Goal: Information Seeking & Learning: Learn about a topic

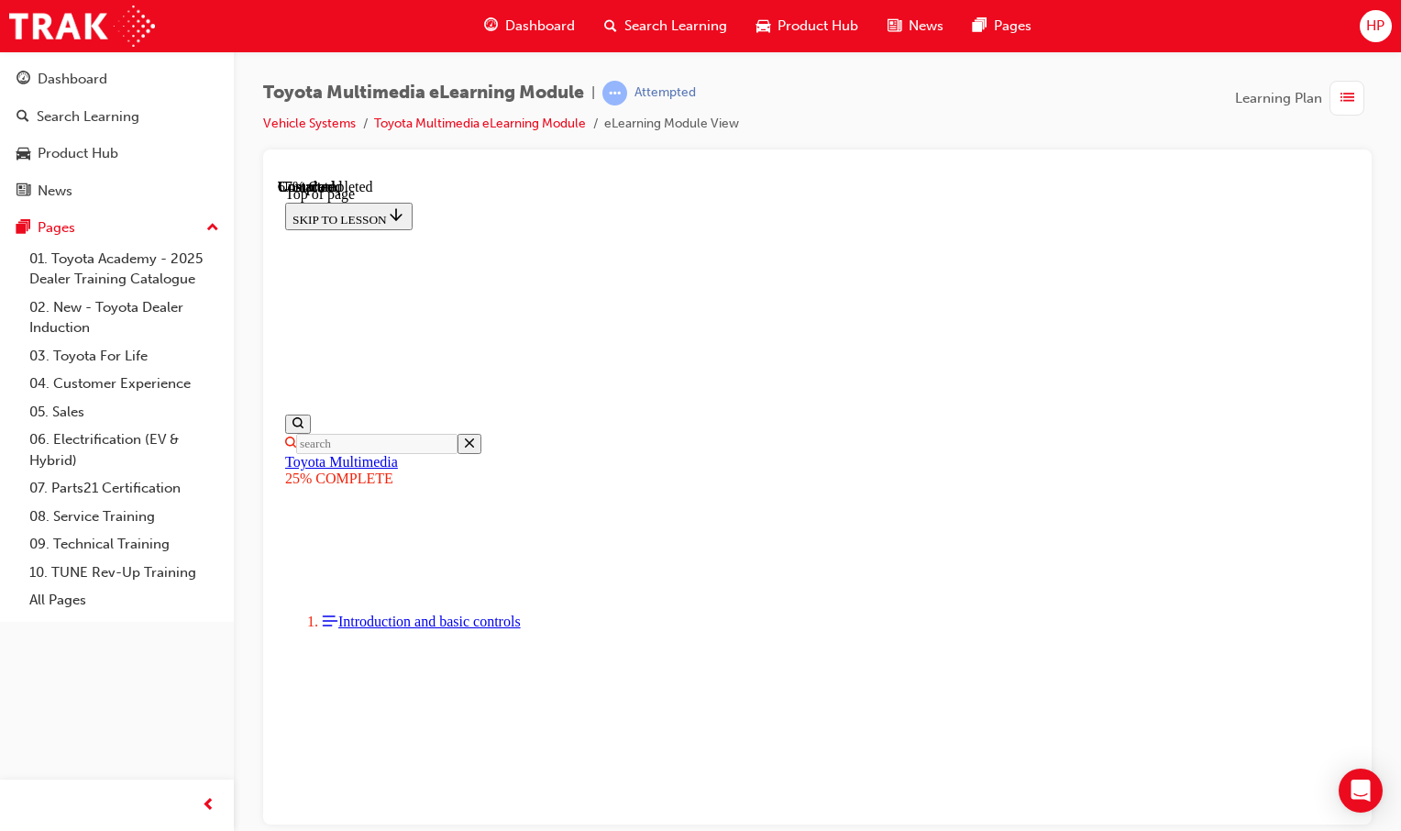
scroll to position [2345, 0]
drag, startPoint x: 574, startPoint y: 670, endPoint x: 558, endPoint y: 677, distance: 16.9
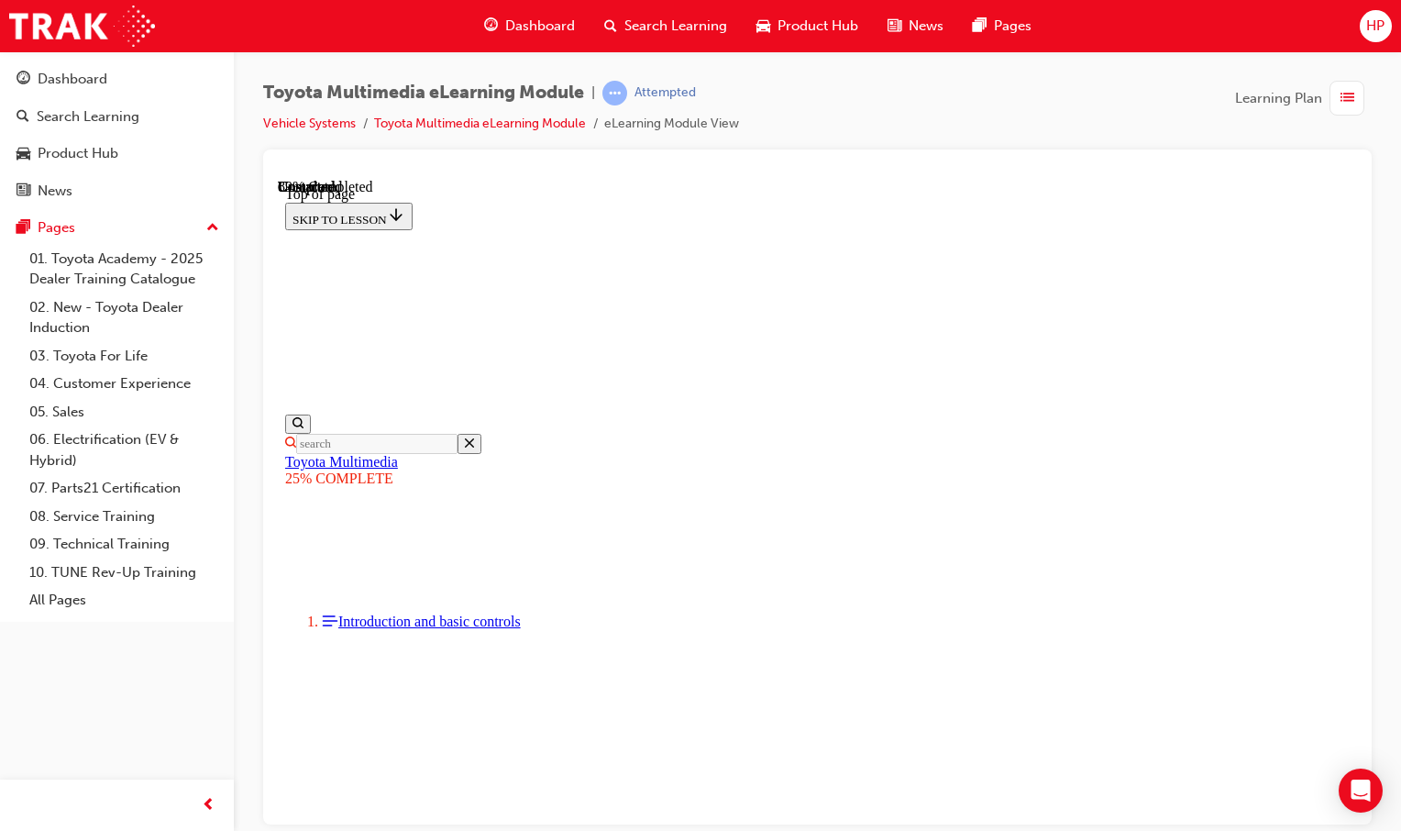
scroll to position [3120, 0]
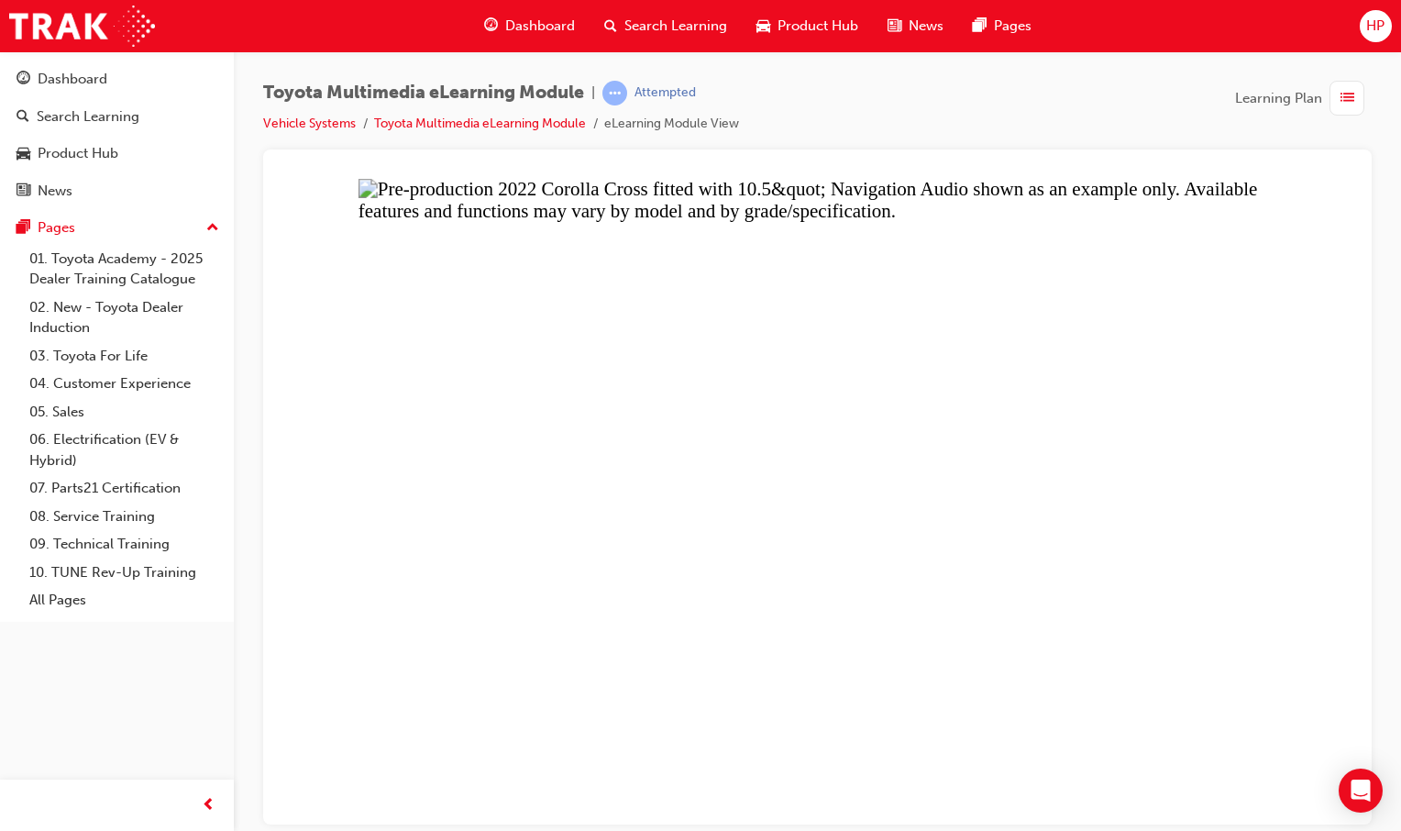
click at [920, 389] on button "Unzoom image" at bounding box center [817, 500] width 1079 height 645
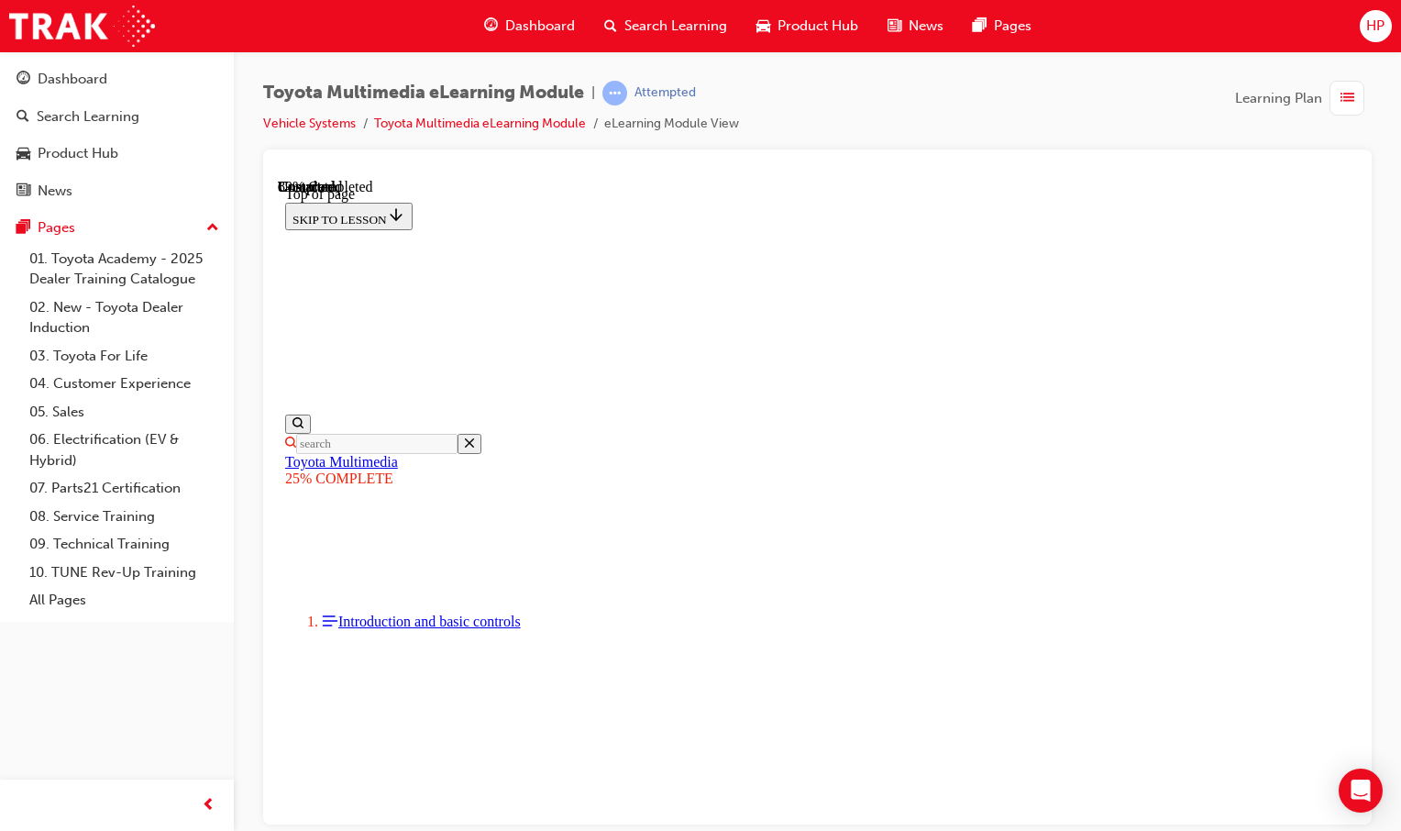
scroll to position [3303, 0]
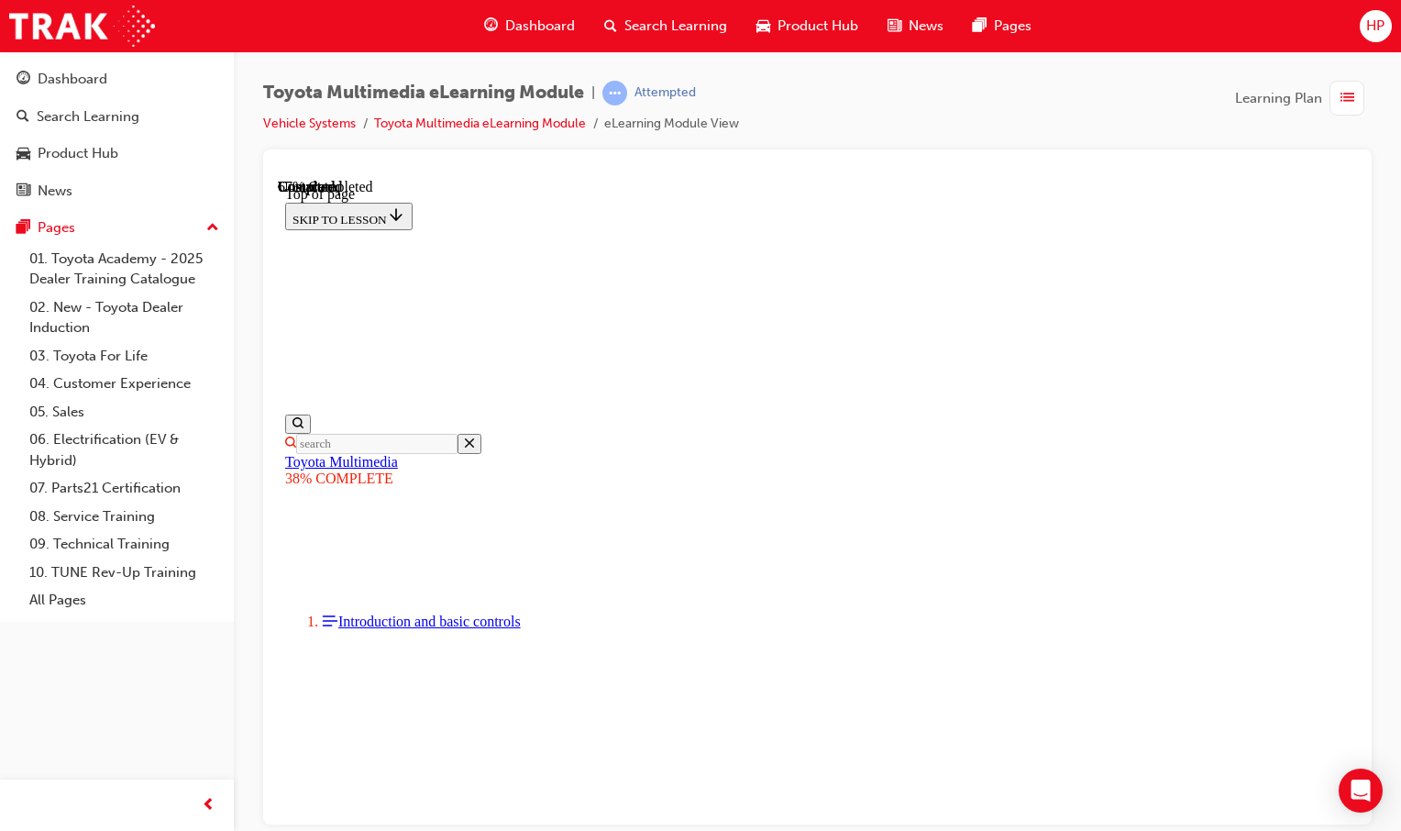
drag, startPoint x: 1270, startPoint y: 604, endPoint x: 1551, endPoint y: 851, distance: 374.2
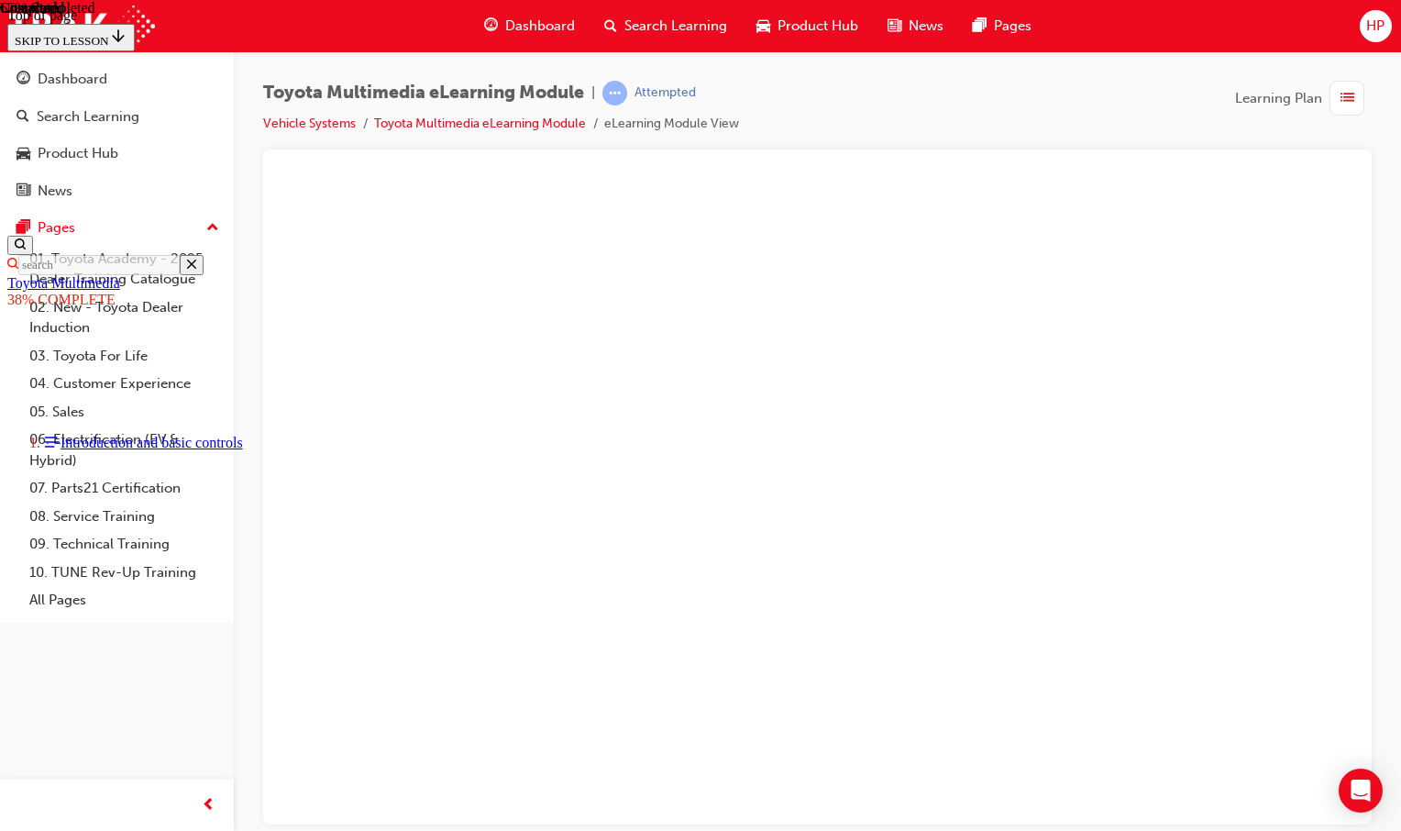
scroll to position [1368, 0]
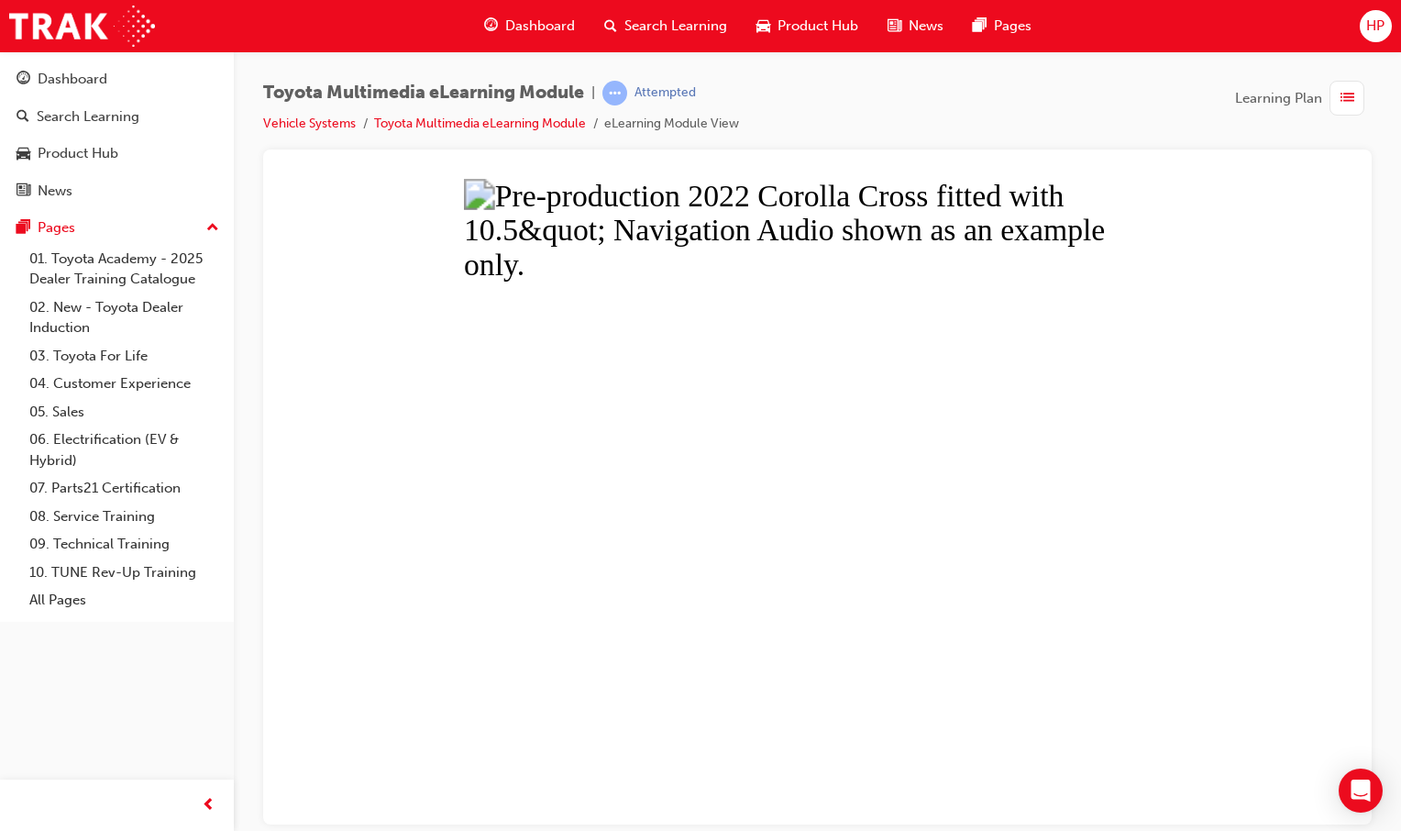
click at [742, 515] on button "Unzoom image" at bounding box center [817, 500] width 1079 height 645
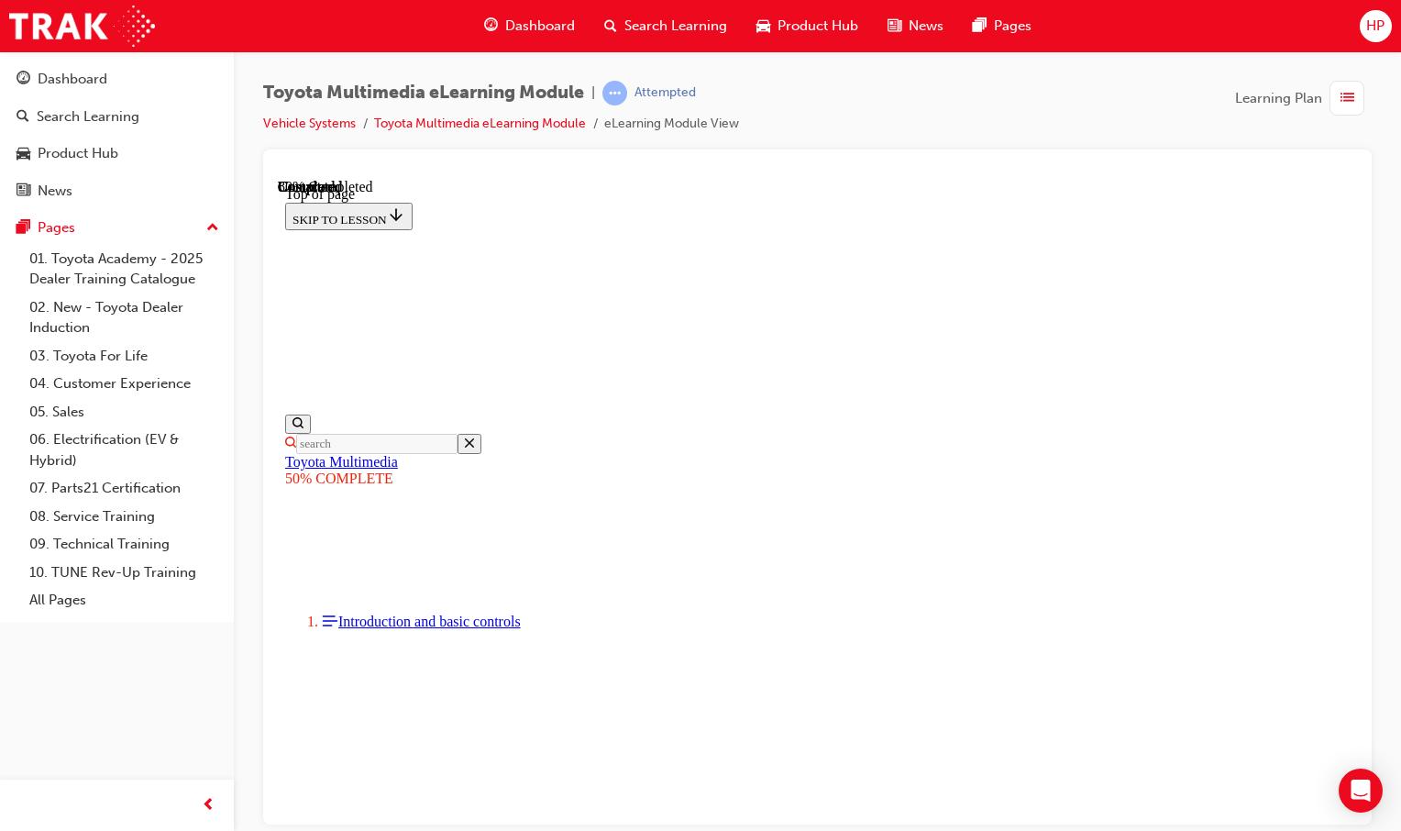
scroll to position [1325, 0]
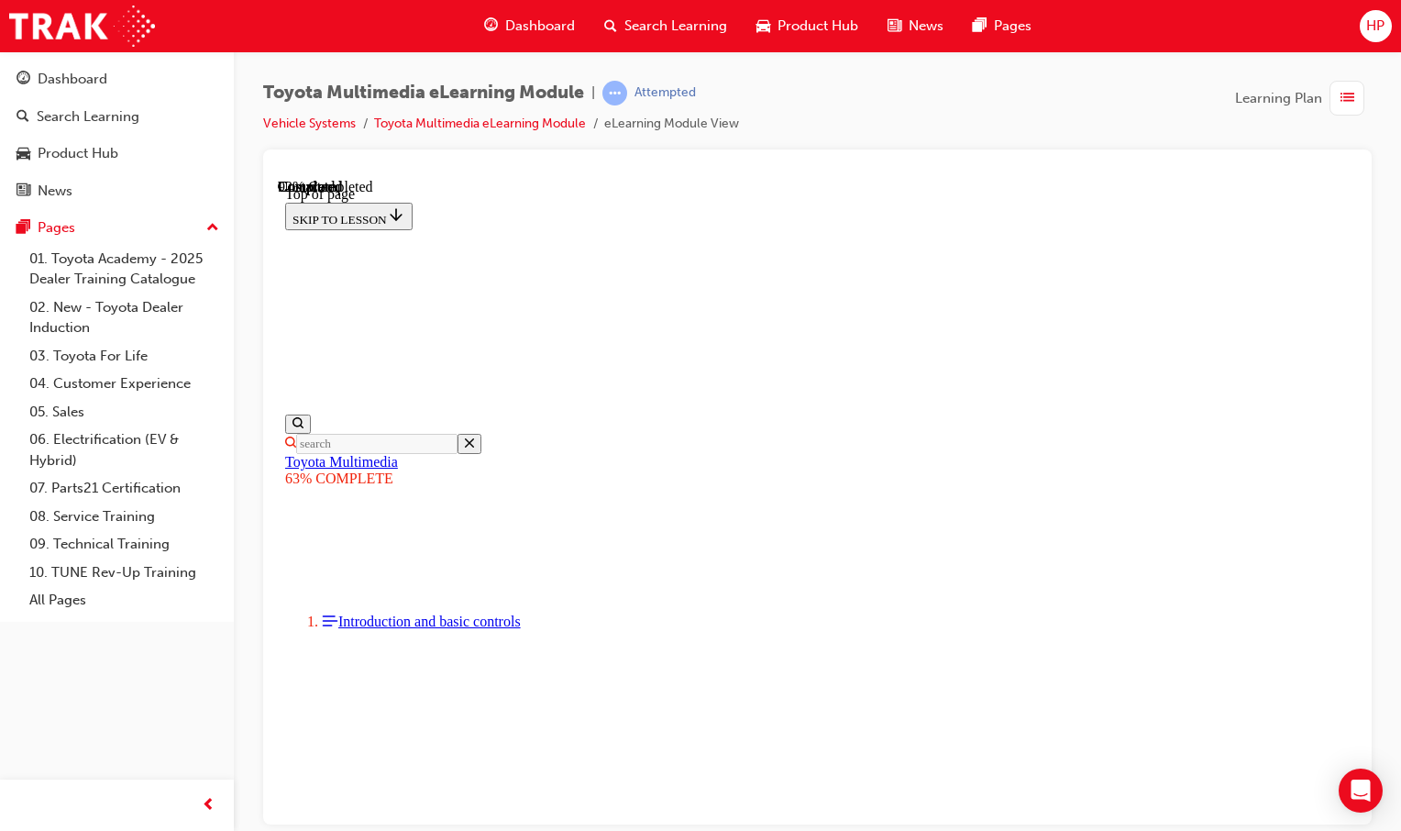
scroll to position [733, 0]
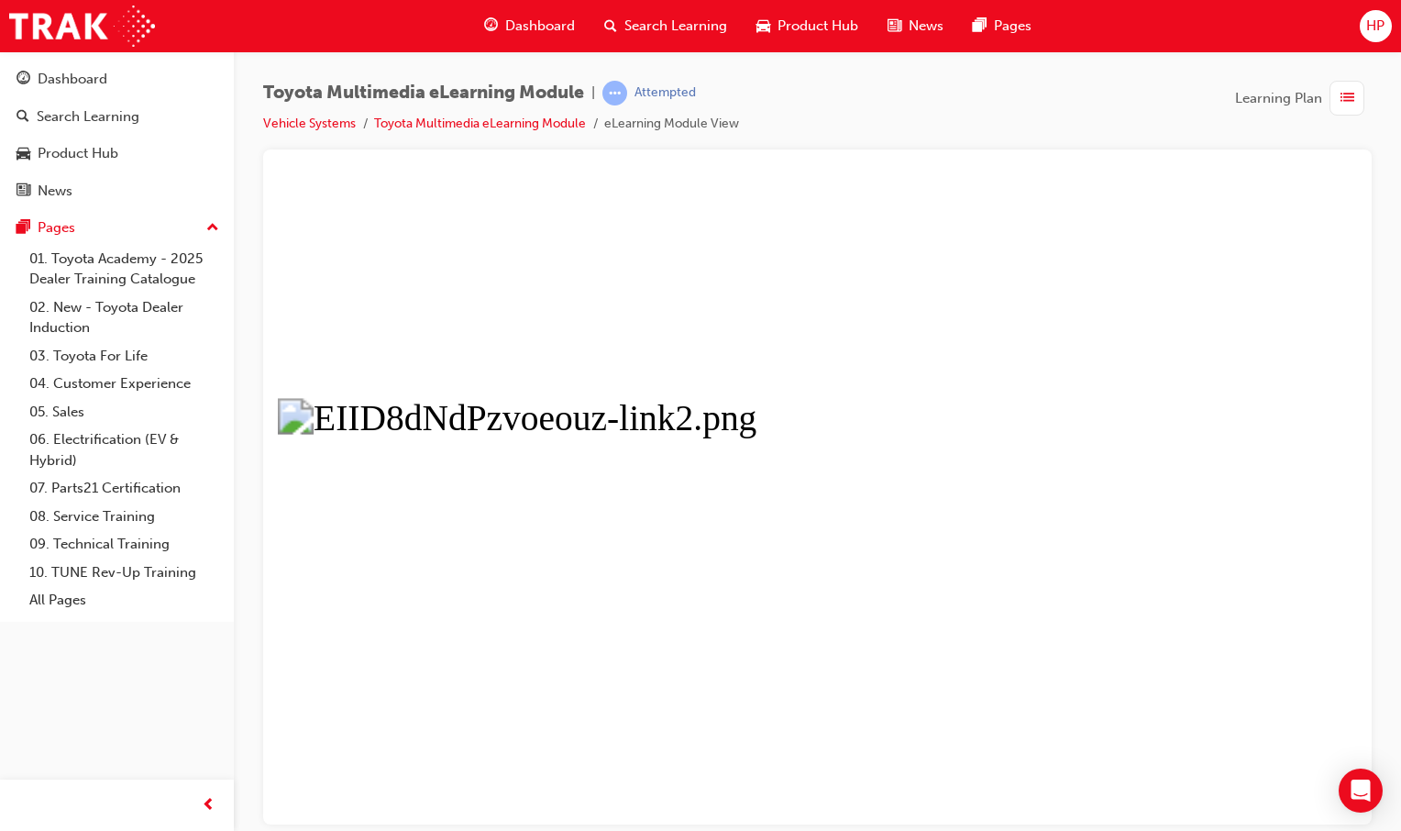
click at [888, 551] on button "Unzoom image" at bounding box center [817, 500] width 1079 height 645
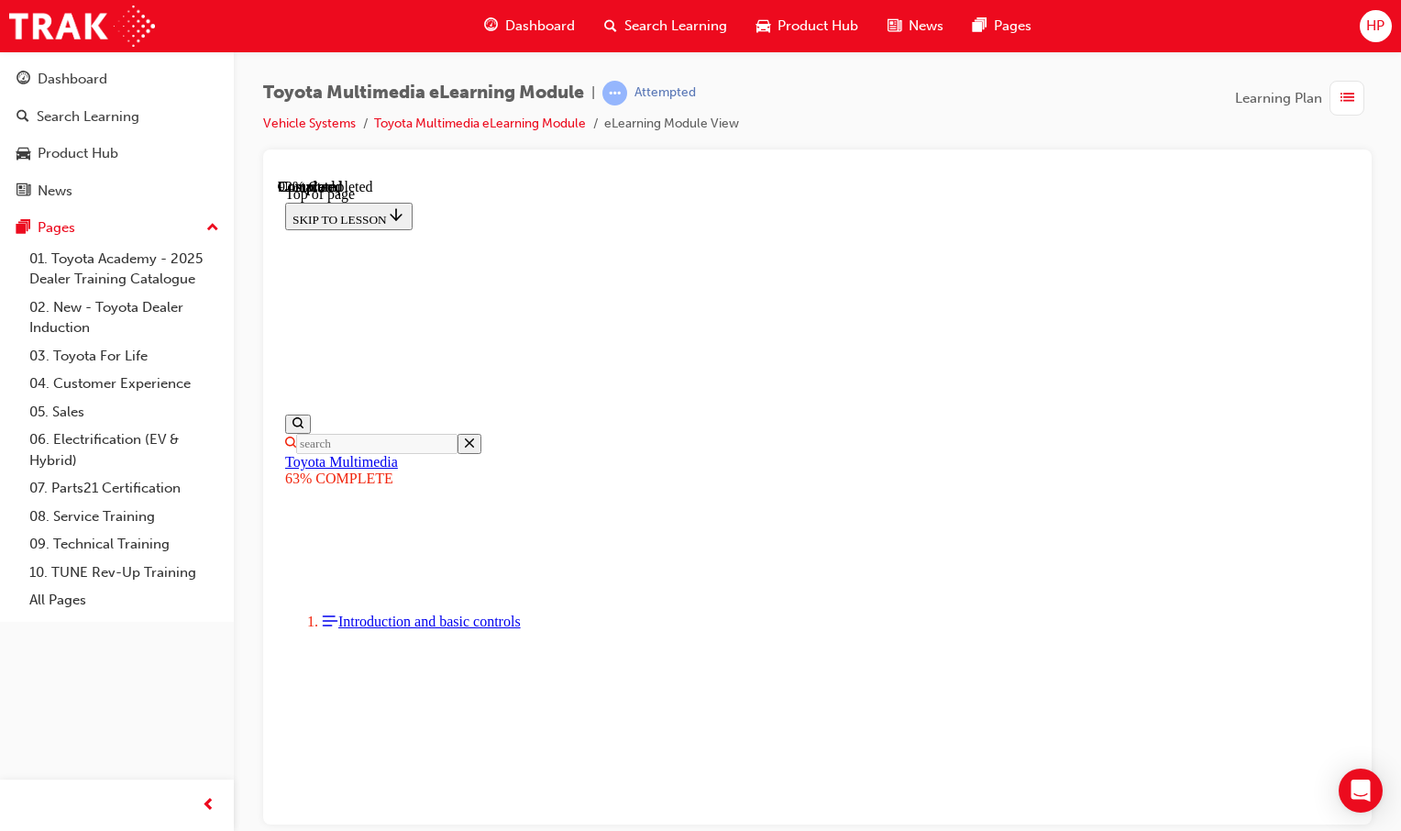
scroll to position [824, 0]
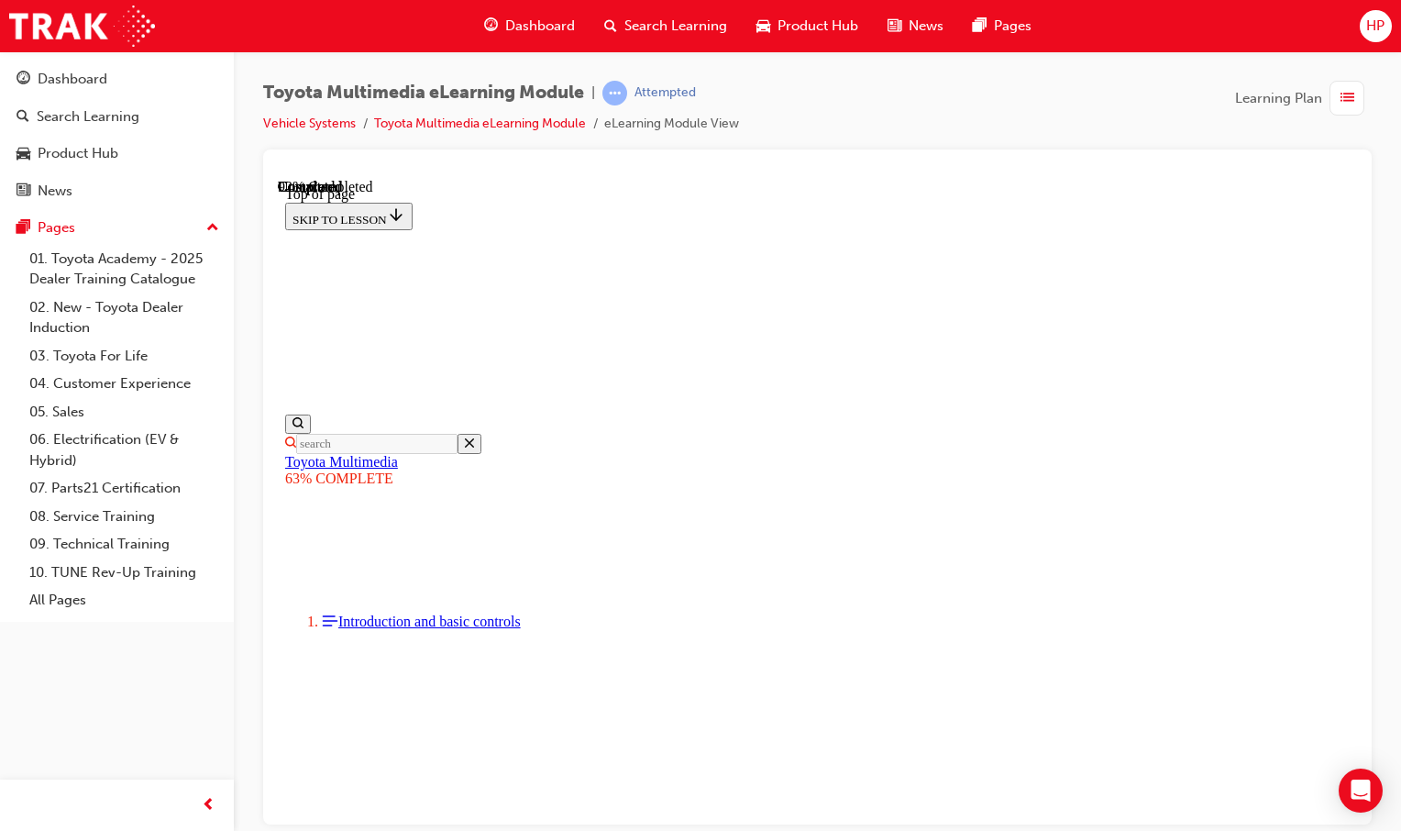
drag, startPoint x: 779, startPoint y: 380, endPoint x: 924, endPoint y: 413, distance: 148.6
drag, startPoint x: 923, startPoint y: 413, endPoint x: 901, endPoint y: 429, distance: 27.0
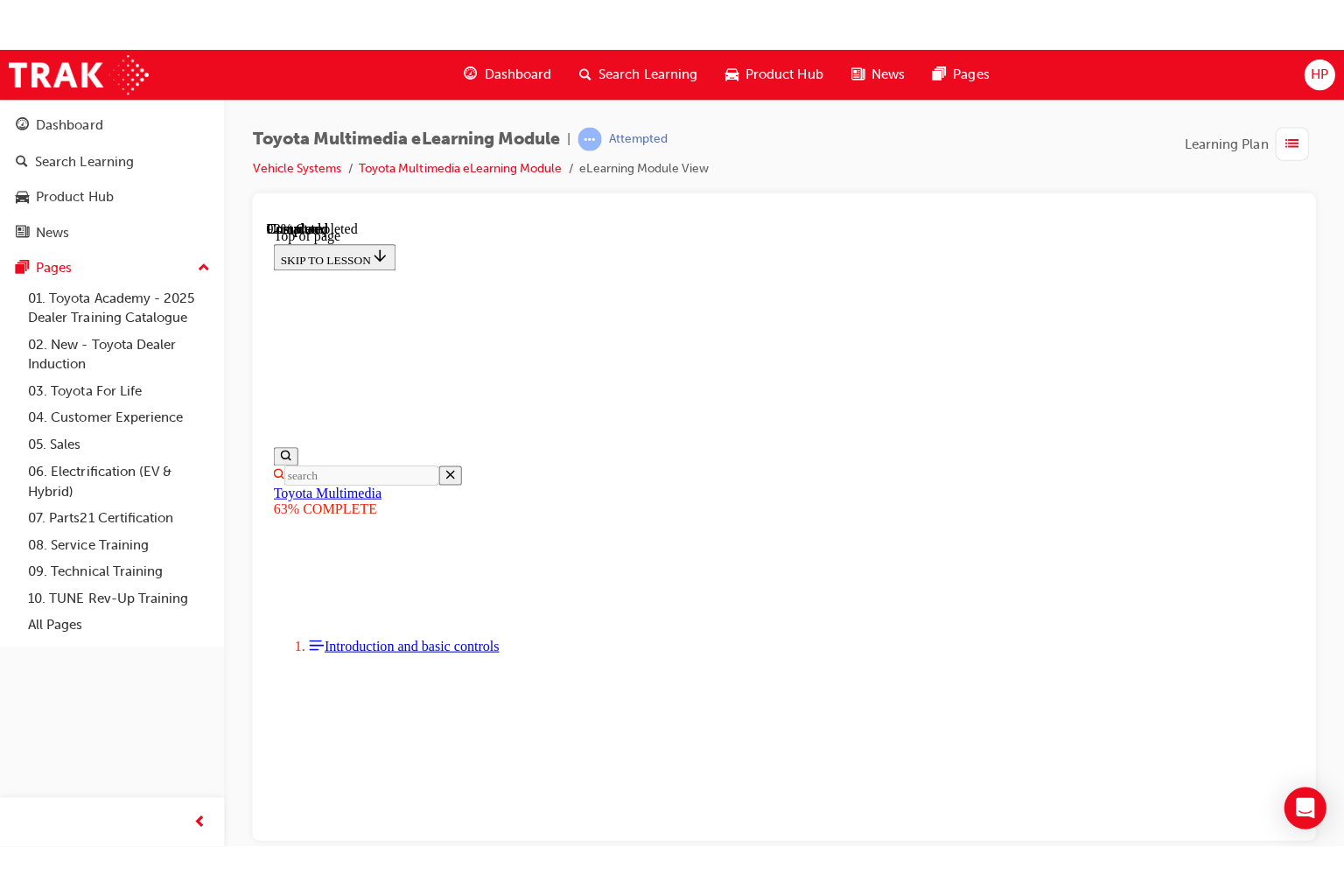
scroll to position [1224, 0]
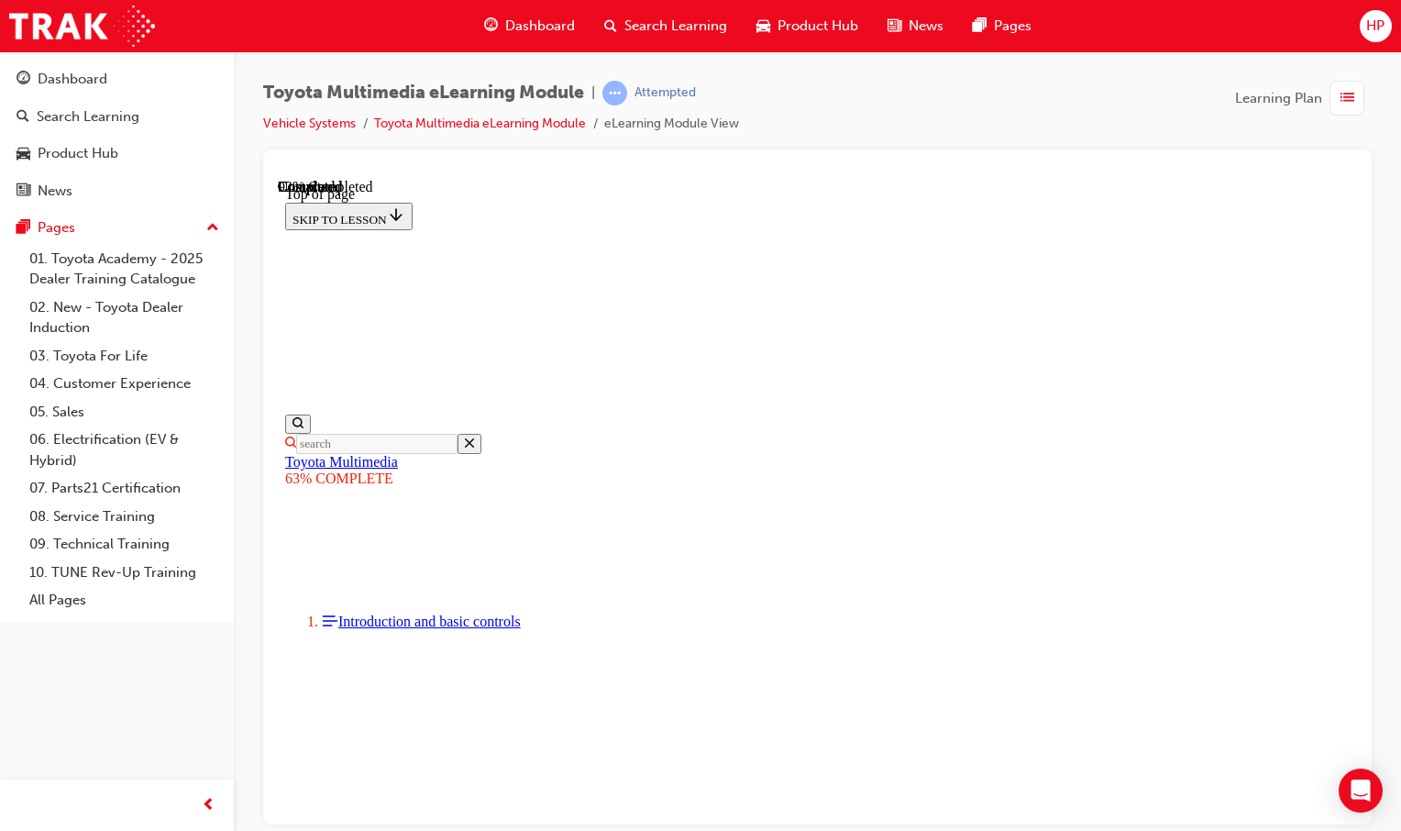
drag, startPoint x: 1260, startPoint y: 732, endPoint x: 1536, endPoint y: 976, distance: 368.3
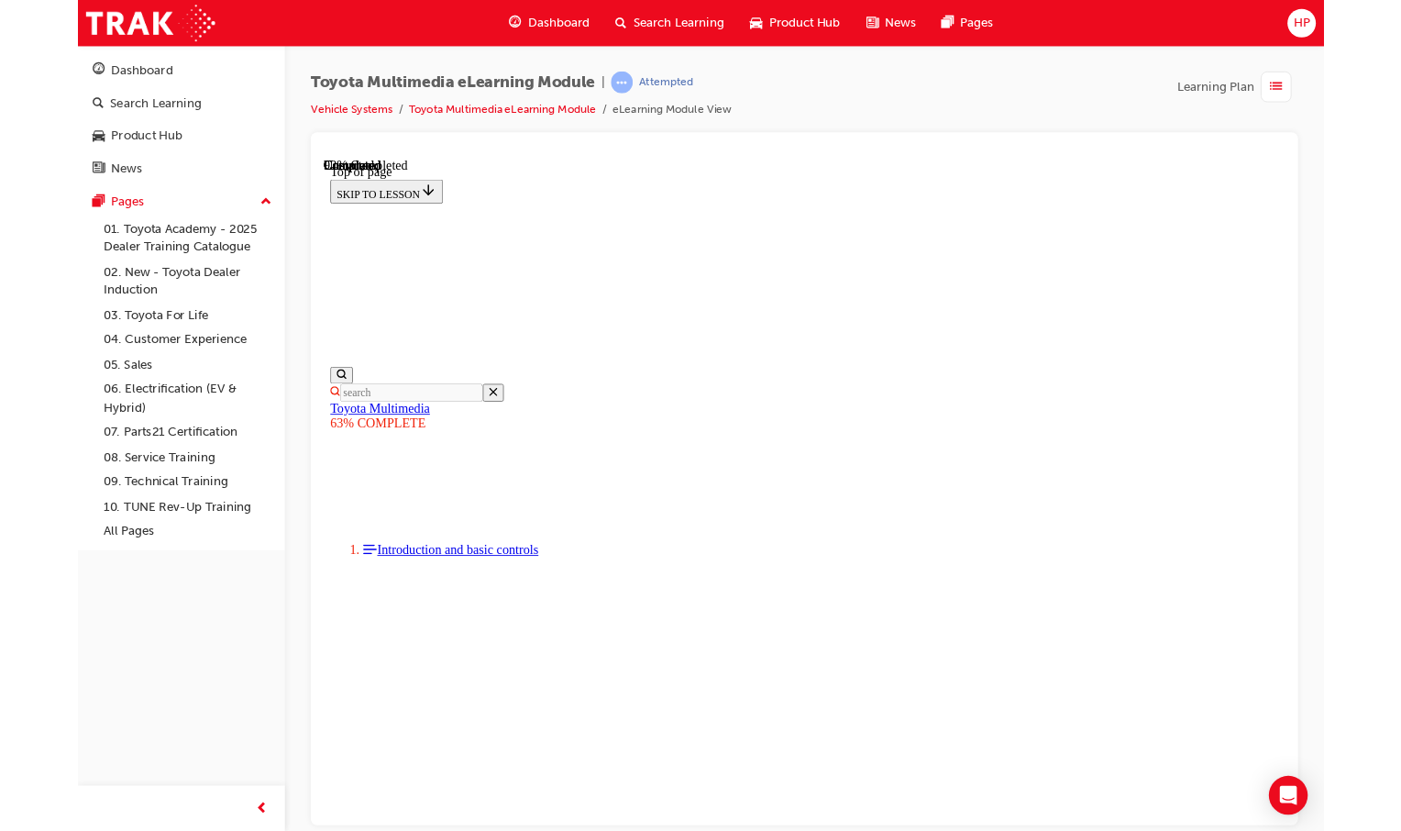
scroll to position [1255, 0]
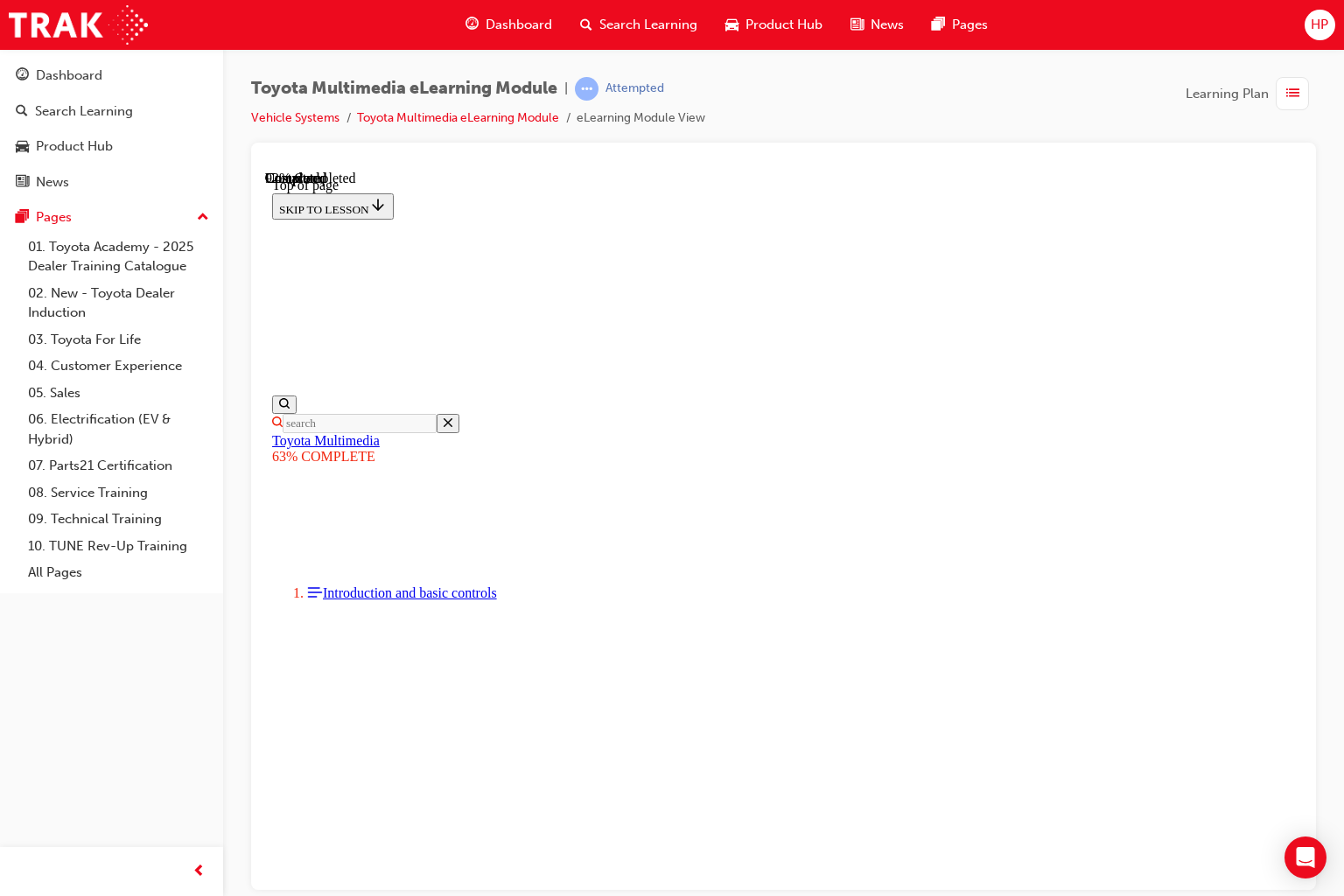
drag, startPoint x: 1548, startPoint y: 1022, endPoint x: 1544, endPoint y: 957, distance: 65.1
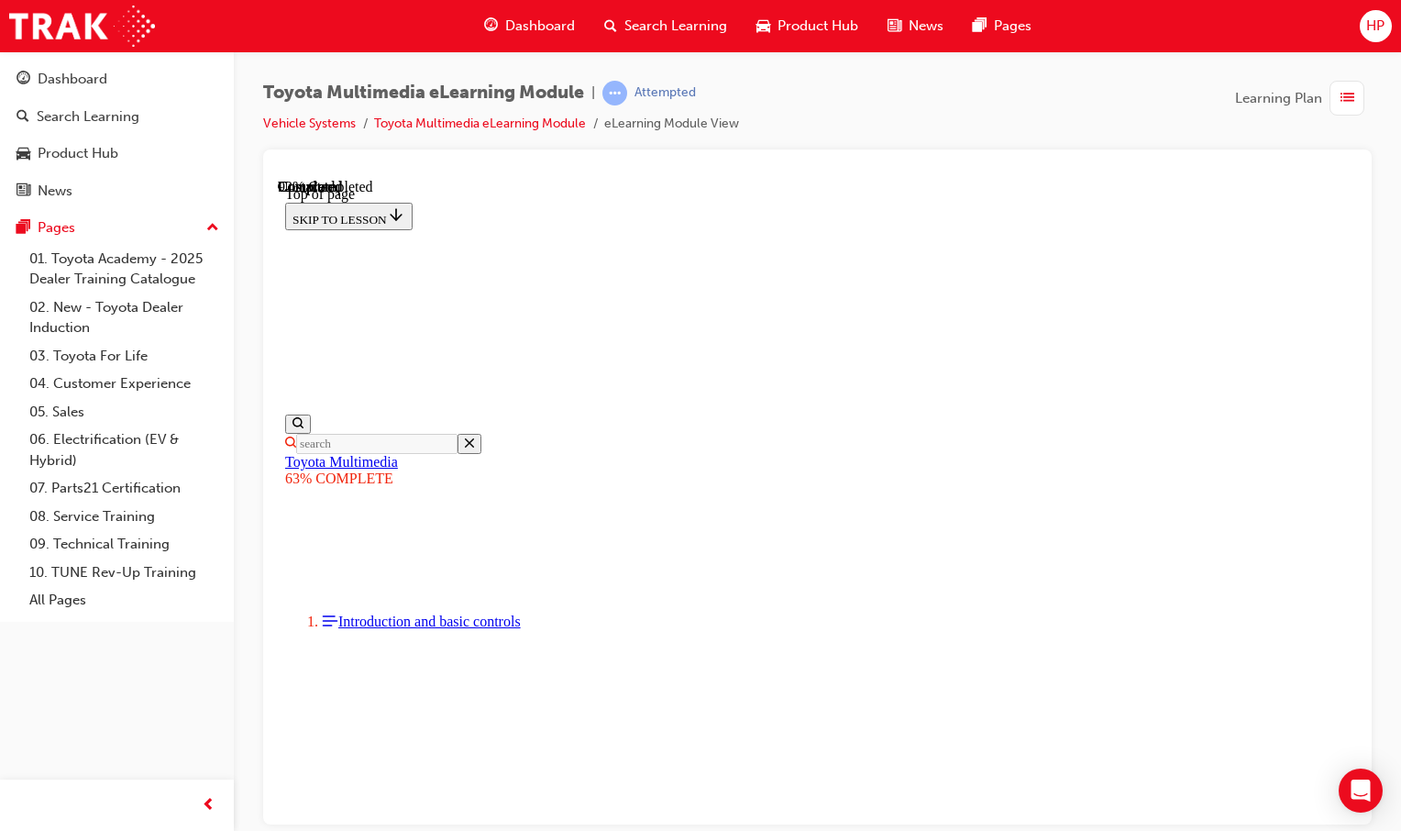
scroll to position [1989, 0]
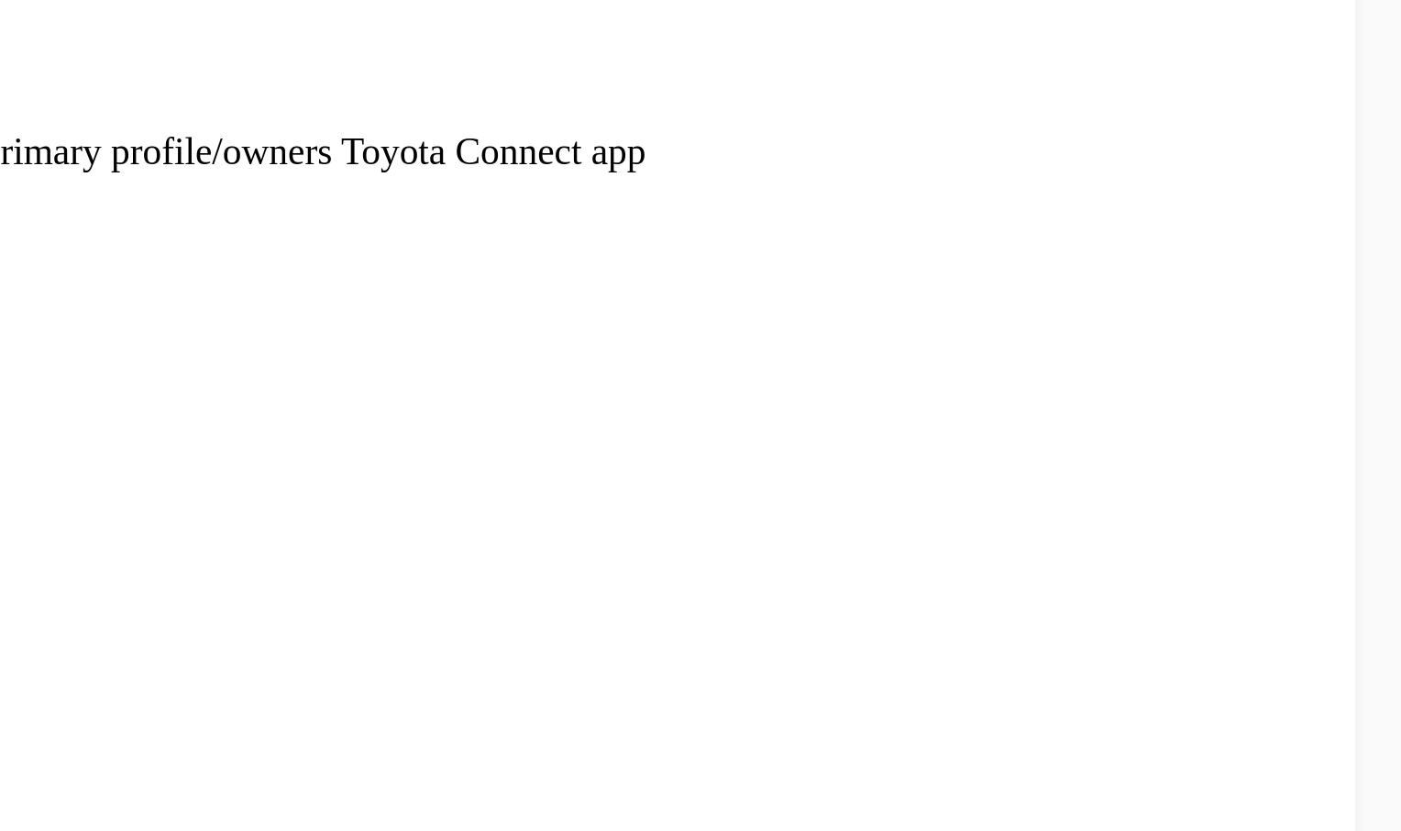
scroll to position [0, 0]
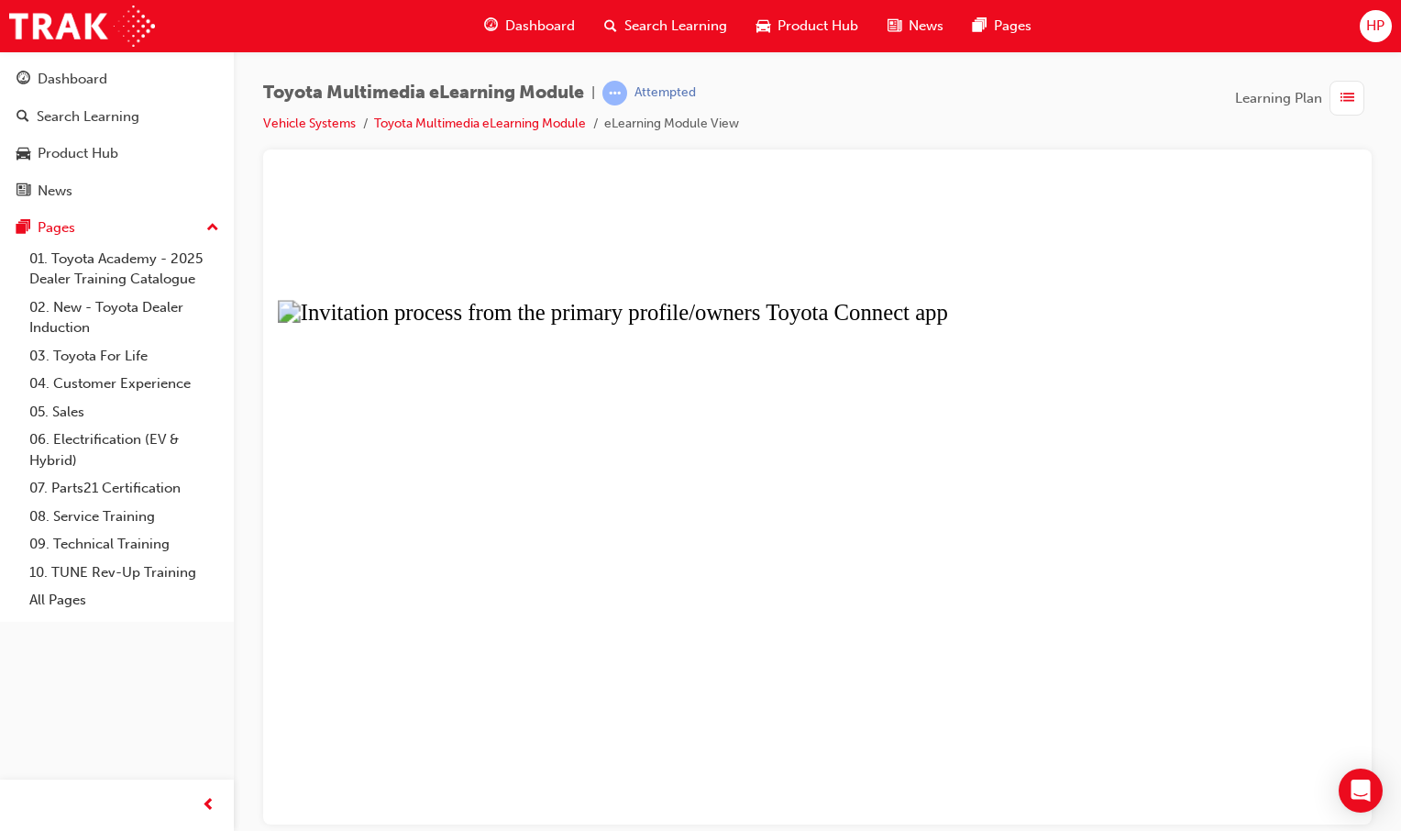
click at [975, 542] on button "Unzoom image" at bounding box center [817, 500] width 1079 height 645
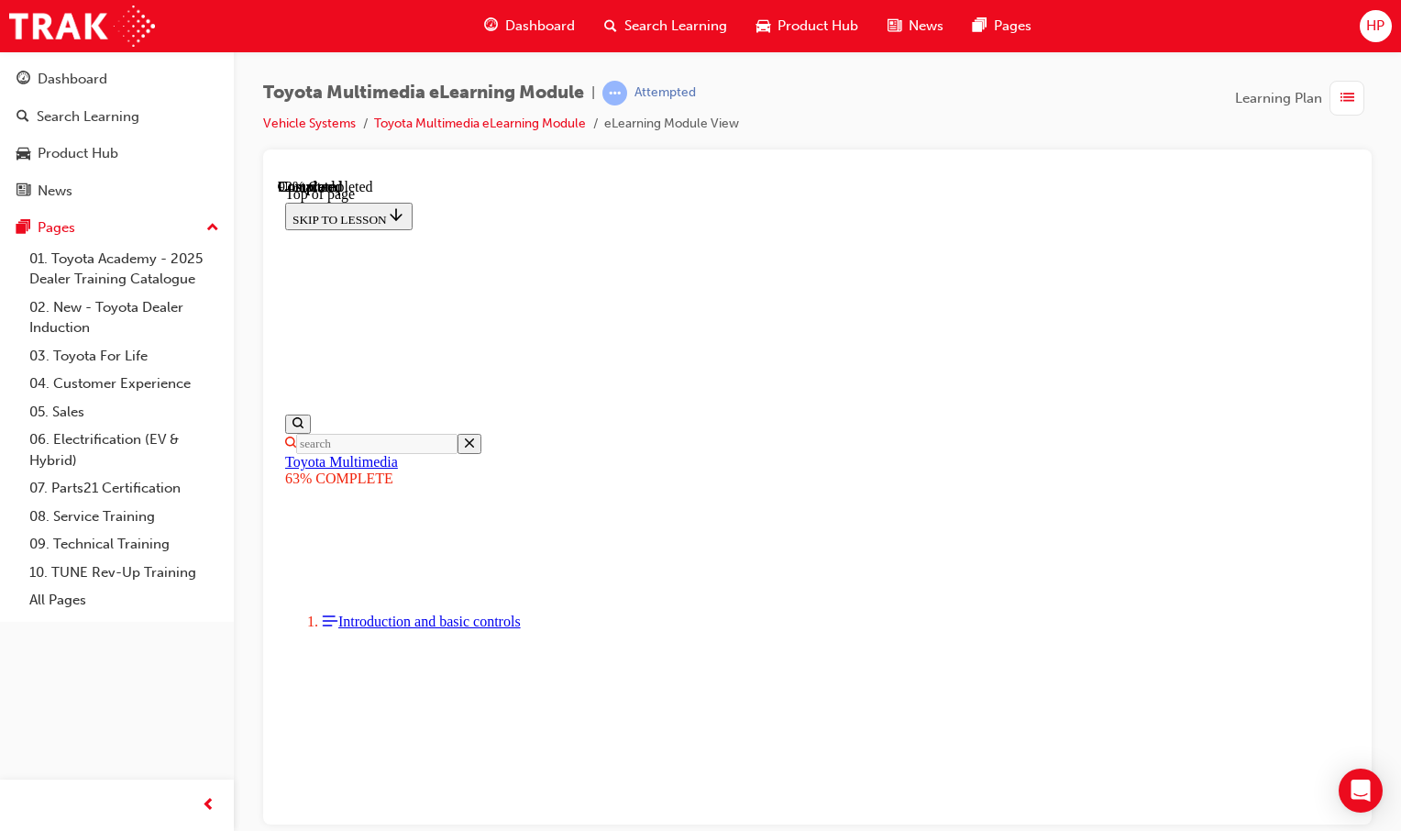
scroll to position [3180, 0]
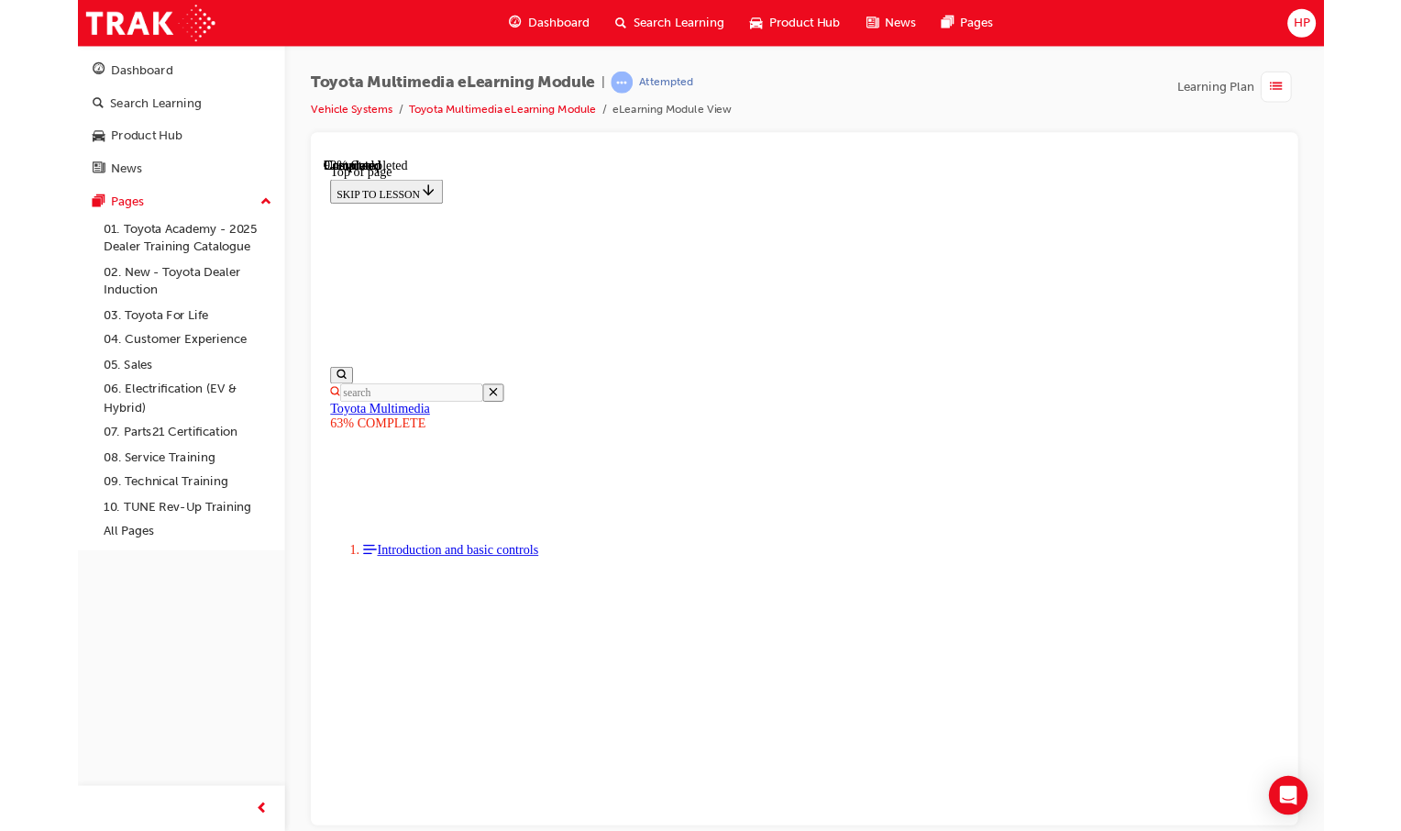
scroll to position [3153, 0]
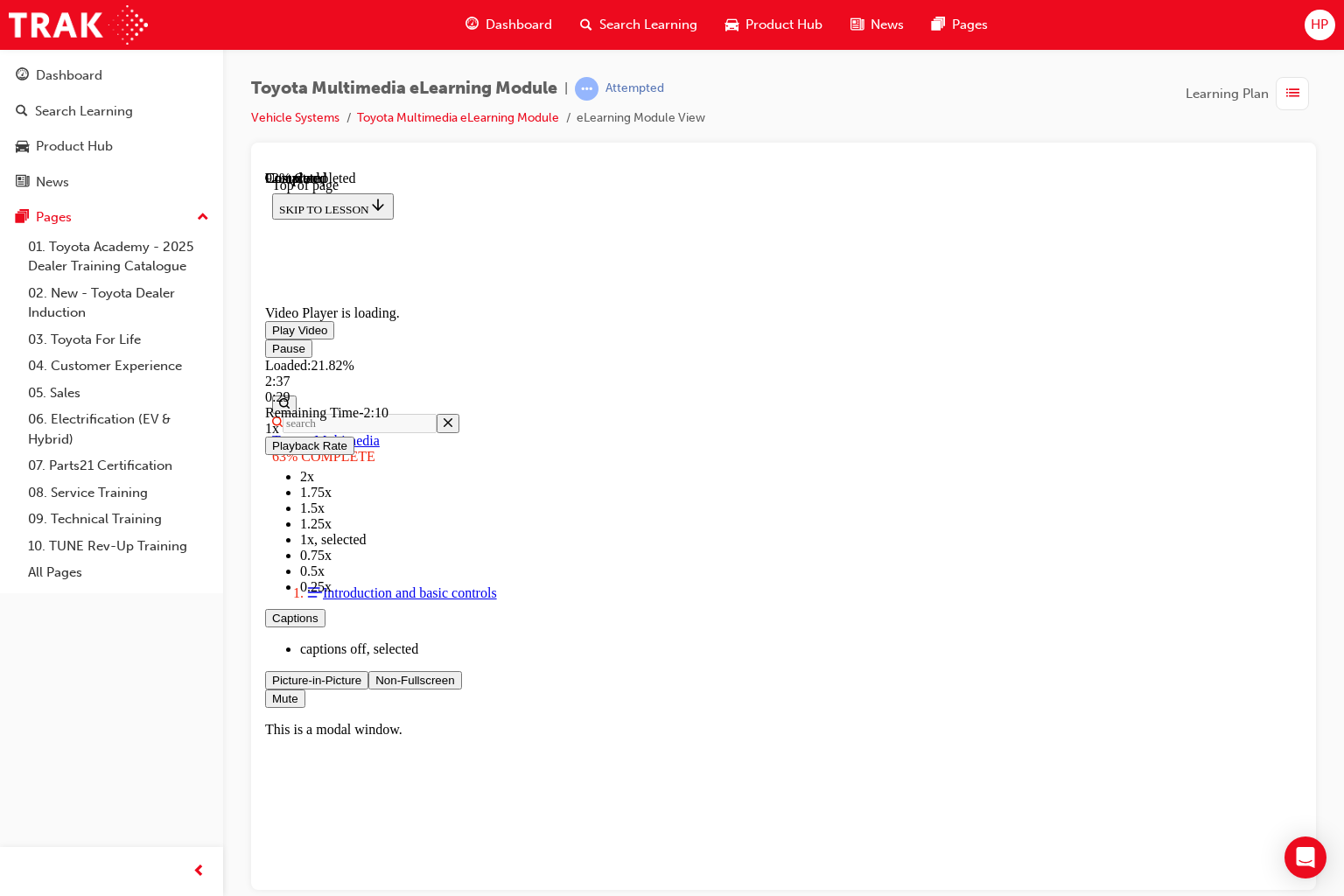
click at [375, 686] on span "Video player. You can use the space bar to toggle playback and arrow keys to sc…" at bounding box center [375, 679] width 0 height 13
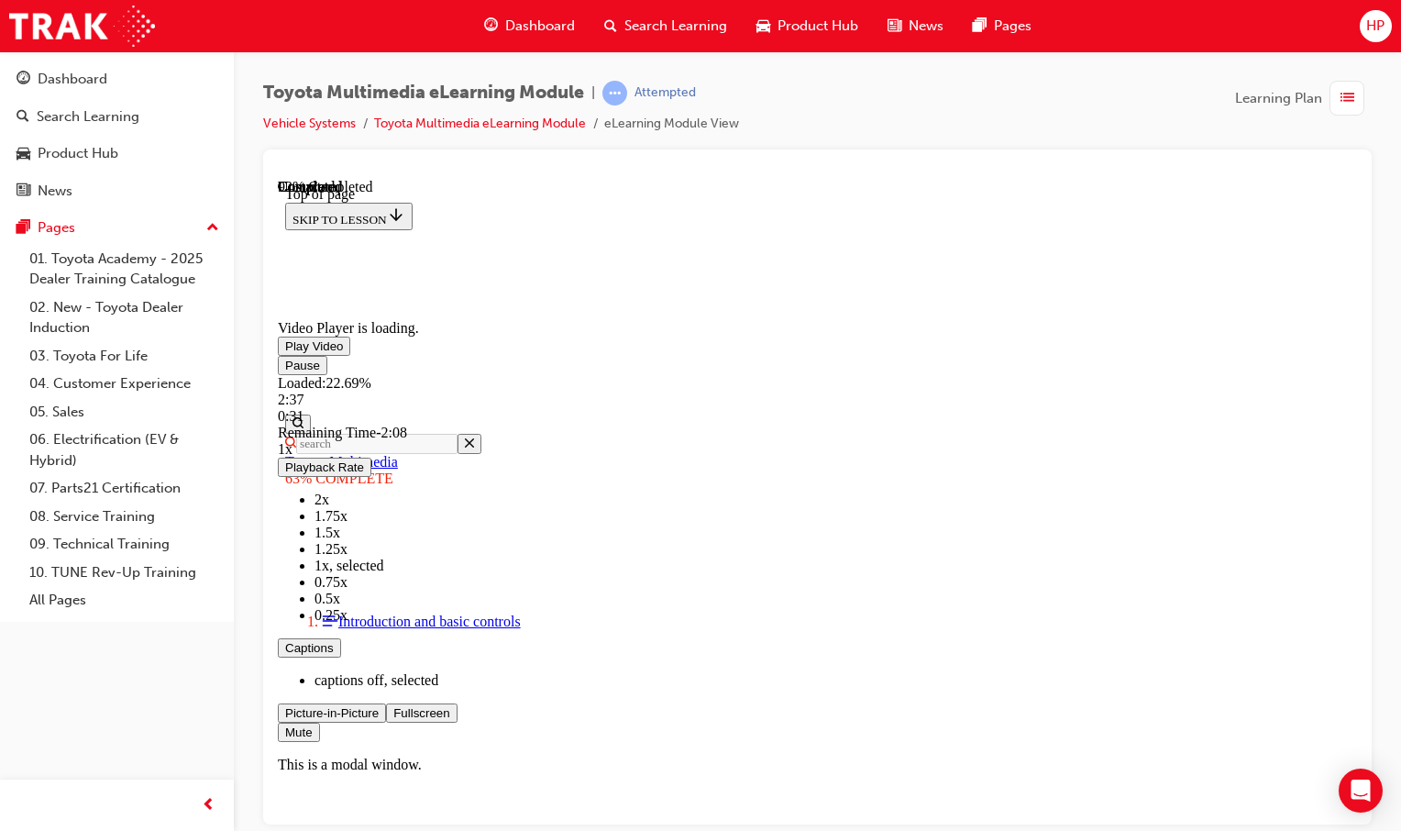
scroll to position [3272, 0]
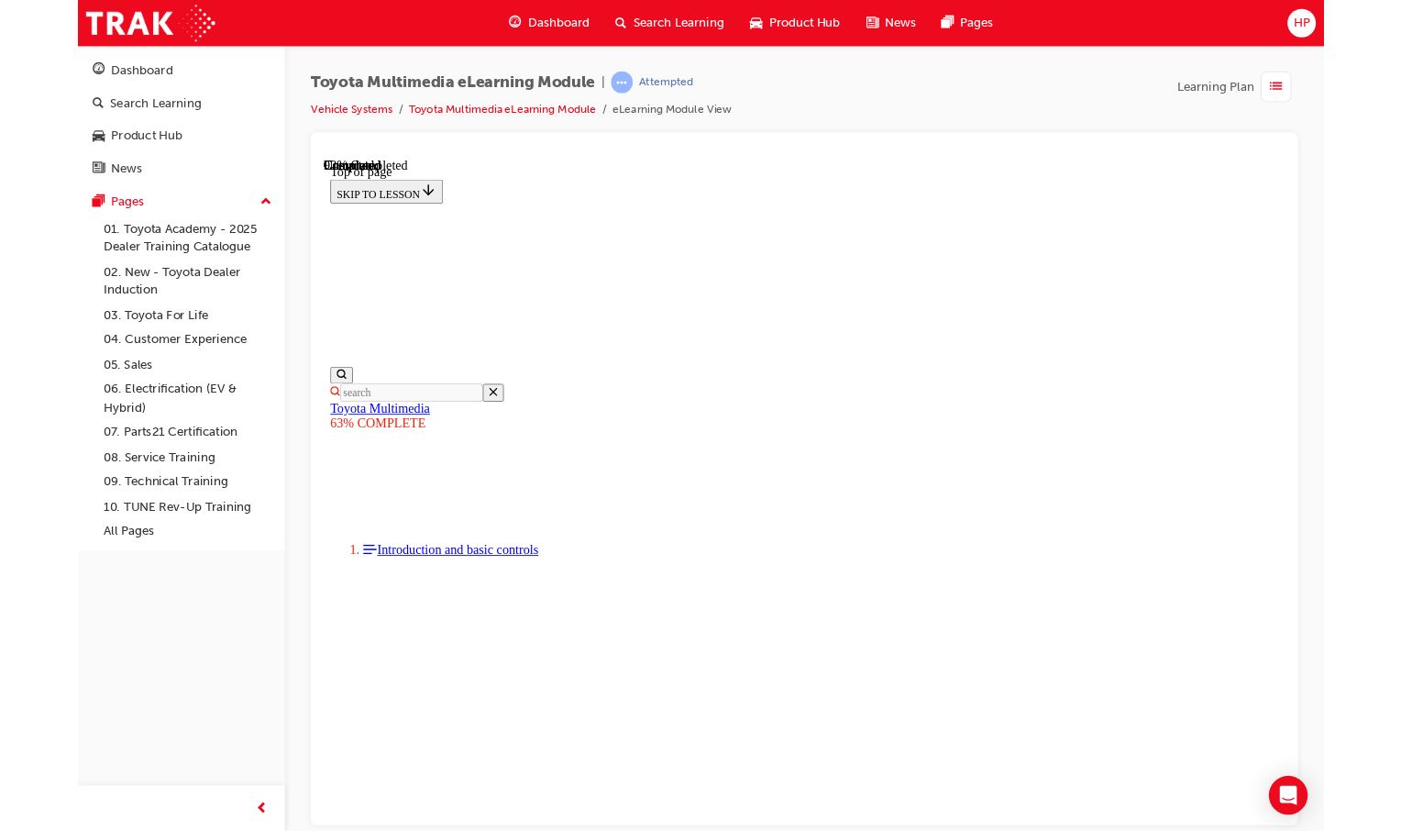
scroll to position [3245, 0]
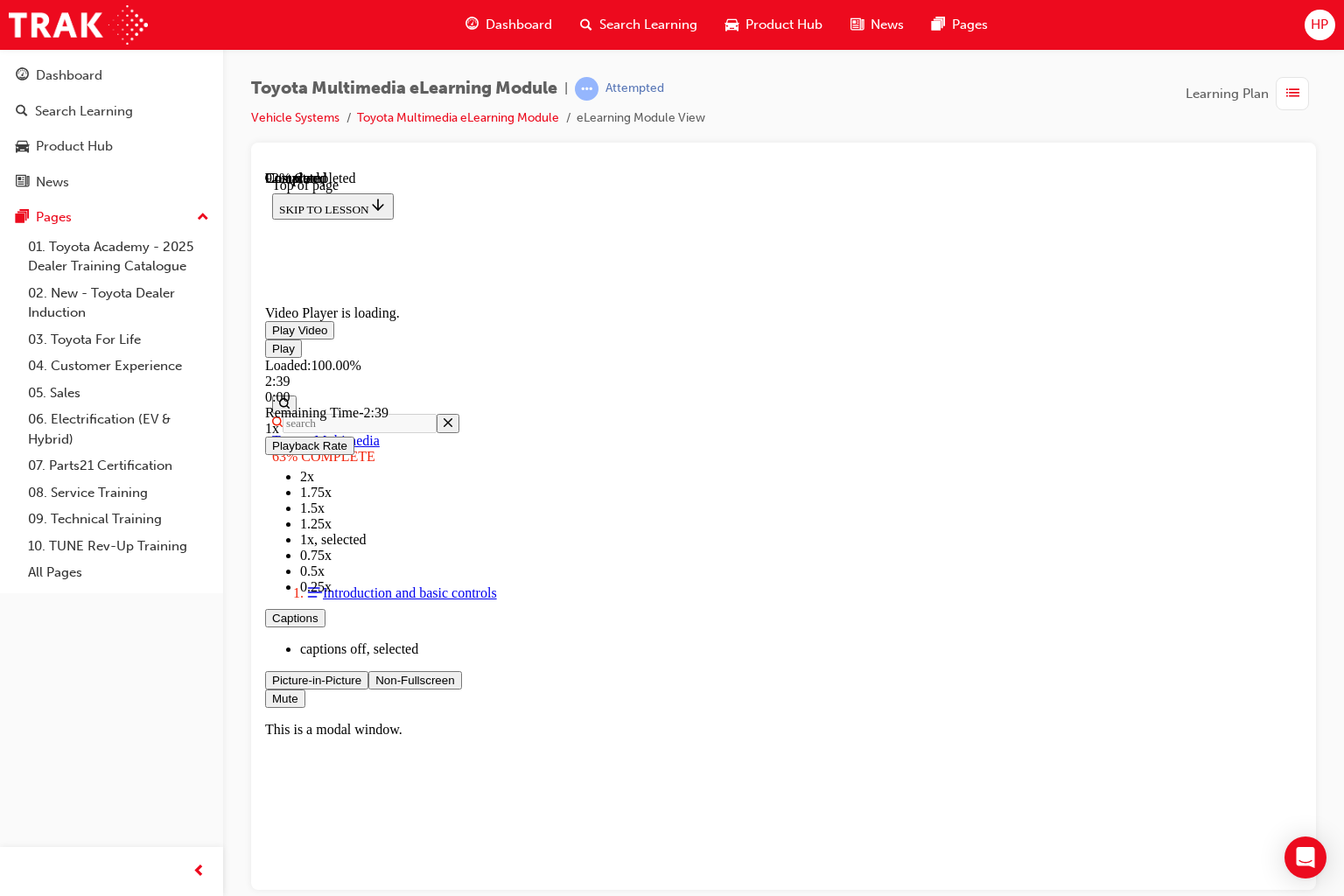
click at [375, 686] on span "Video player. You can use the space bar to toggle playback and arrow keys to sc…" at bounding box center [375, 679] width 0 height 13
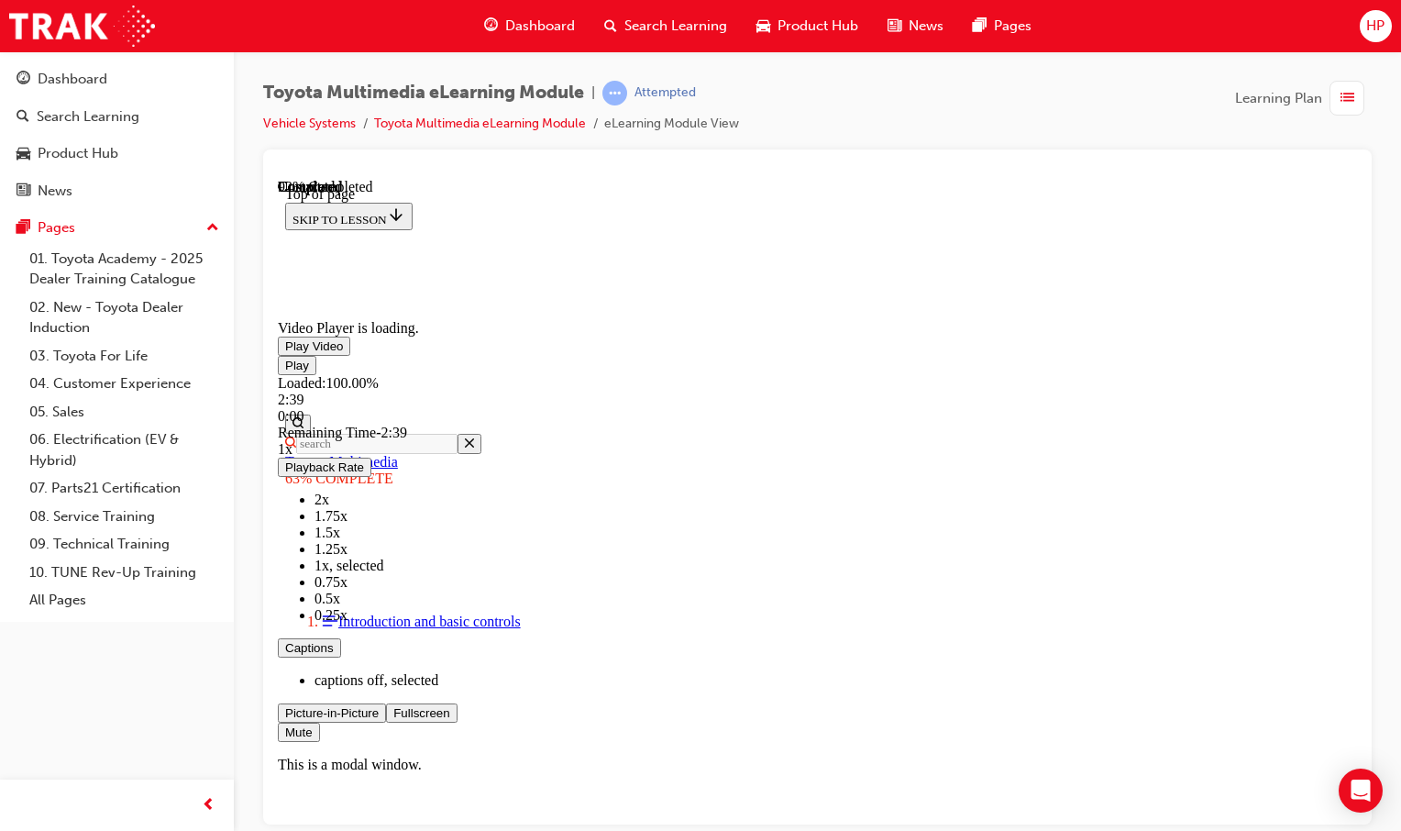
scroll to position [4140, 0]
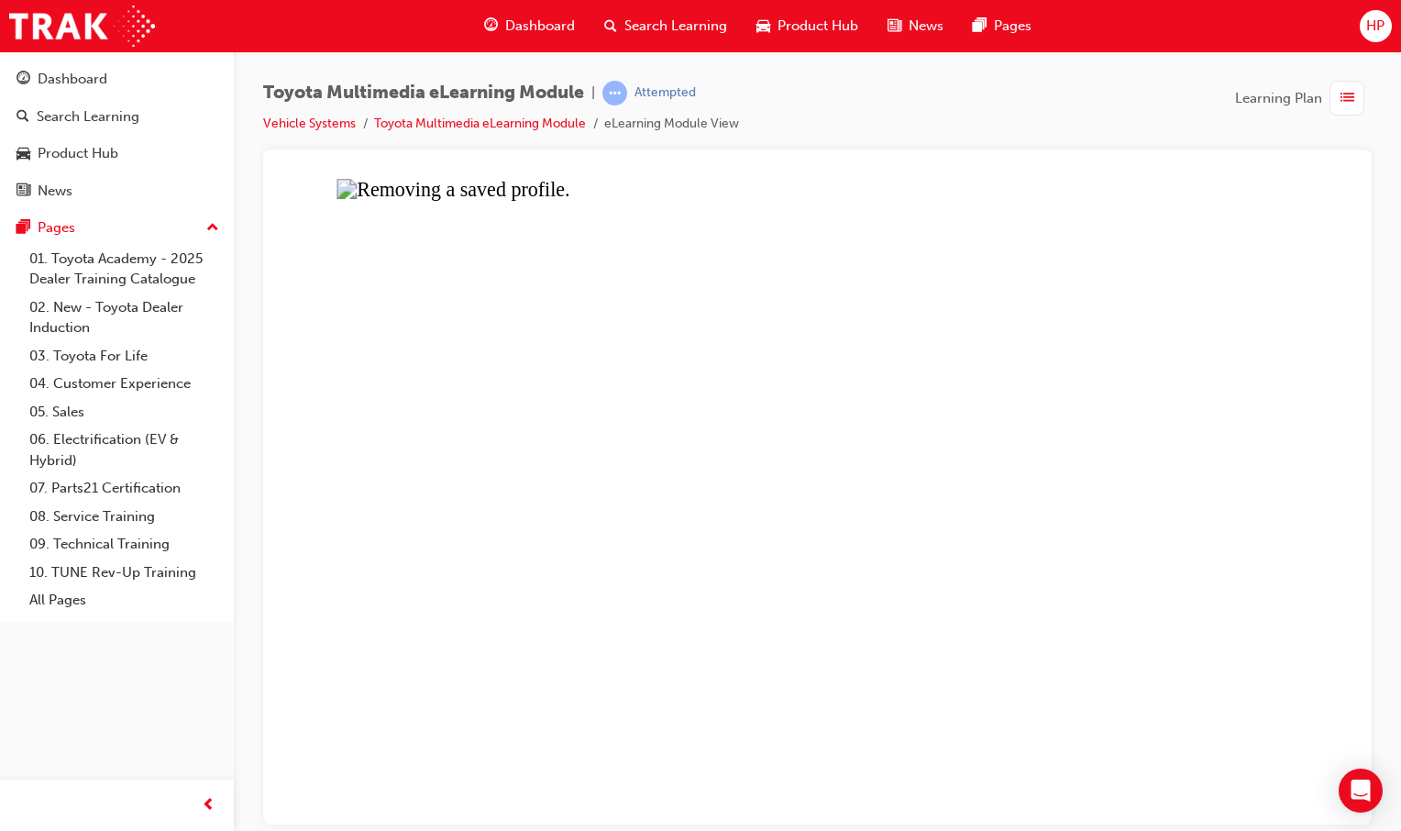
click at [1049, 483] on button "Unzoom image" at bounding box center [817, 500] width 1079 height 645
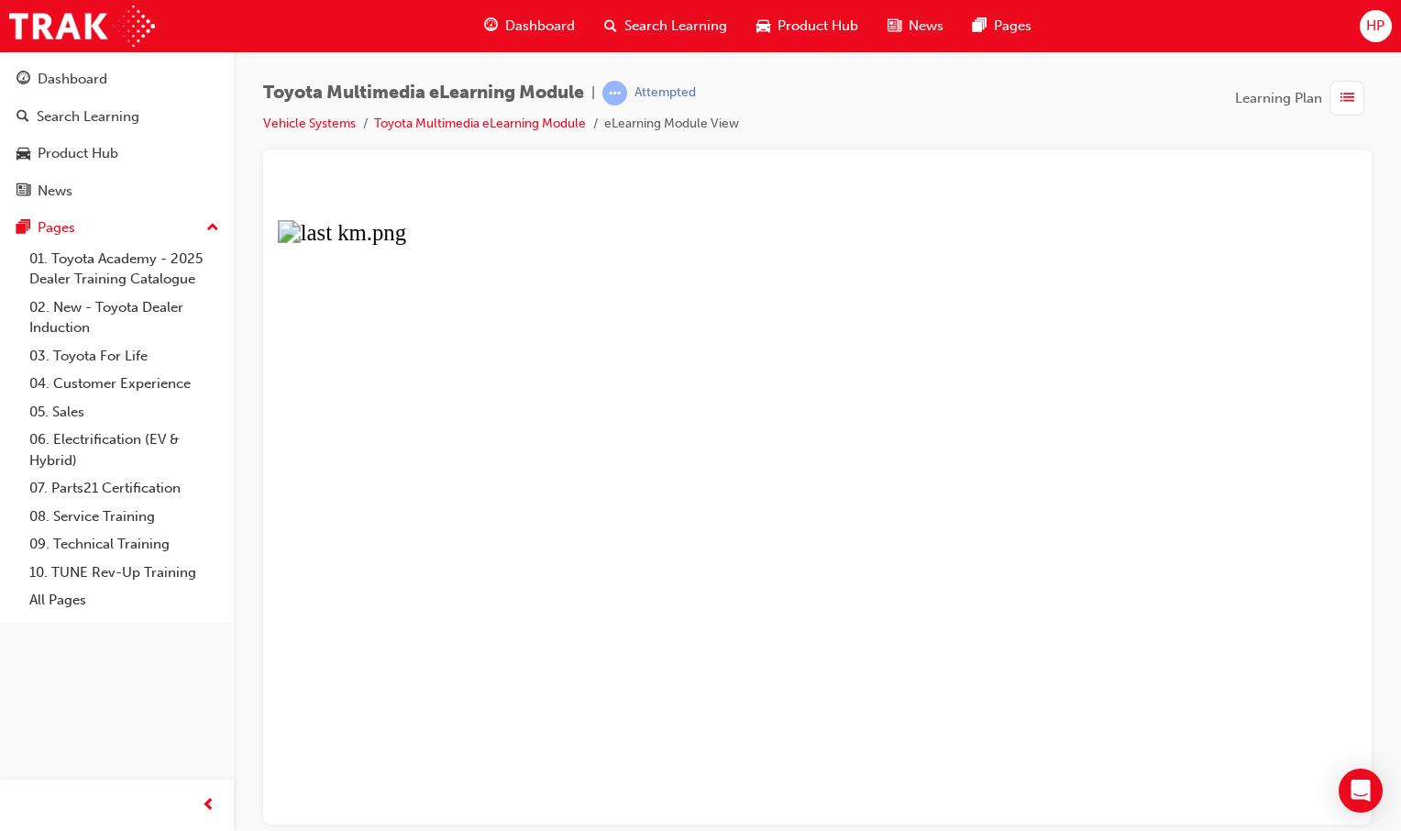
click at [965, 592] on button "Unzoom image" at bounding box center [817, 500] width 1079 height 645
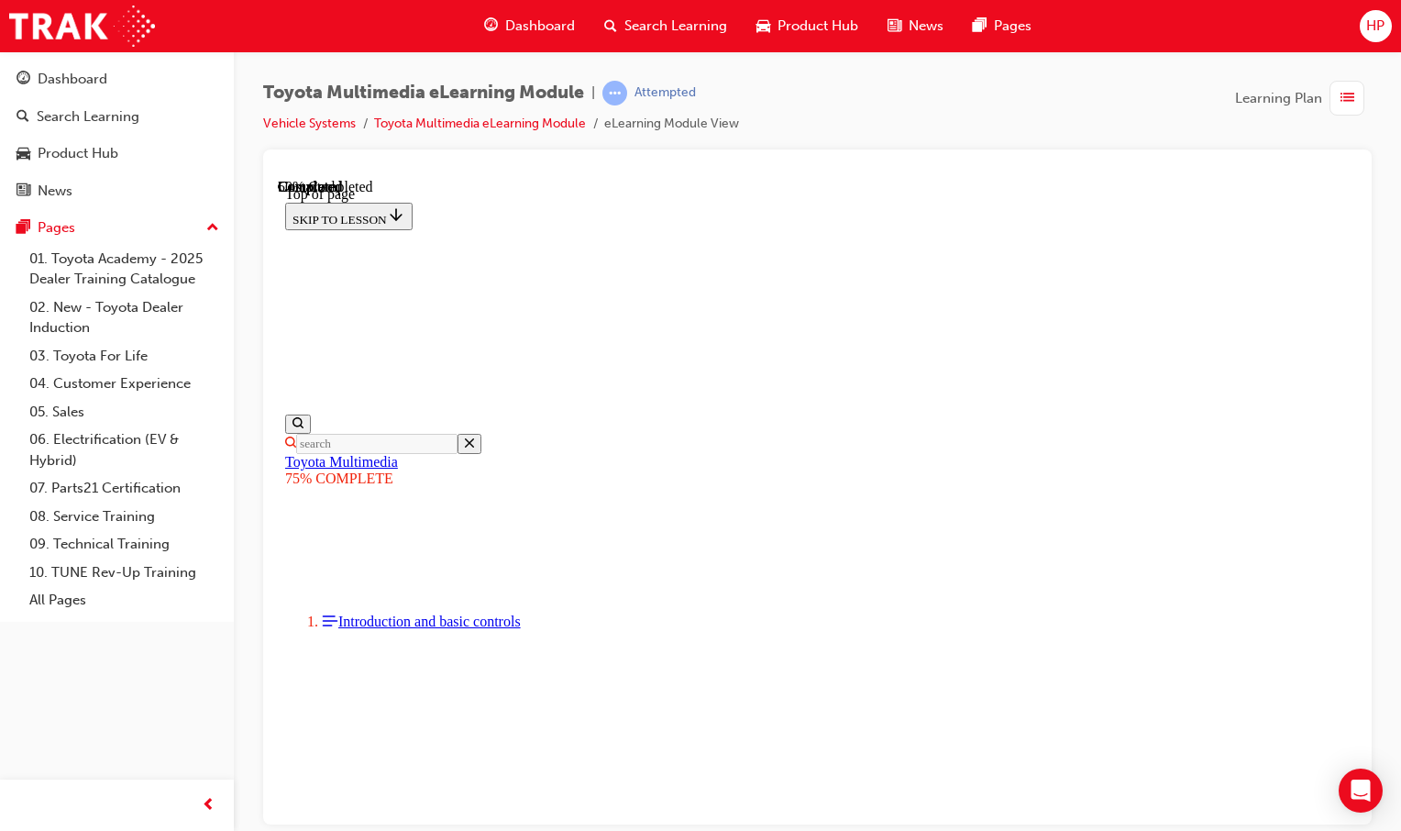
scroll to position [917, 0]
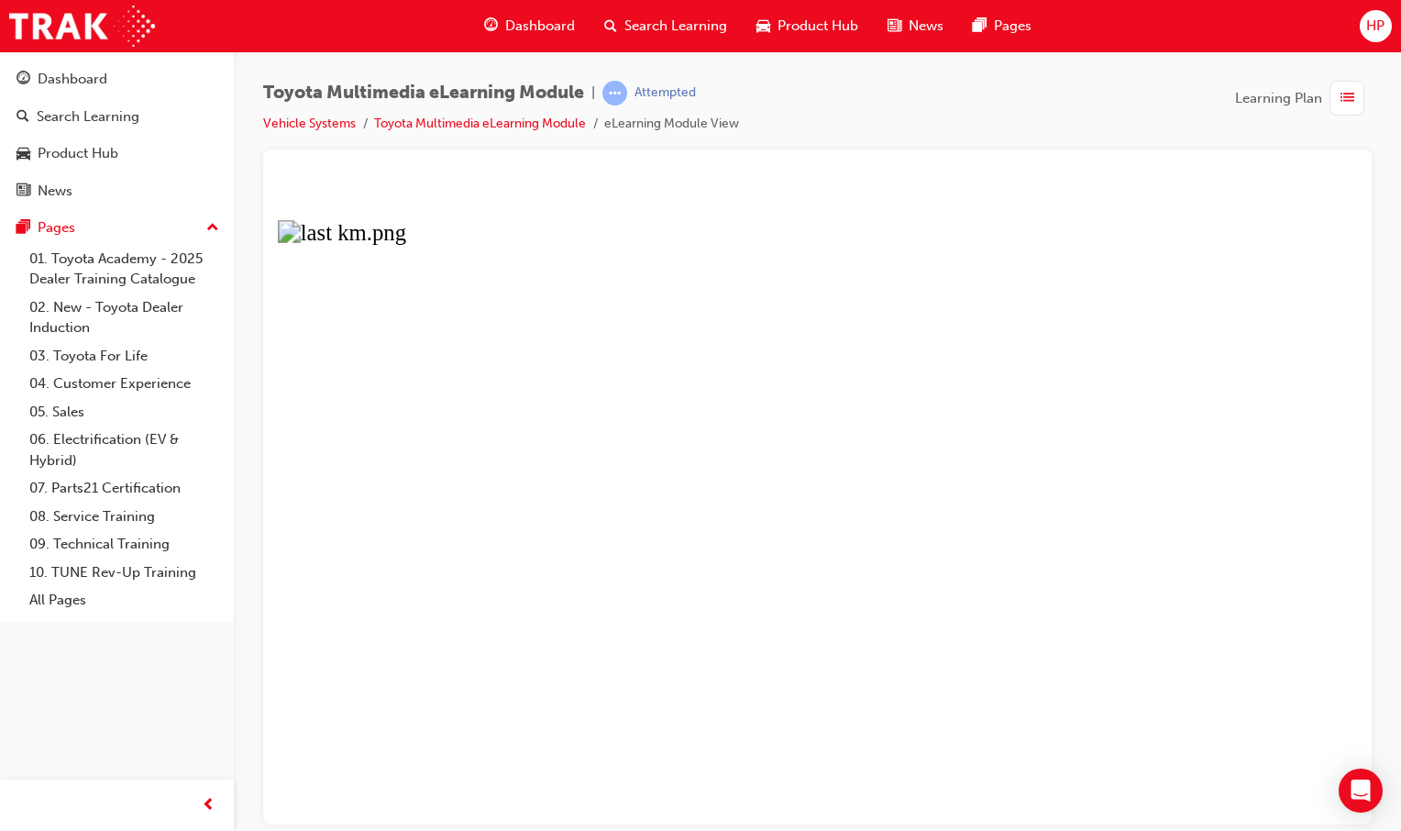
click at [970, 588] on button "Unzoom image" at bounding box center [817, 500] width 1079 height 645
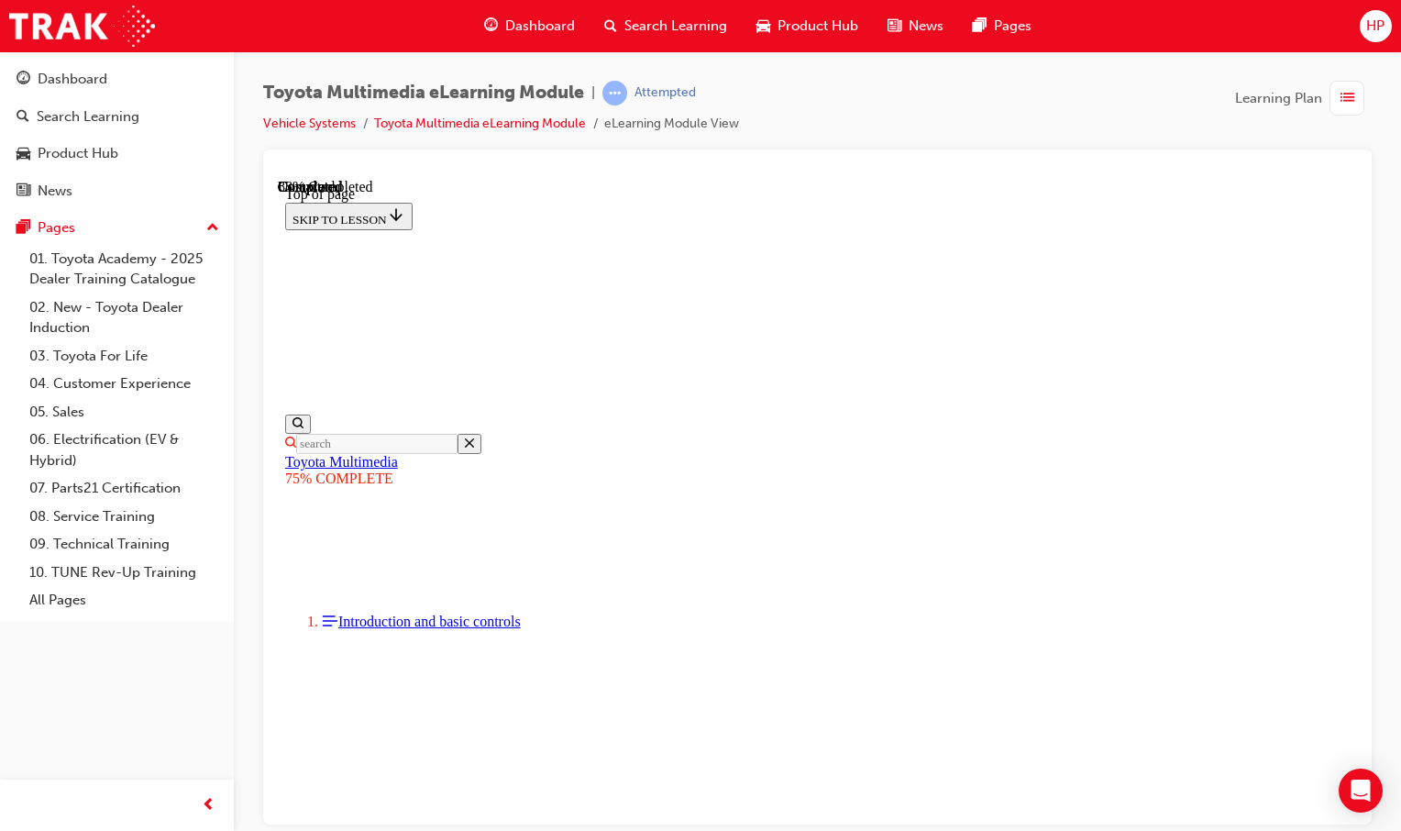
scroll to position [1847, 0]
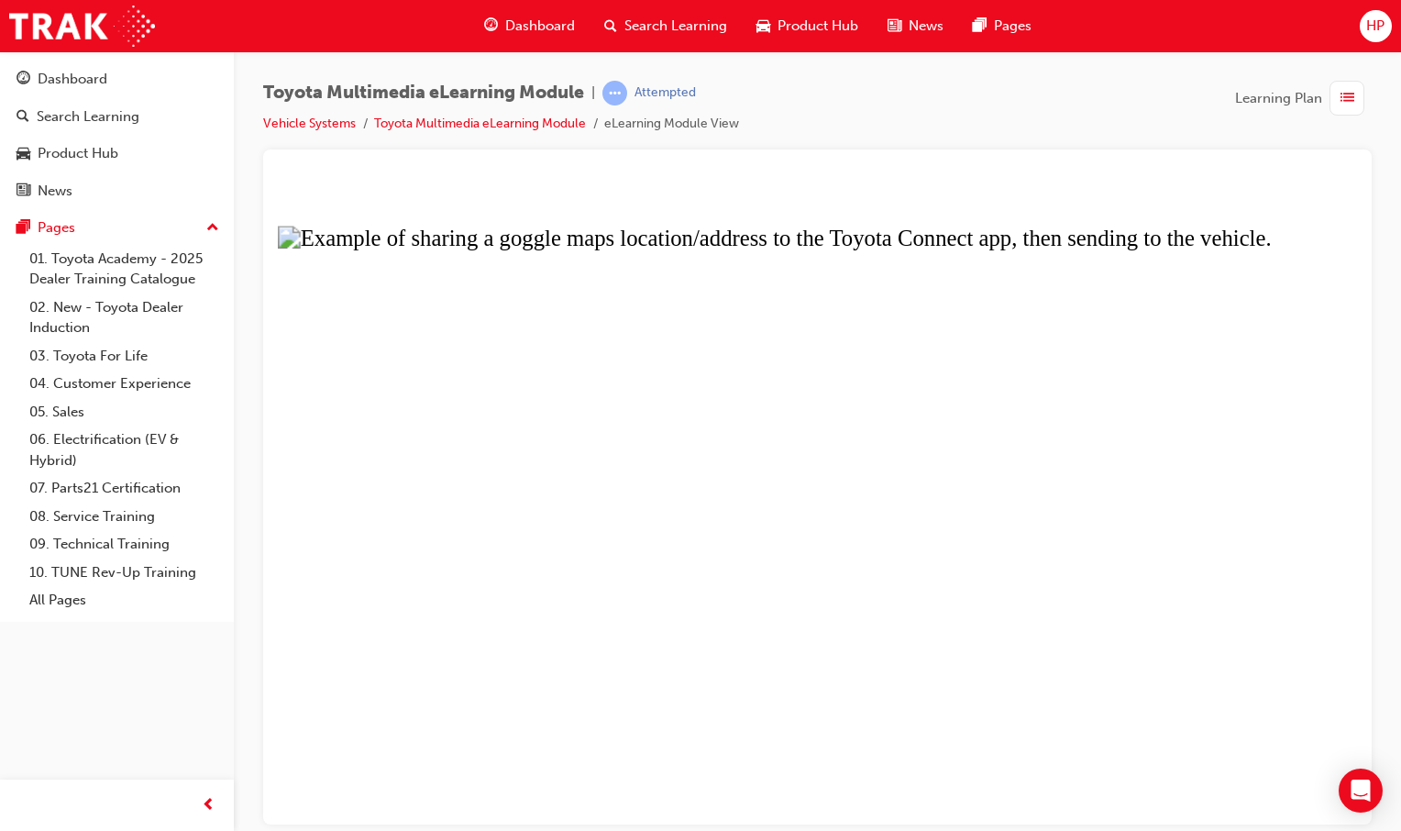
click at [684, 470] on button "Unzoom image" at bounding box center [817, 500] width 1079 height 645
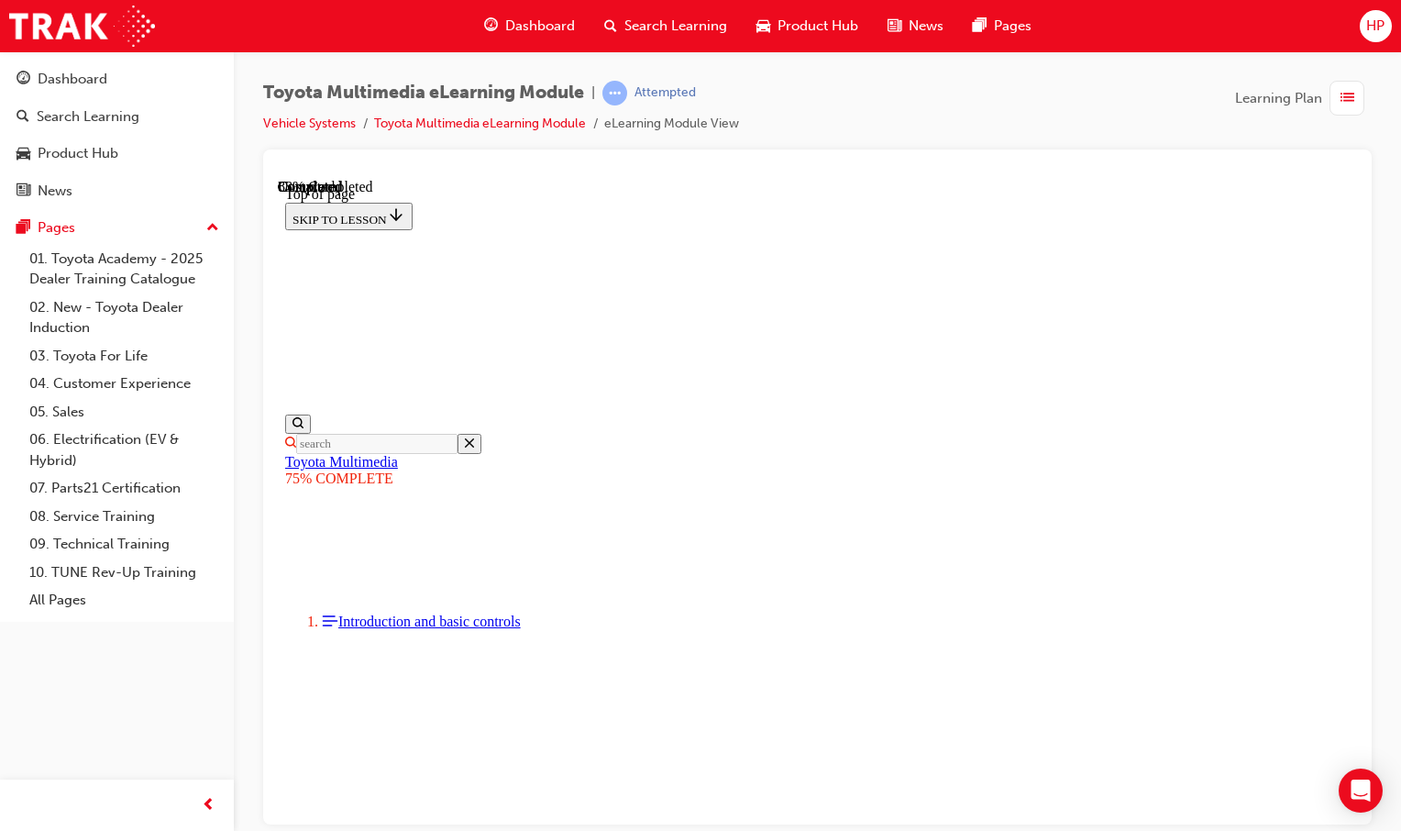
scroll to position [2580, 0]
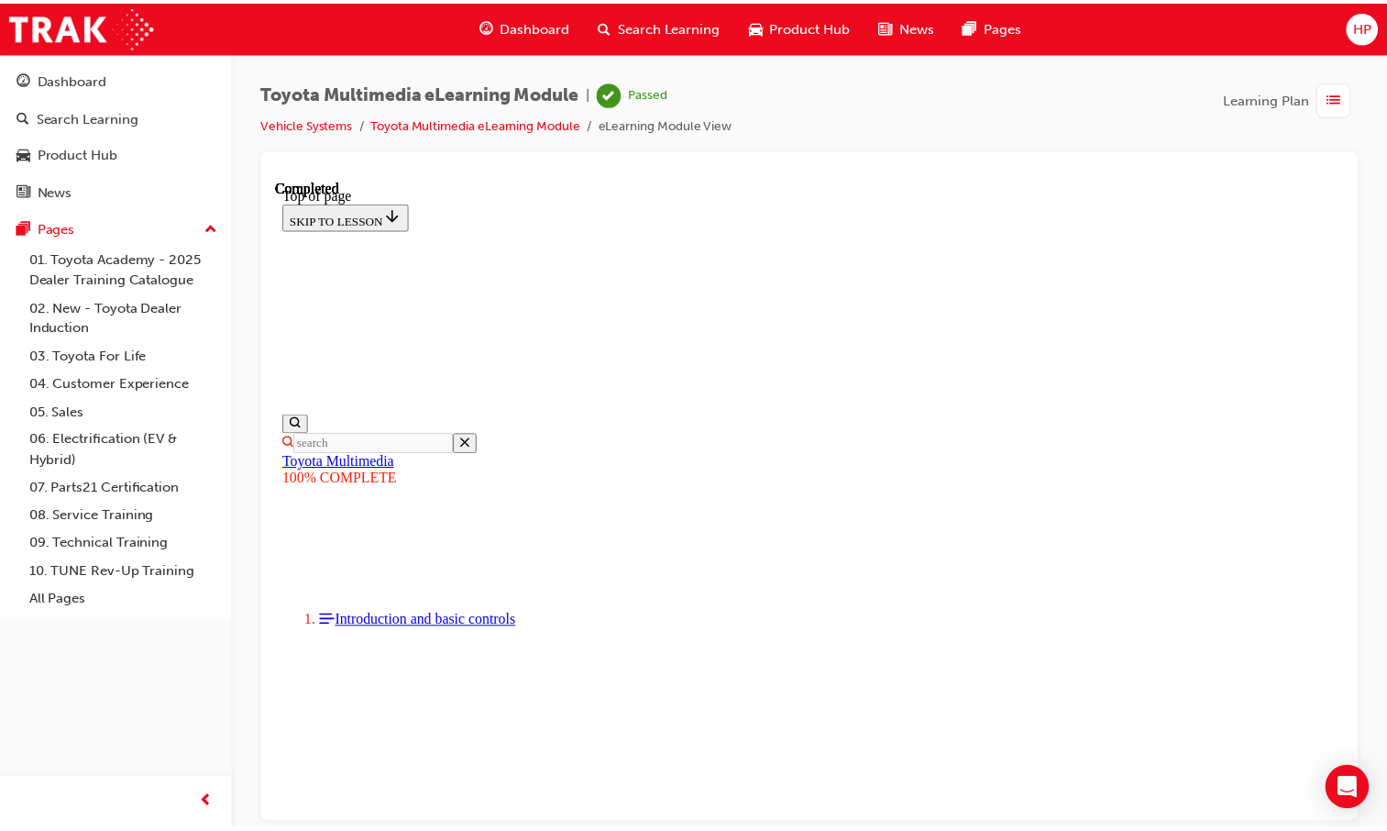
scroll to position [432, 0]
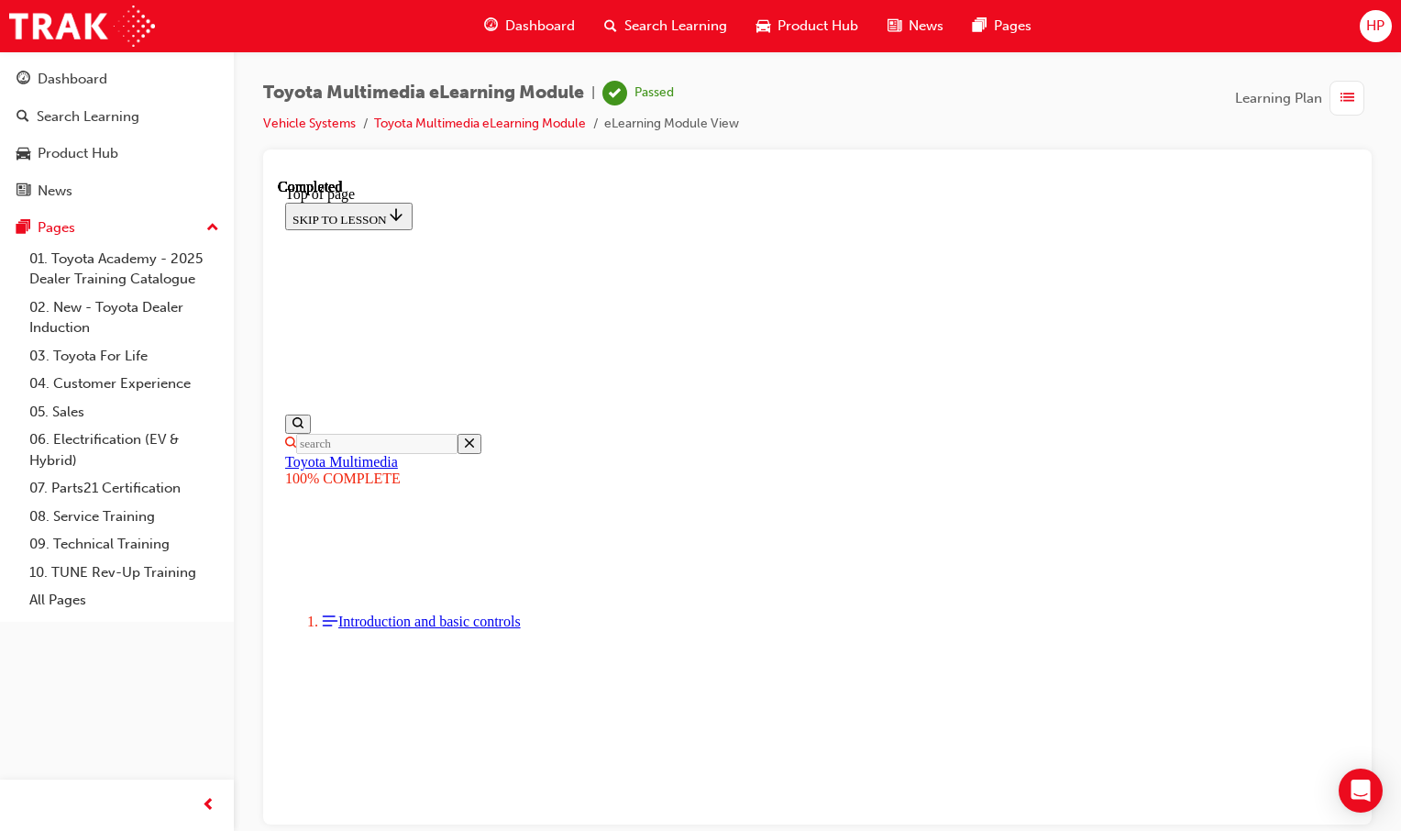
click at [531, 28] on span "Dashboard" at bounding box center [540, 26] width 70 height 21
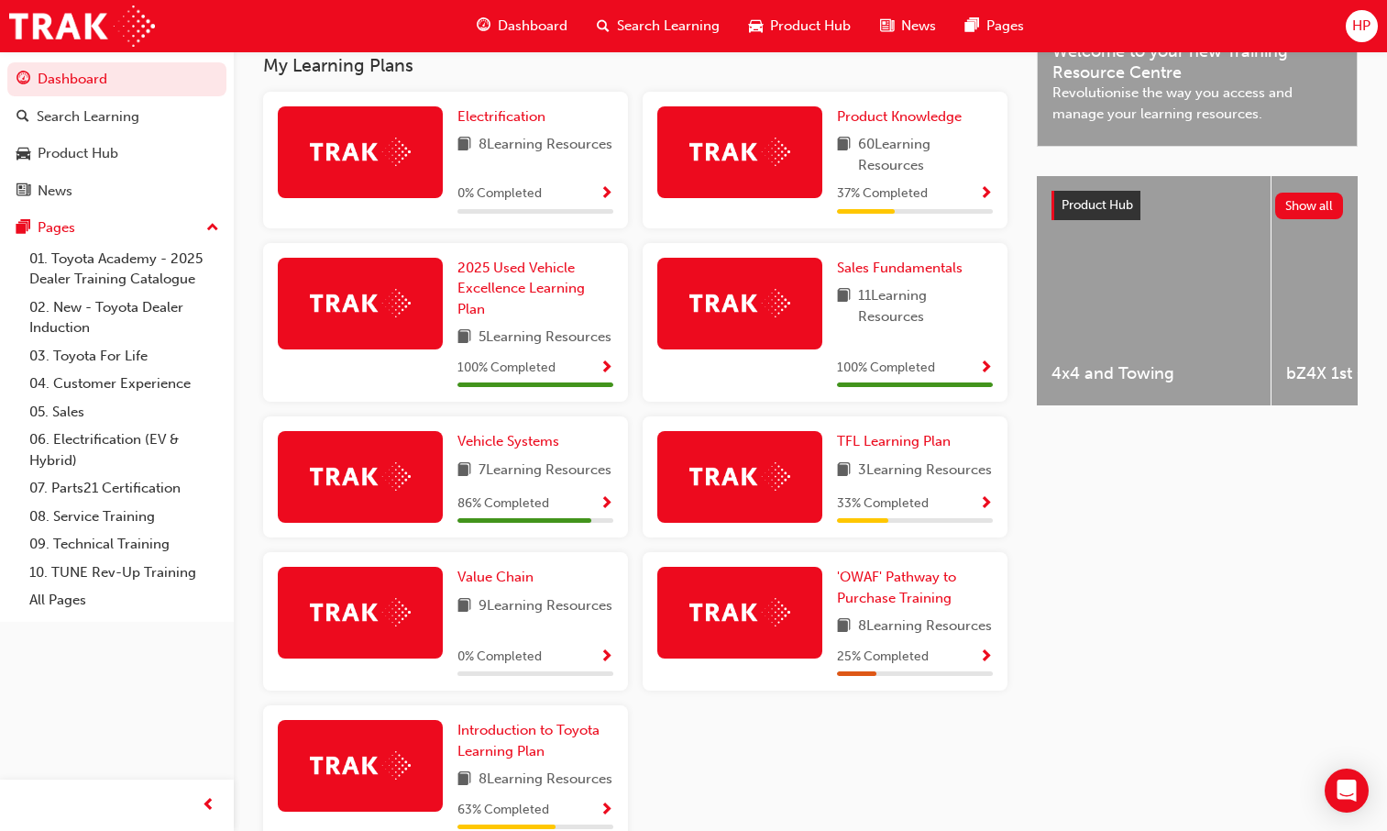
scroll to position [596, 0]
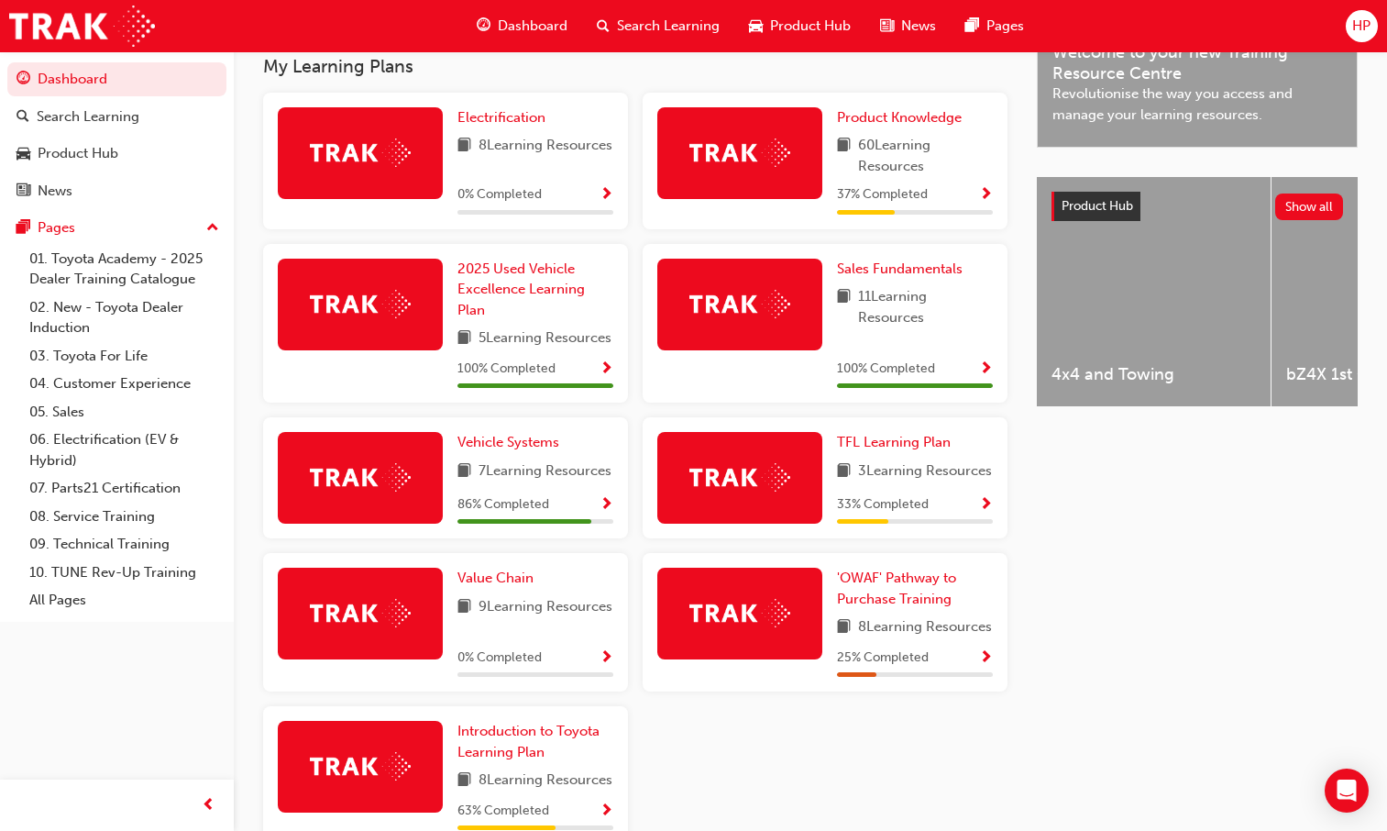
click at [600, 513] on span "Show Progress" at bounding box center [607, 505] width 14 height 17
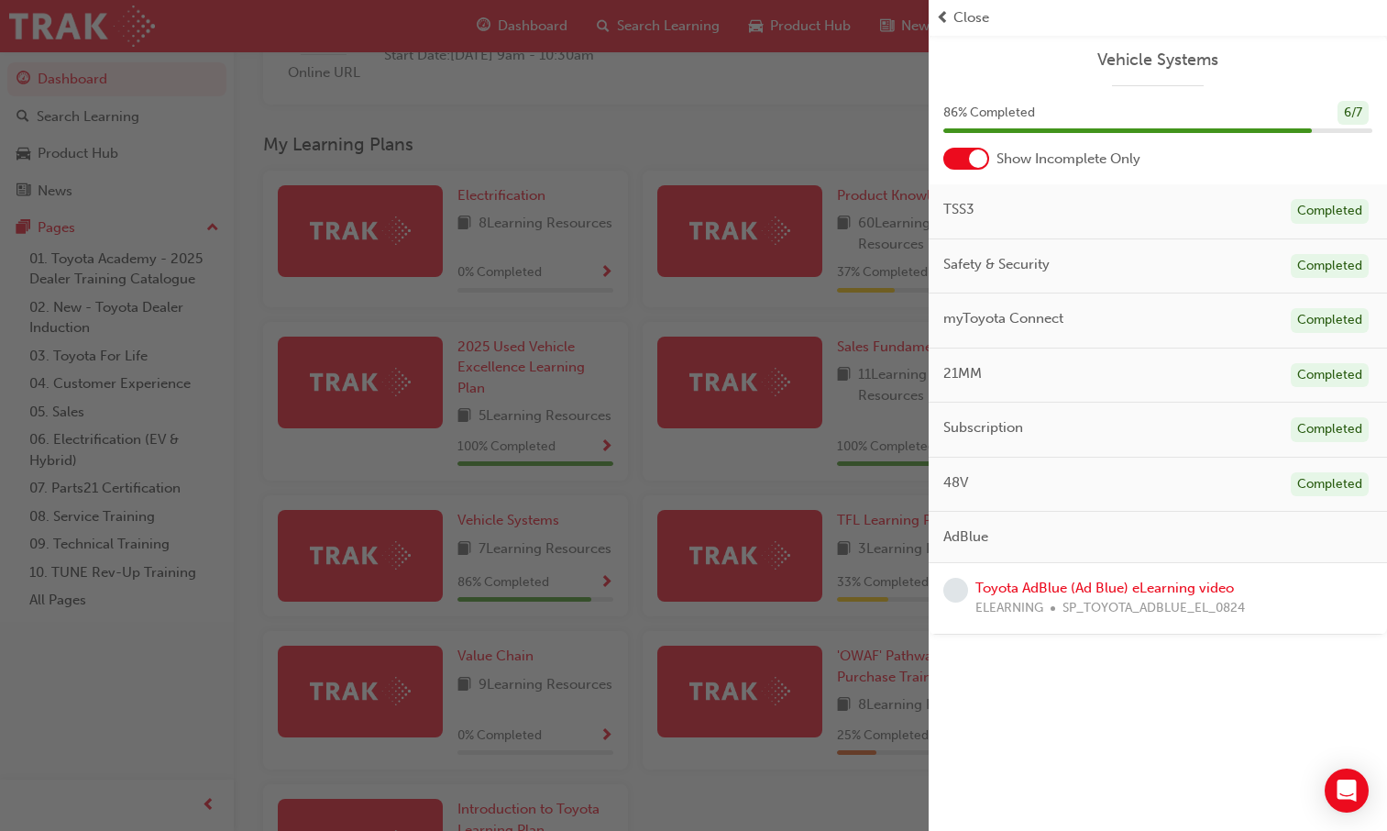
scroll to position [504, 0]
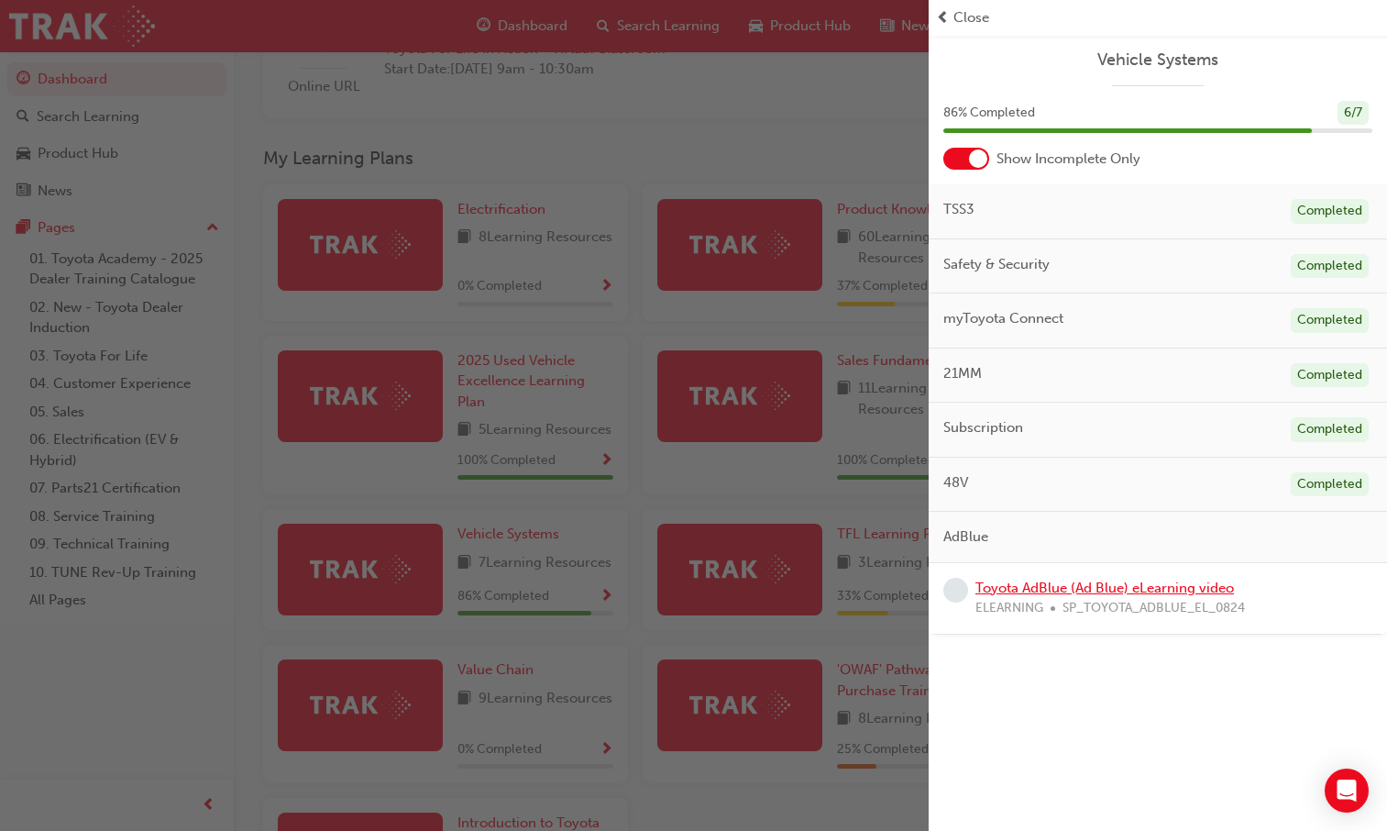
click at [1108, 590] on link "Toyota AdBlue (Ad Blue) eLearning video" at bounding box center [1105, 587] width 259 height 17
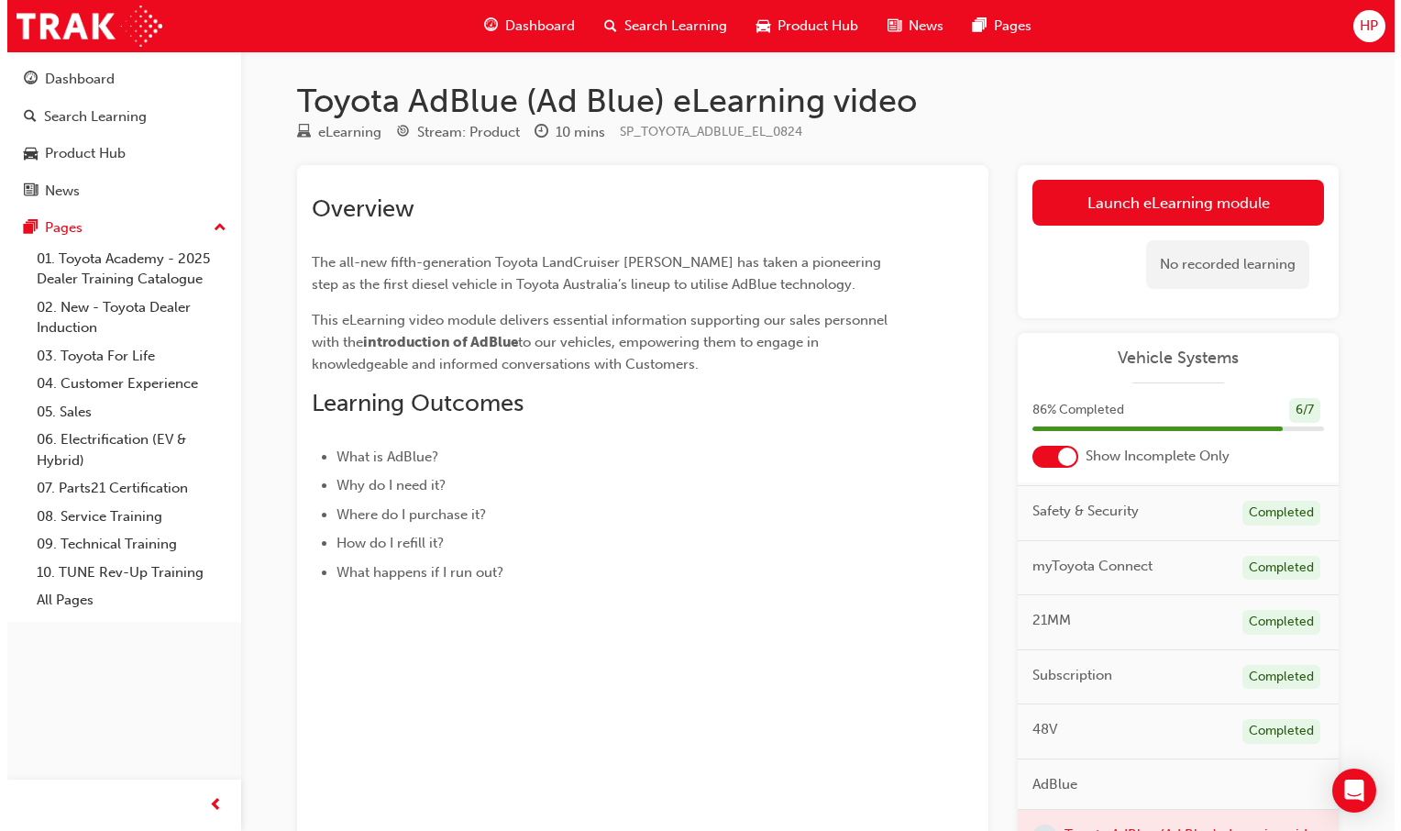
scroll to position [96, 0]
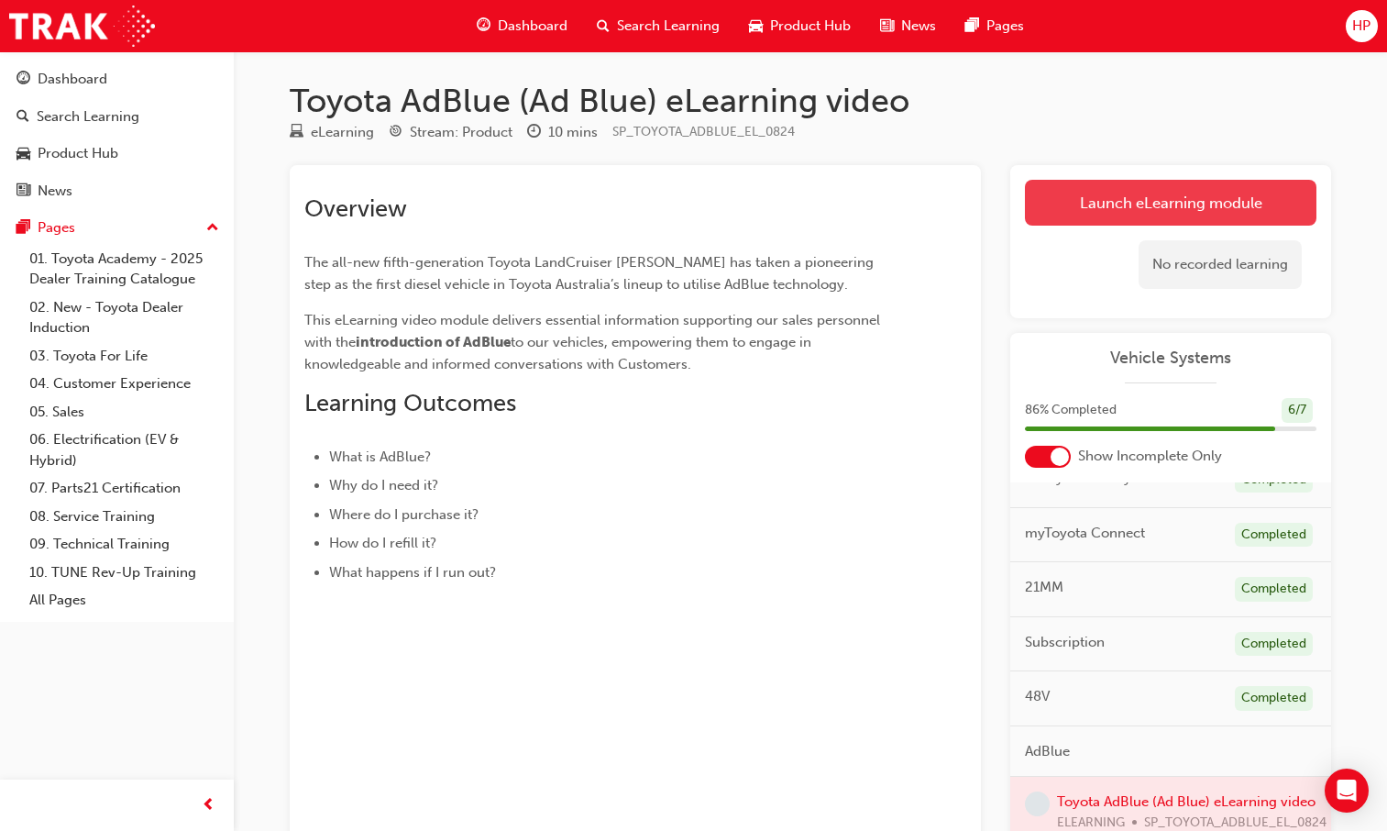
click at [1153, 215] on link "Launch eLearning module" at bounding box center [1171, 203] width 292 height 46
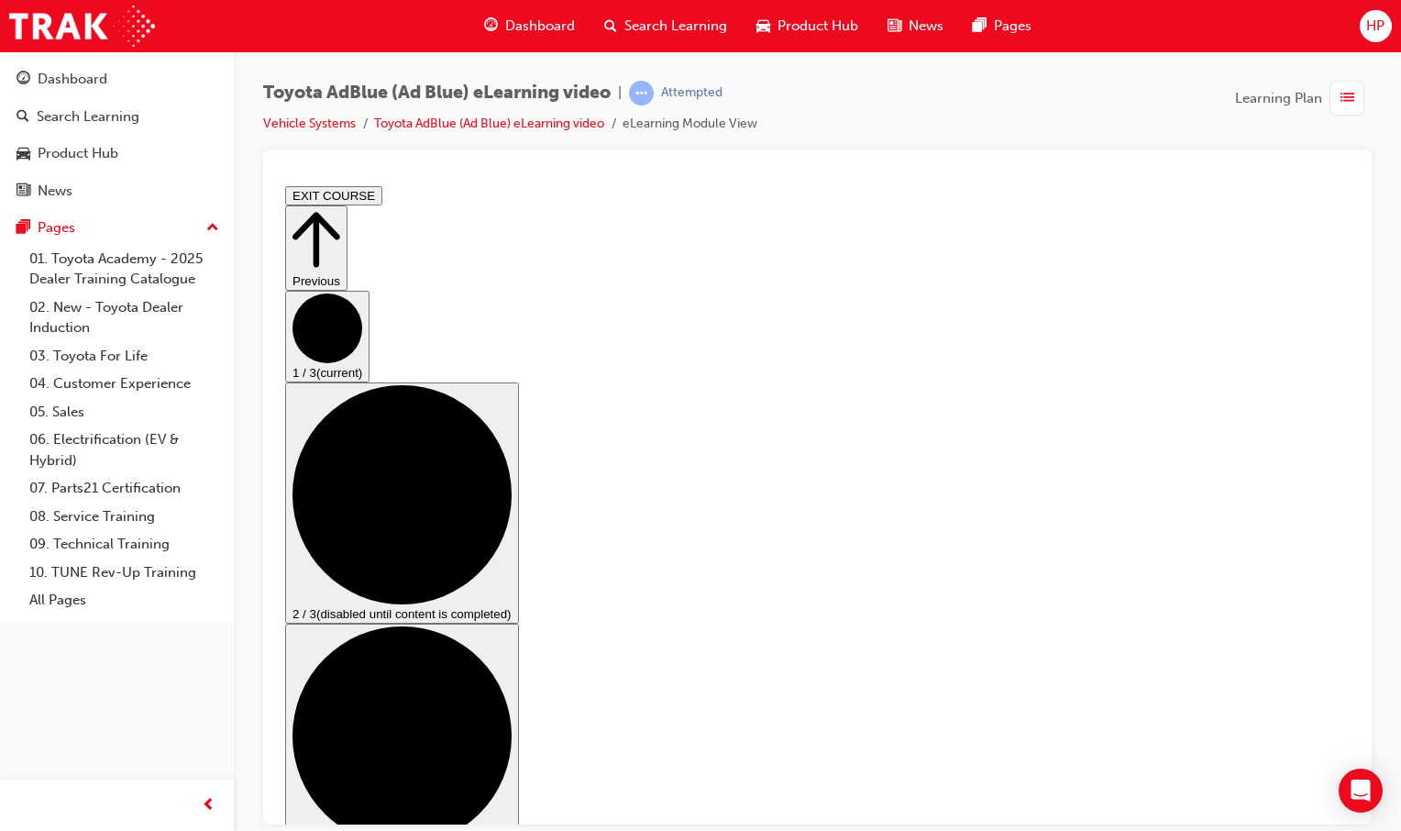
scroll to position [131, 0]
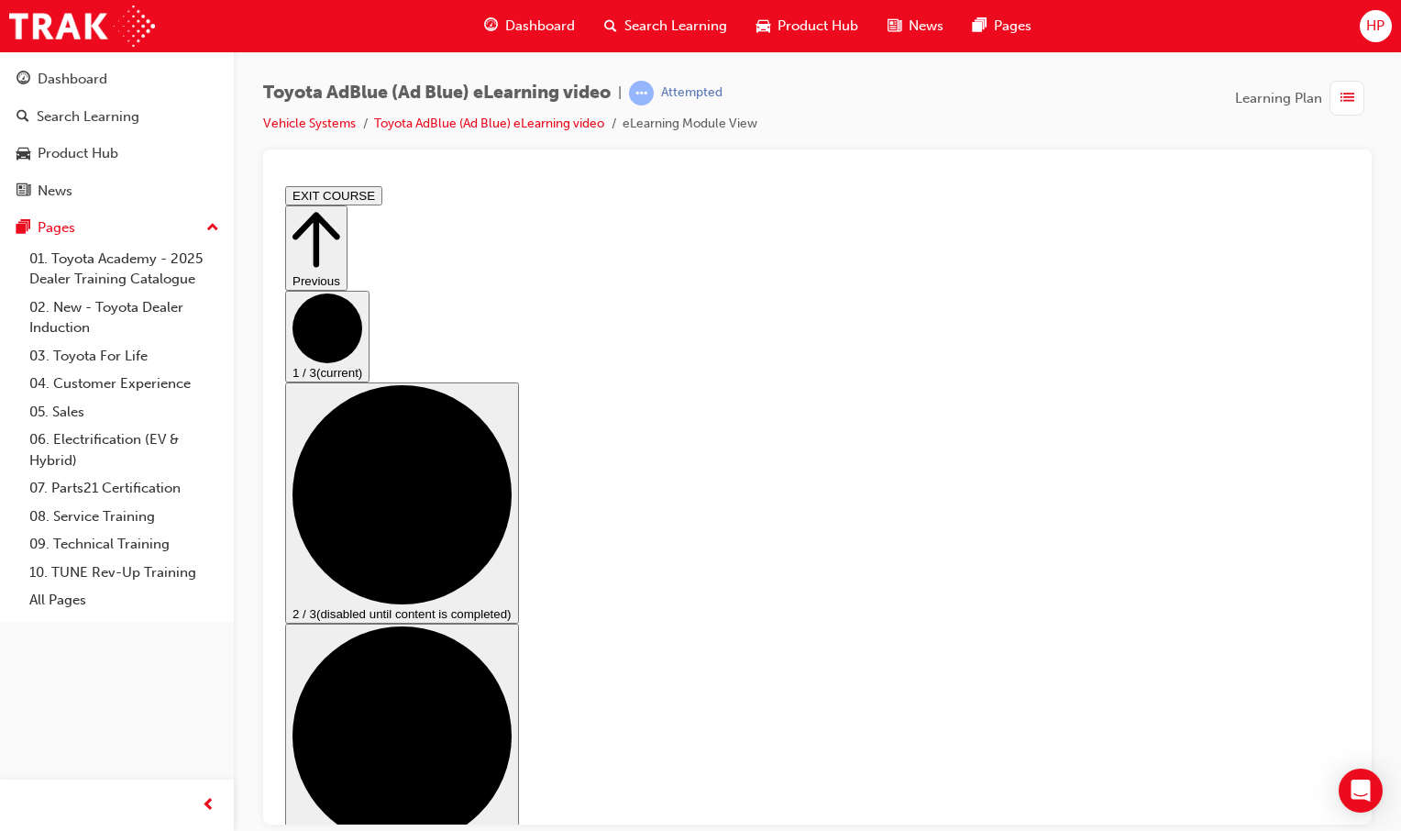
drag, startPoint x: 981, startPoint y: 507, endPoint x: 998, endPoint y: 508, distance: 16.5
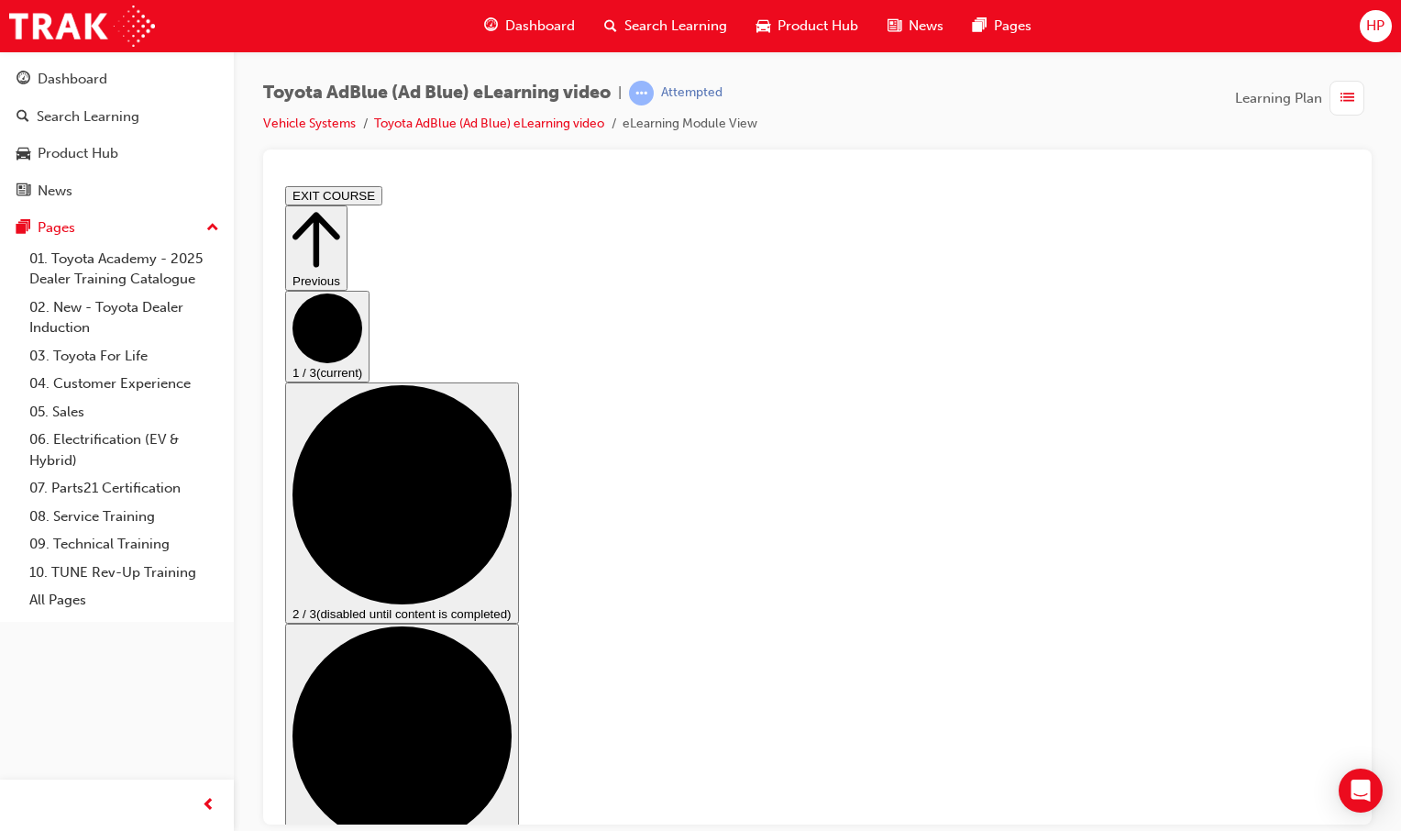
drag, startPoint x: 986, startPoint y: 635, endPoint x: 983, endPoint y: 646, distance: 11.3
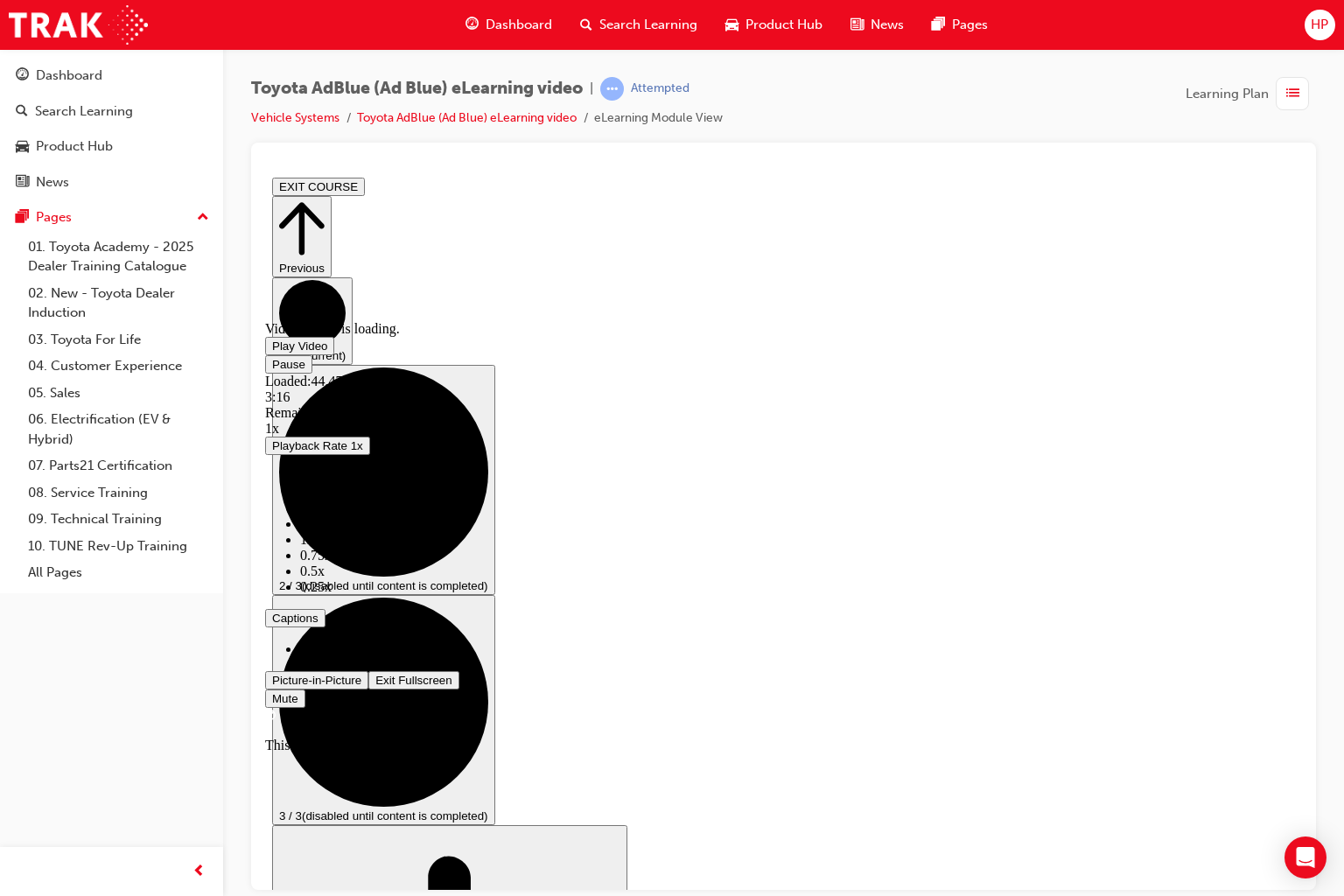
drag, startPoint x: 1406, startPoint y: 1032, endPoint x: 1417, endPoint y: 1032, distance: 11.0
click at [388, 419] on span "4:27" at bounding box center [375, 412] width 25 height 15
drag, startPoint x: 1405, startPoint y: 1033, endPoint x: 1422, endPoint y: 1036, distance: 17.3
click at [388, 419] on span "4:24" at bounding box center [375, 412] width 25 height 15
drag, startPoint x: 1422, startPoint y: 1036, endPoint x: 1406, endPoint y: 1022, distance: 21.3
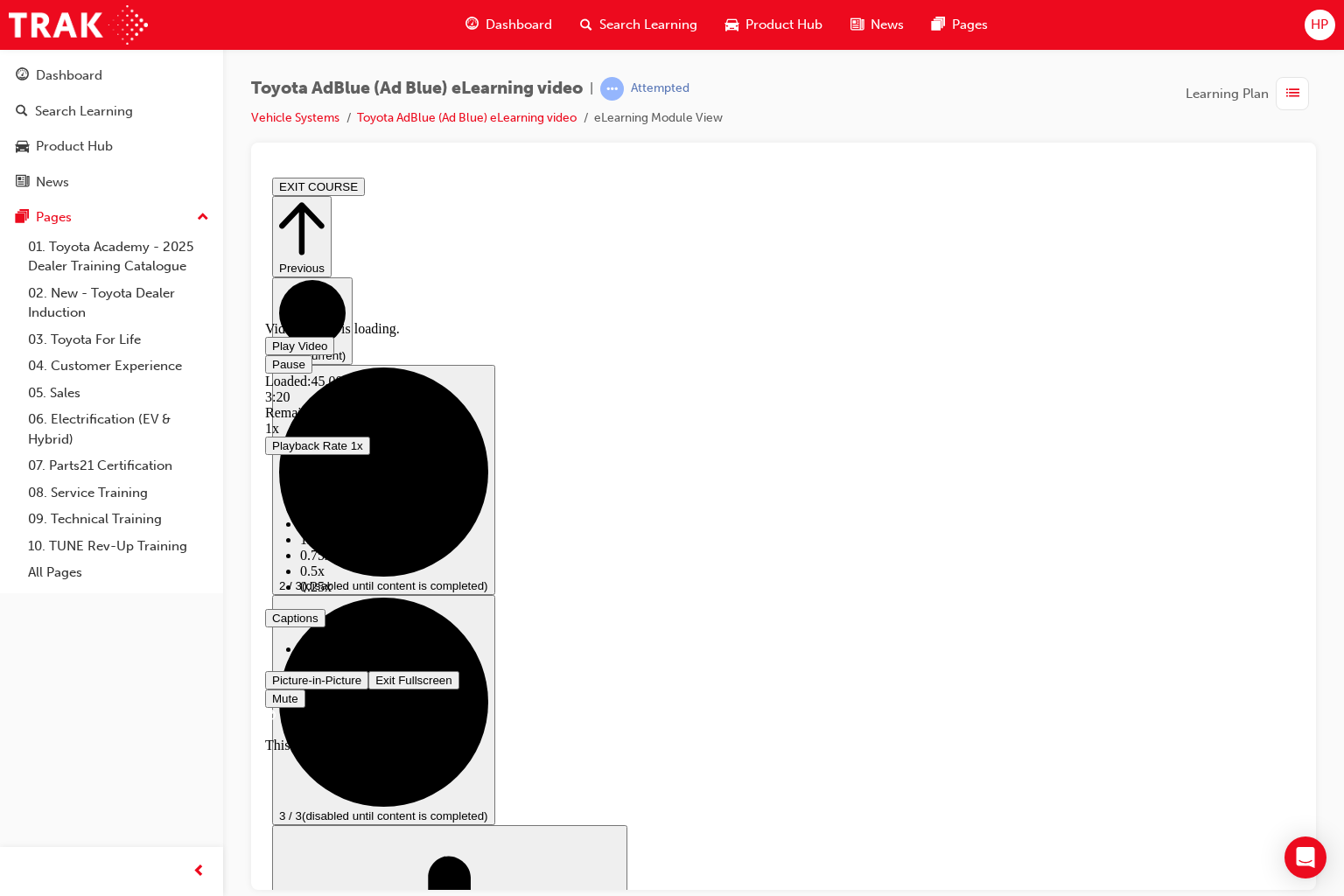
click at [1302, 420] on div "Remaining Time - 4:23" at bounding box center [784, 412] width 1037 height 16
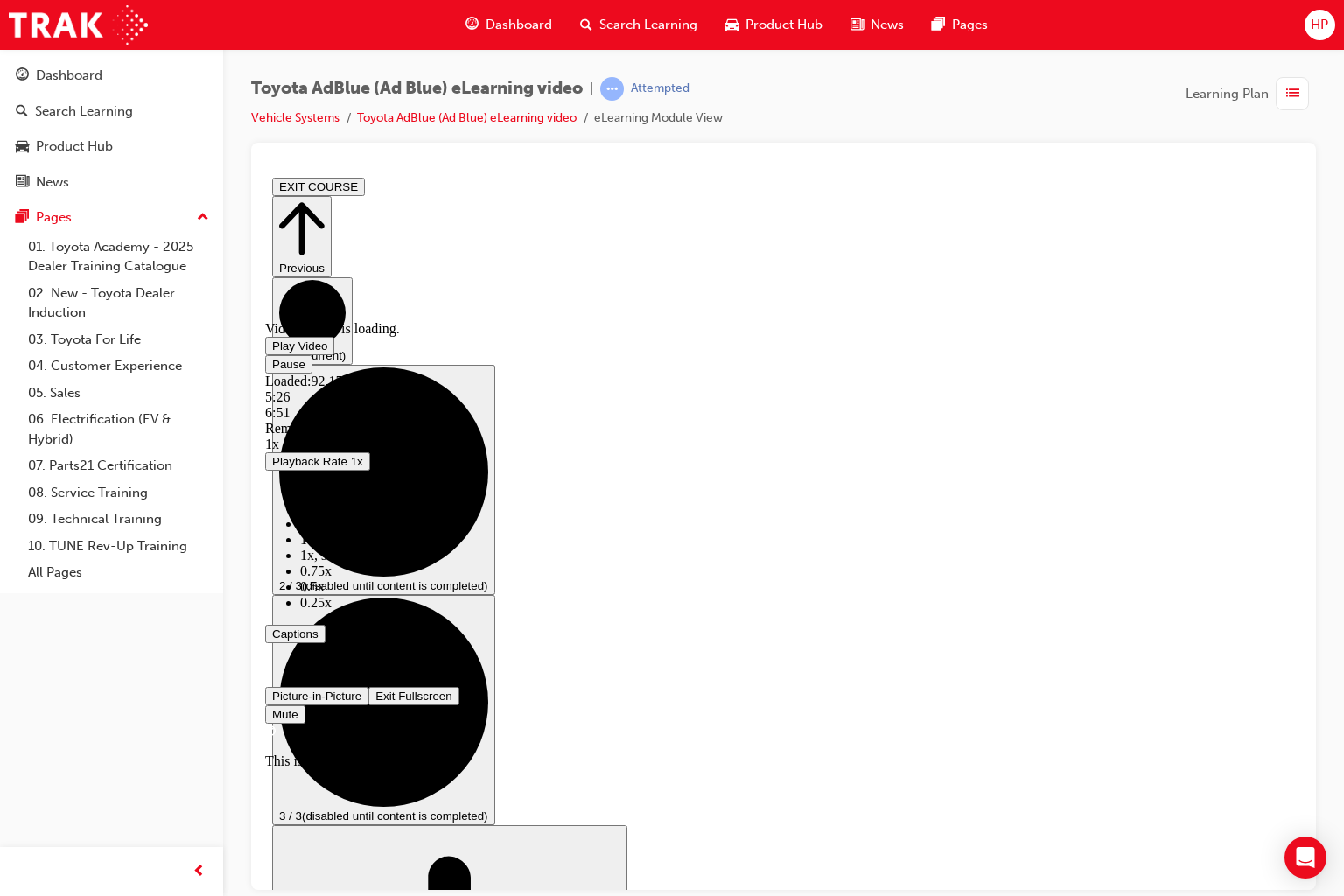
click at [528, 301] on video "Video player" at bounding box center [396, 236] width 262 height 132
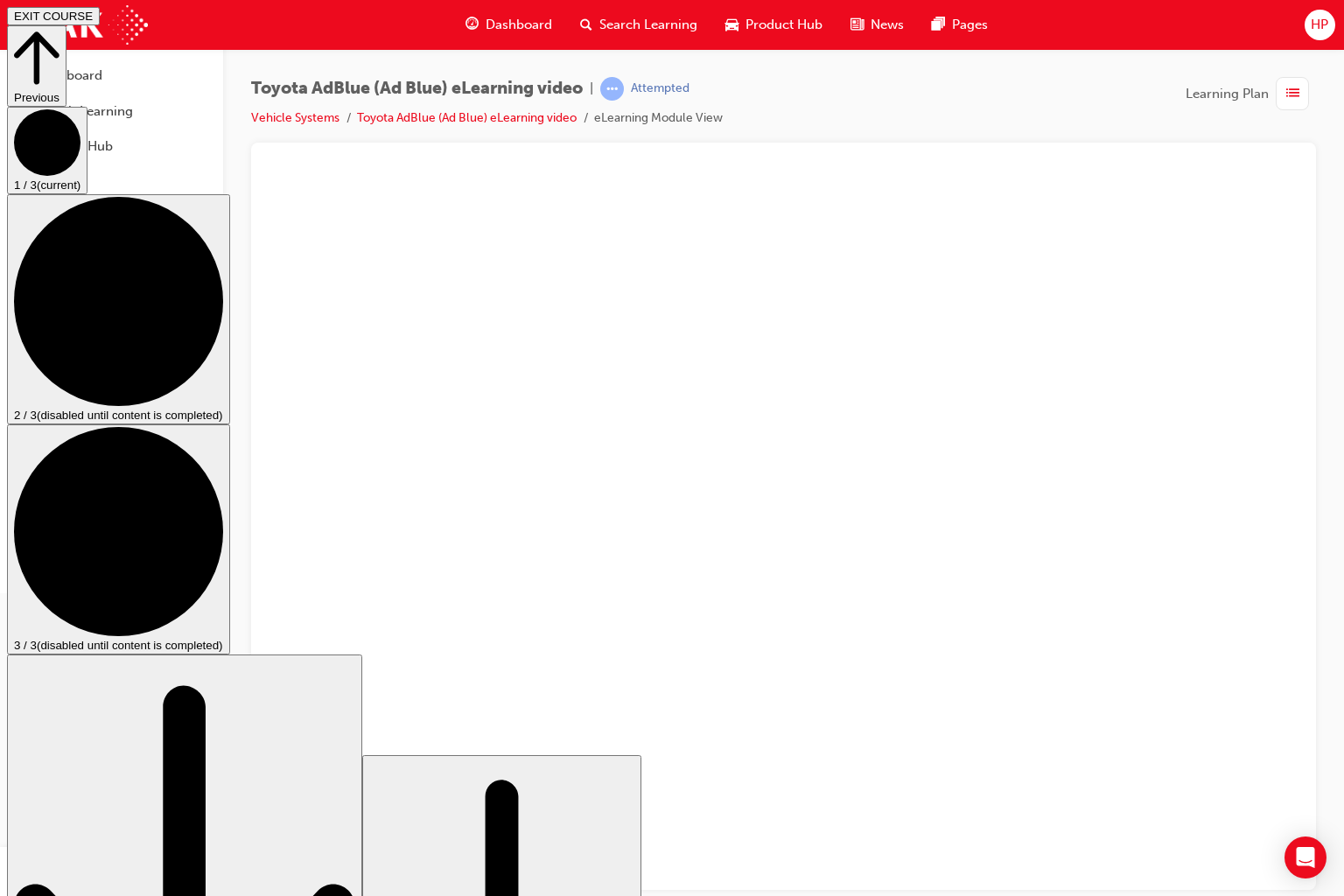
drag, startPoint x: 1061, startPoint y: 867, endPoint x: 1068, endPoint y: 874, distance: 9.9
drag, startPoint x: 1073, startPoint y: 865, endPoint x: 1083, endPoint y: 864, distance: 10.0
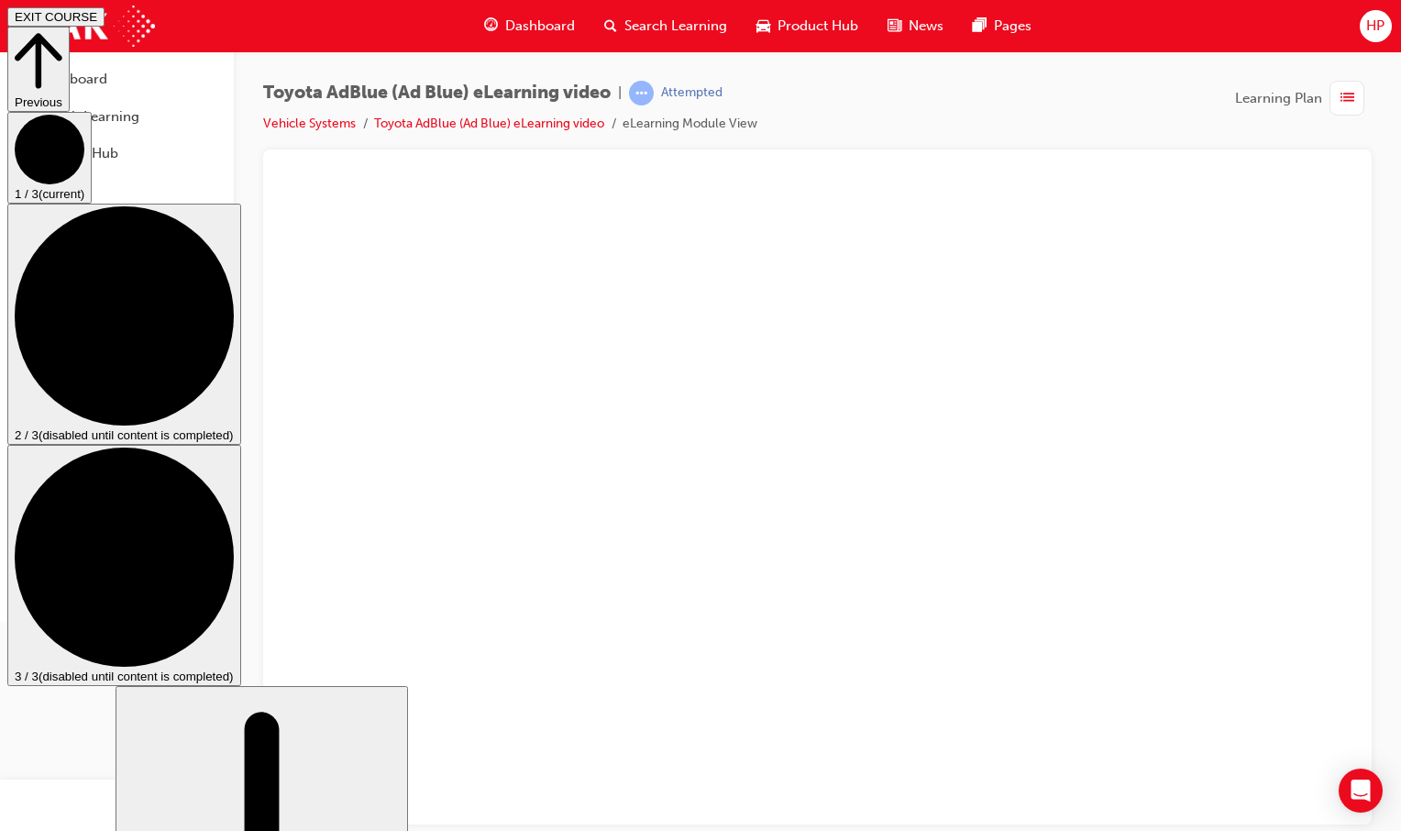
scroll to position [128, 0]
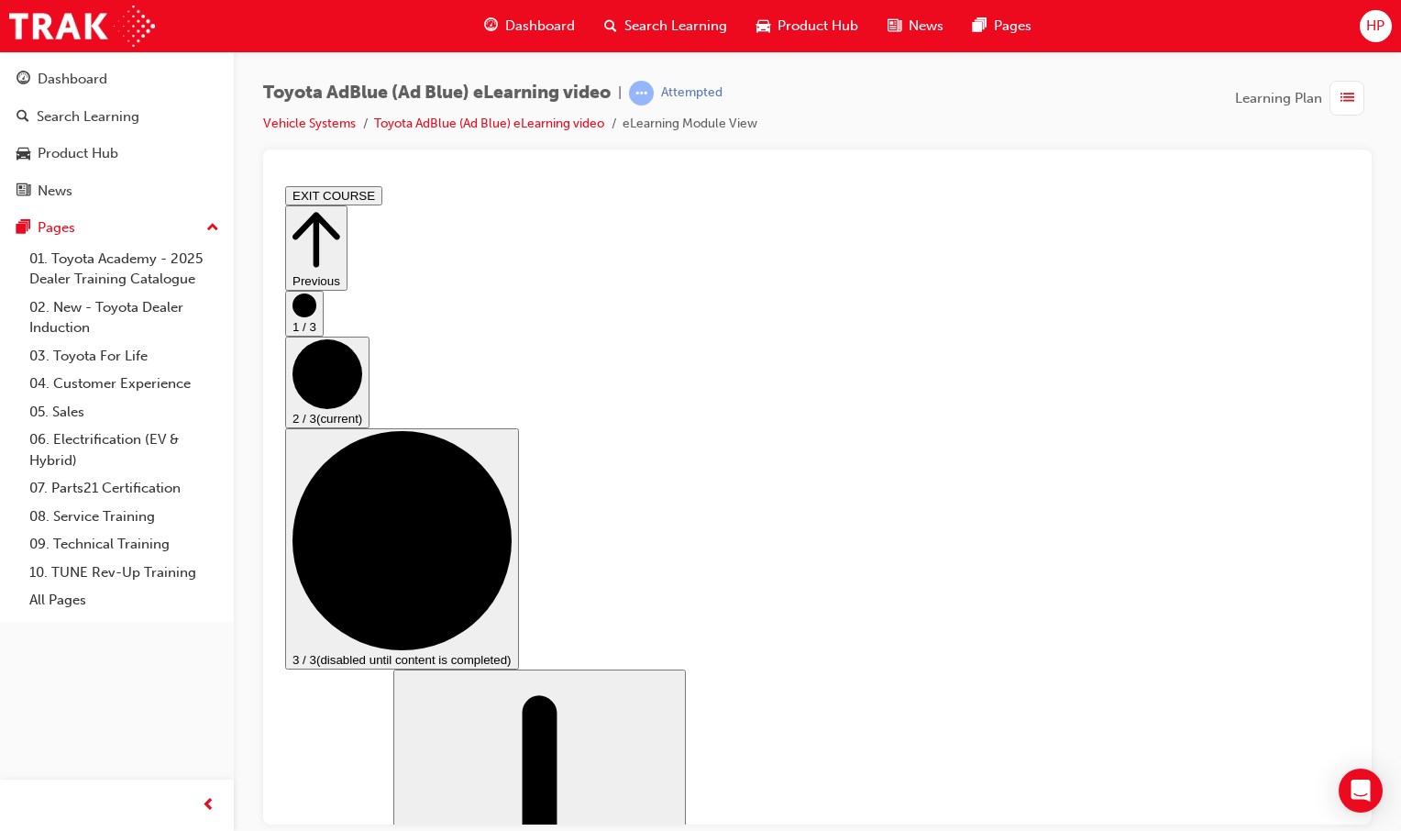
scroll to position [275, 0]
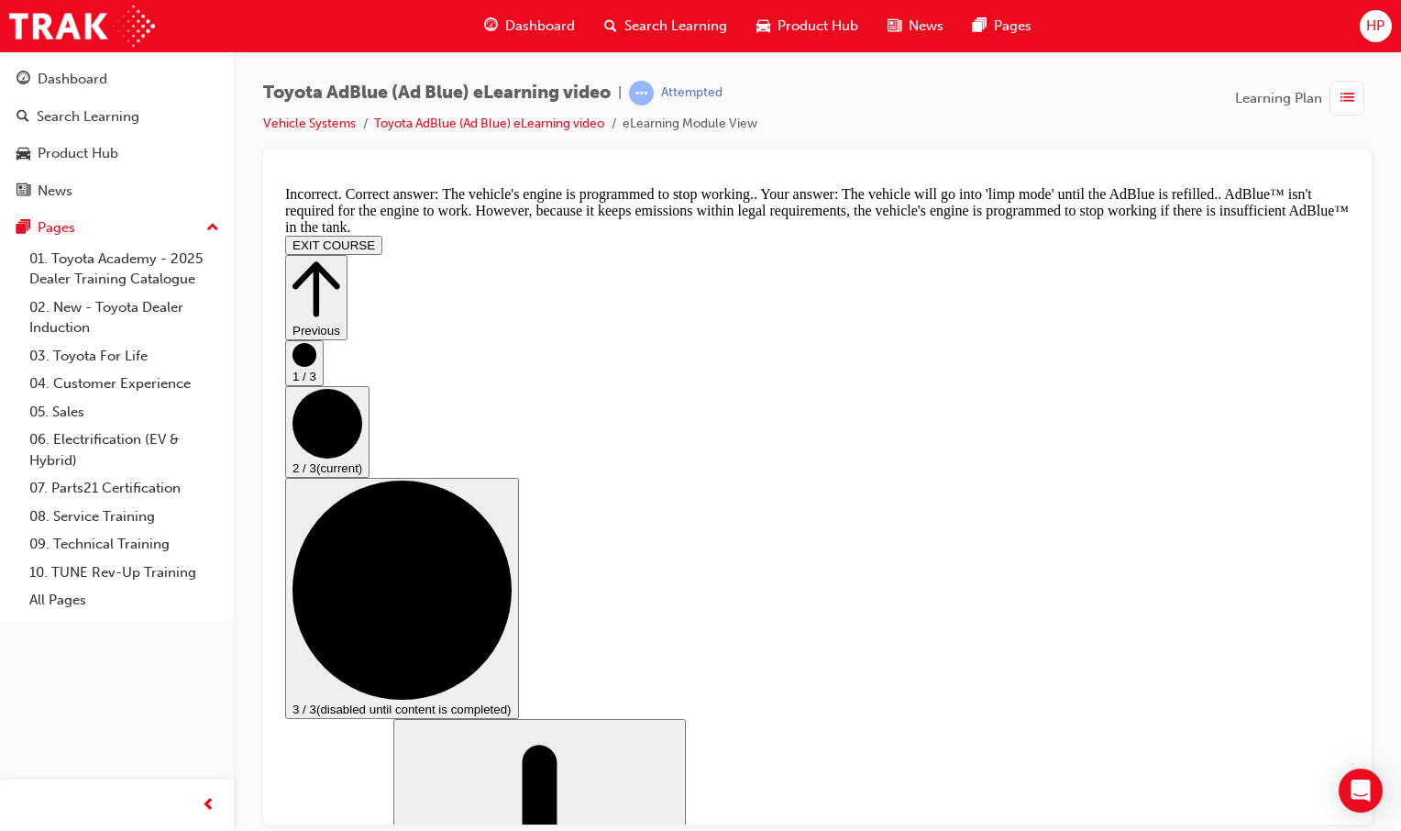
scroll to position [689, 0]
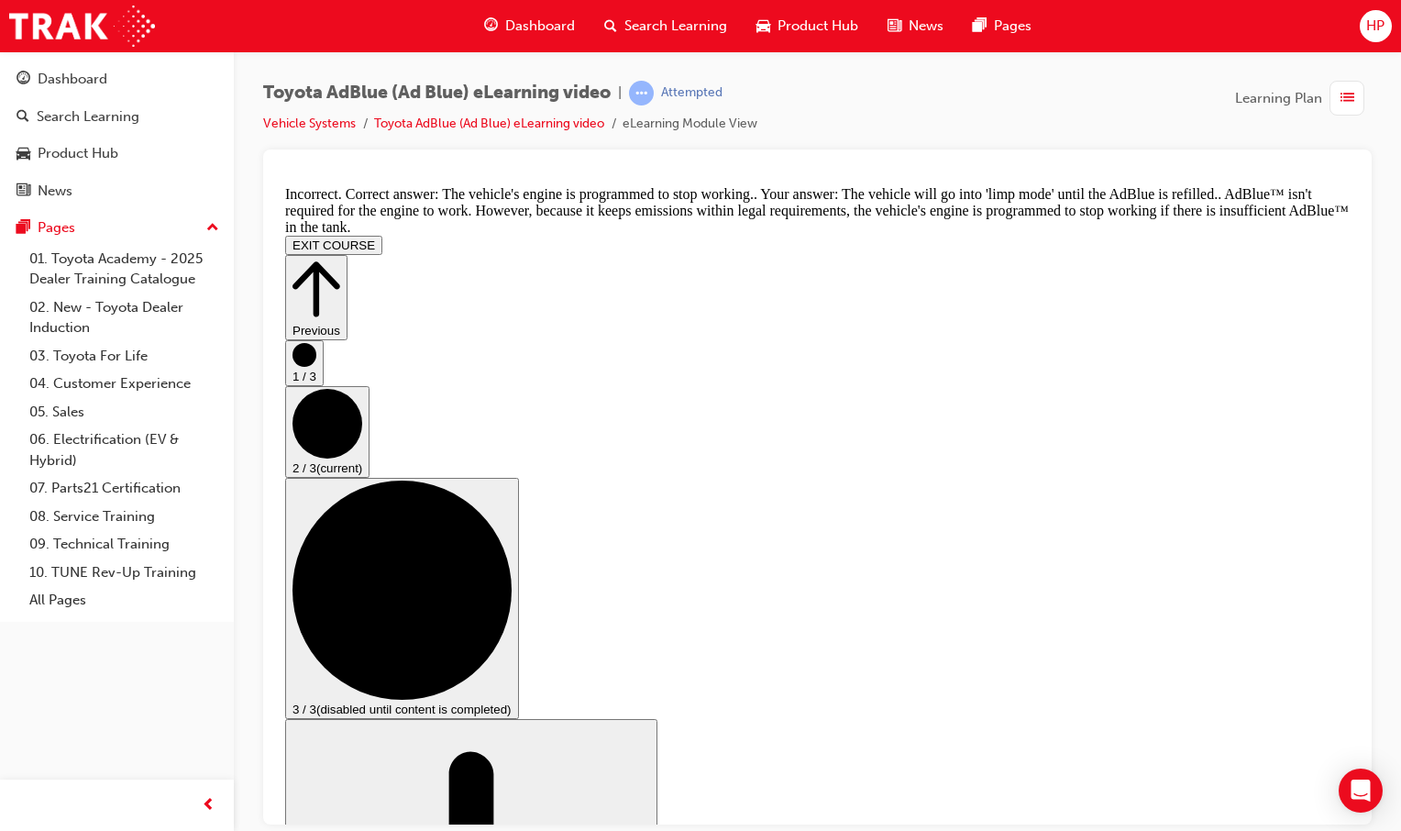
scroll to position [230, 0]
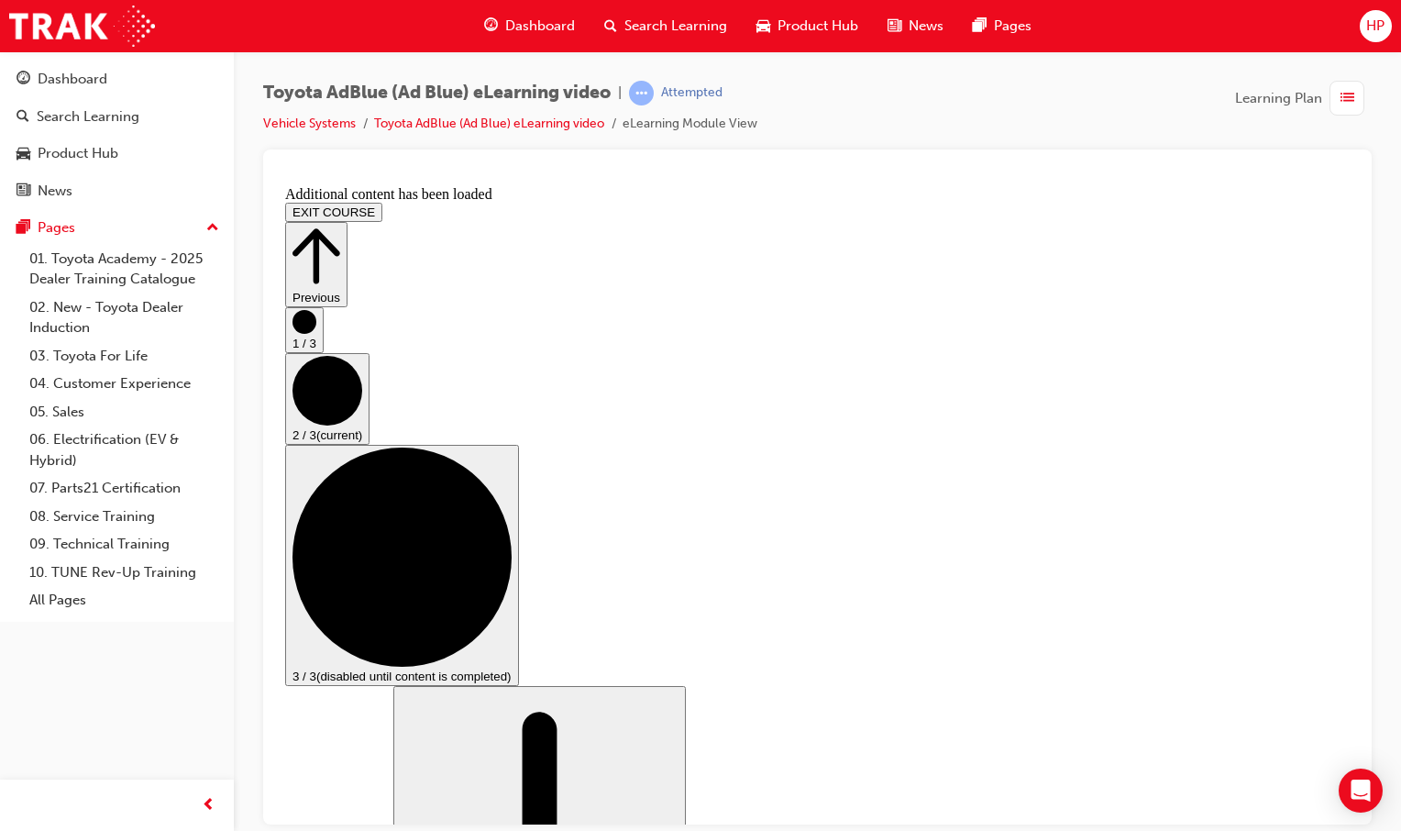
scroll to position [1571, 0]
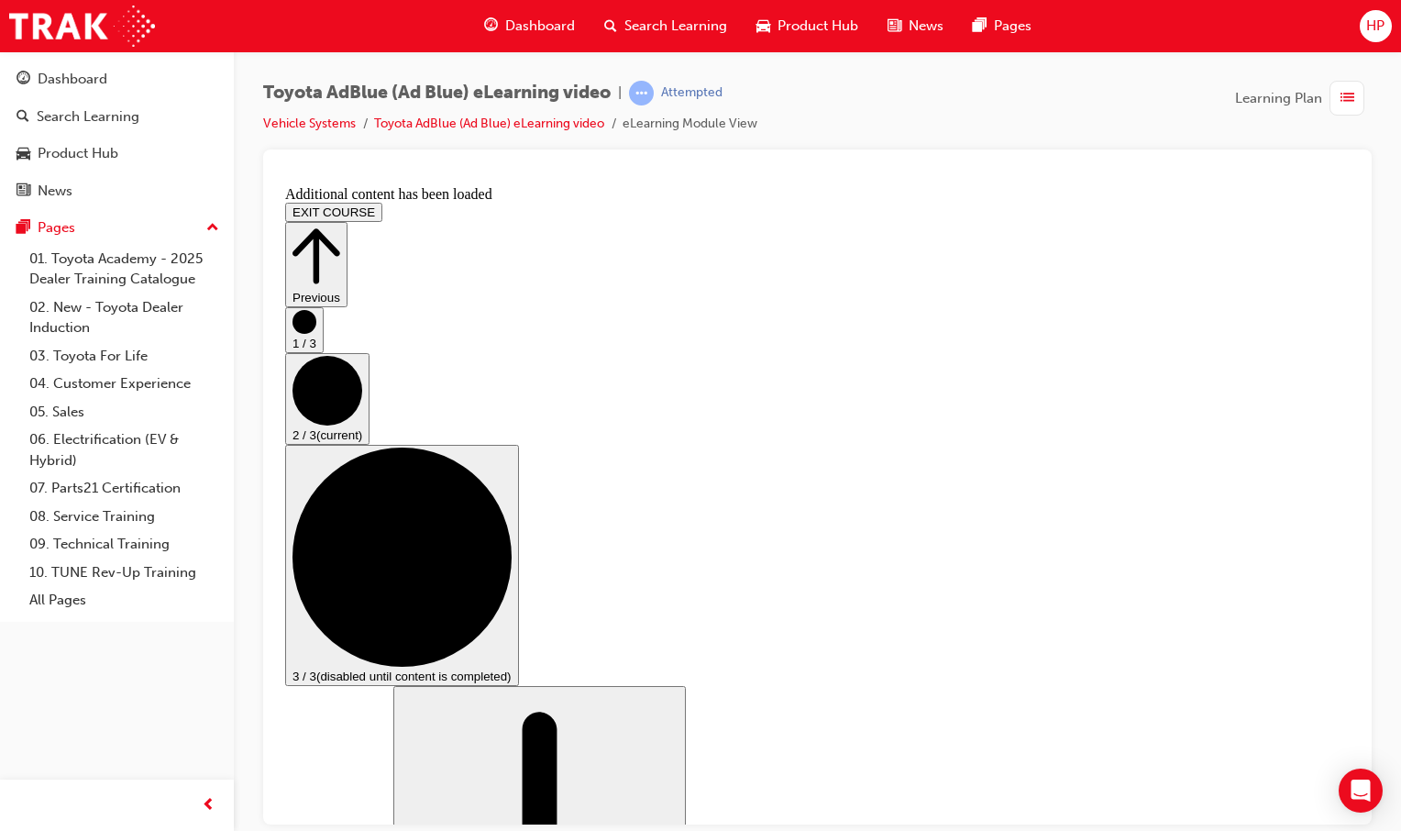
scroll to position [2892, 0]
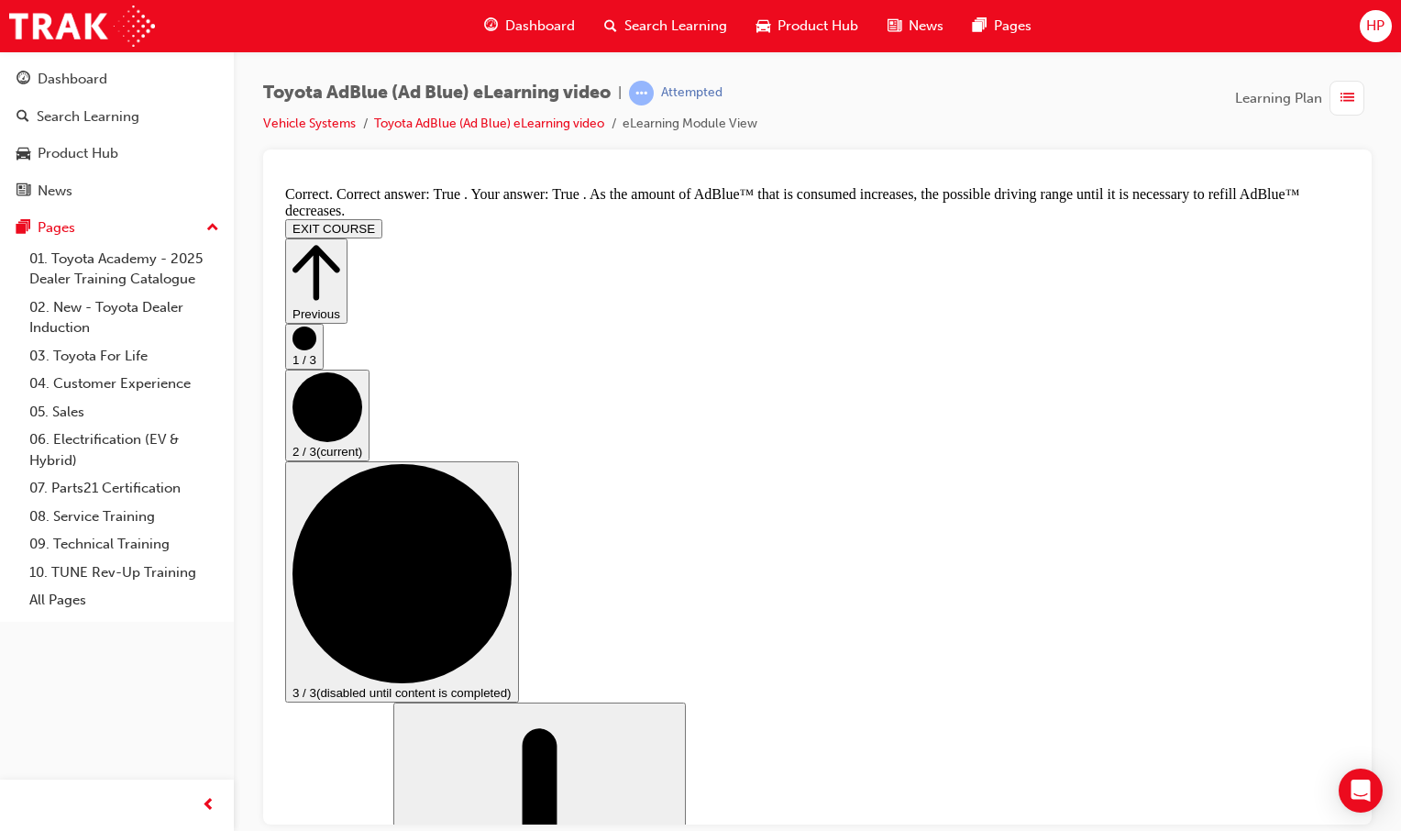
scroll to position [3203, 0]
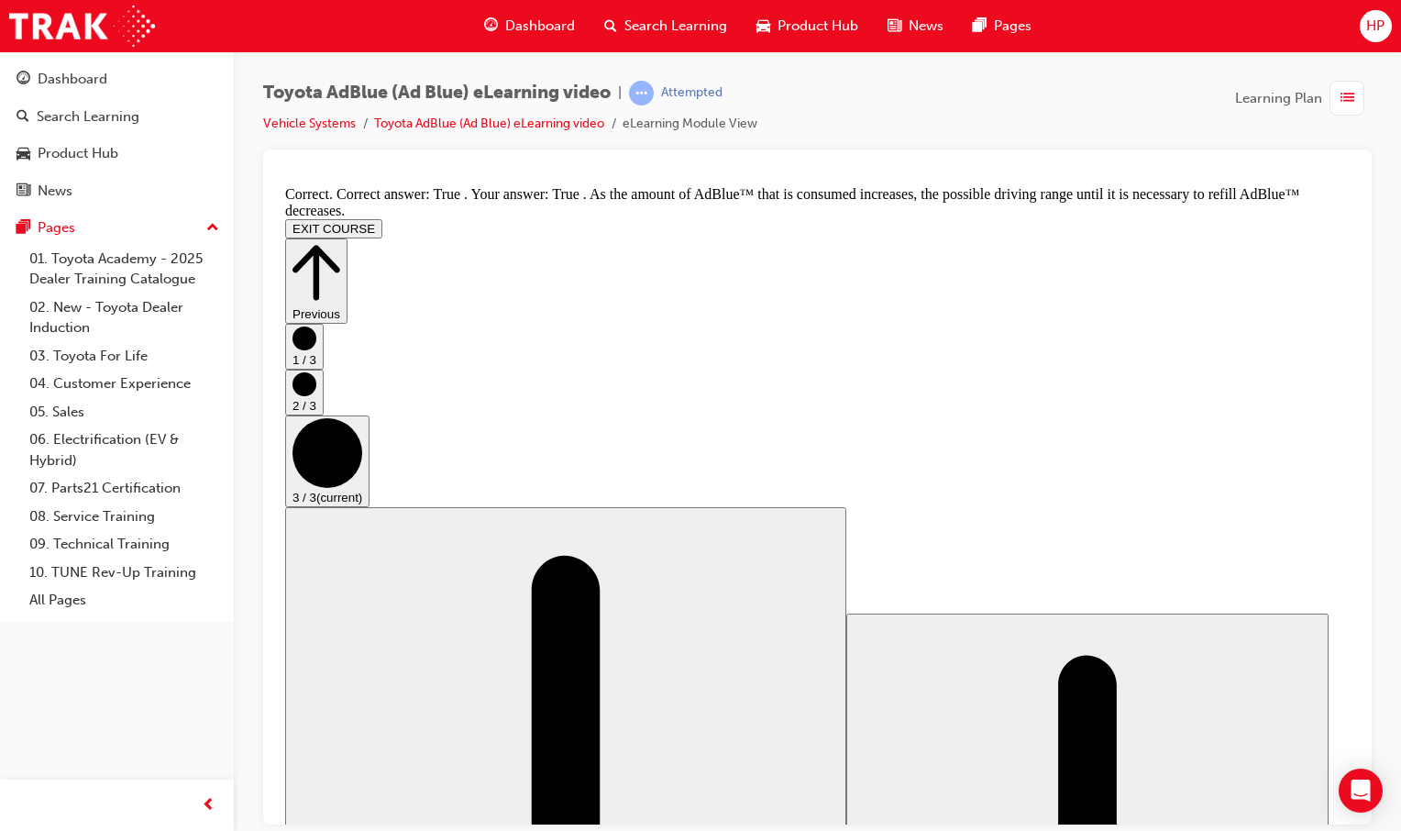
scroll to position [0, 0]
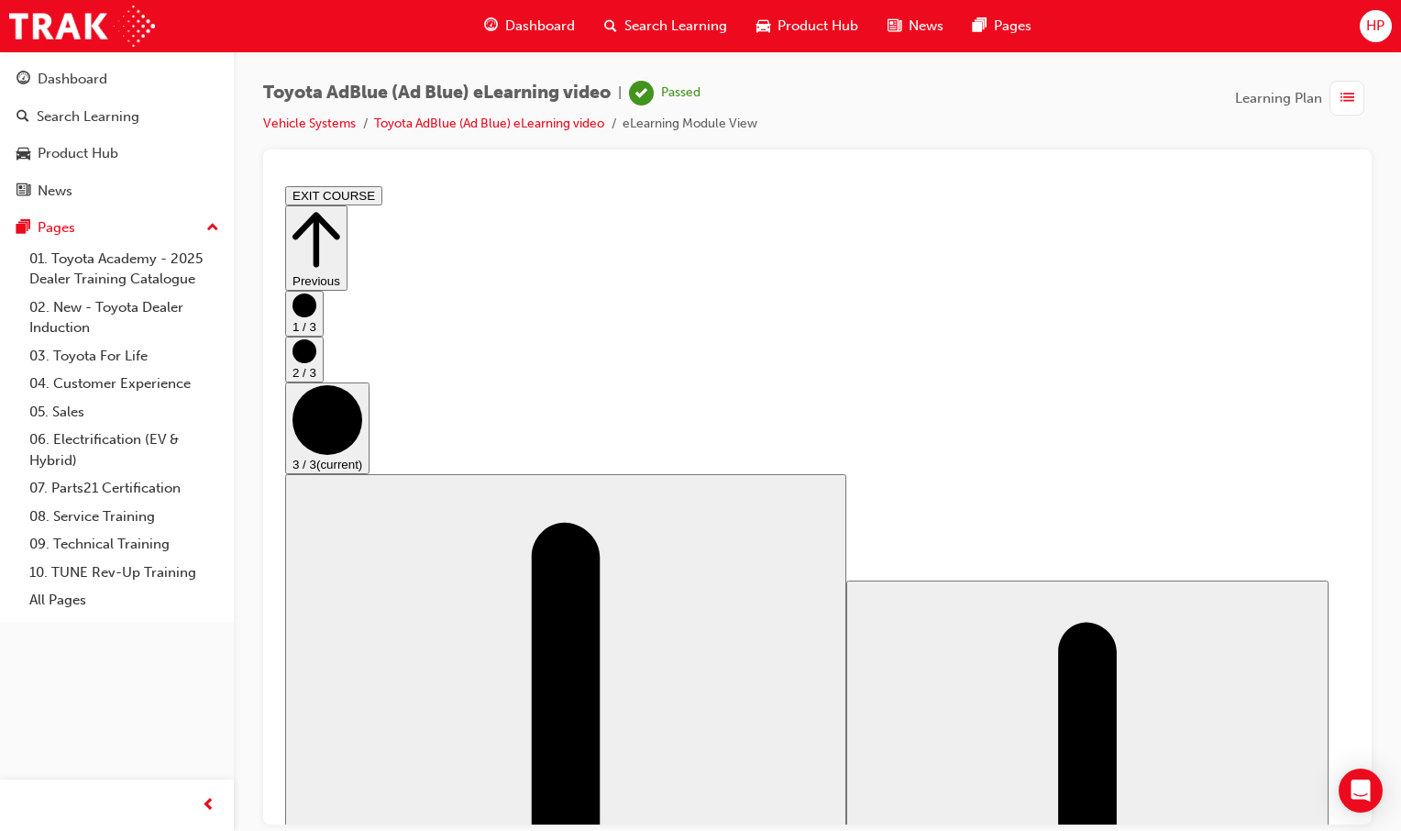
click at [382, 196] on button "EXIT COURSE" at bounding box center [333, 194] width 97 height 19
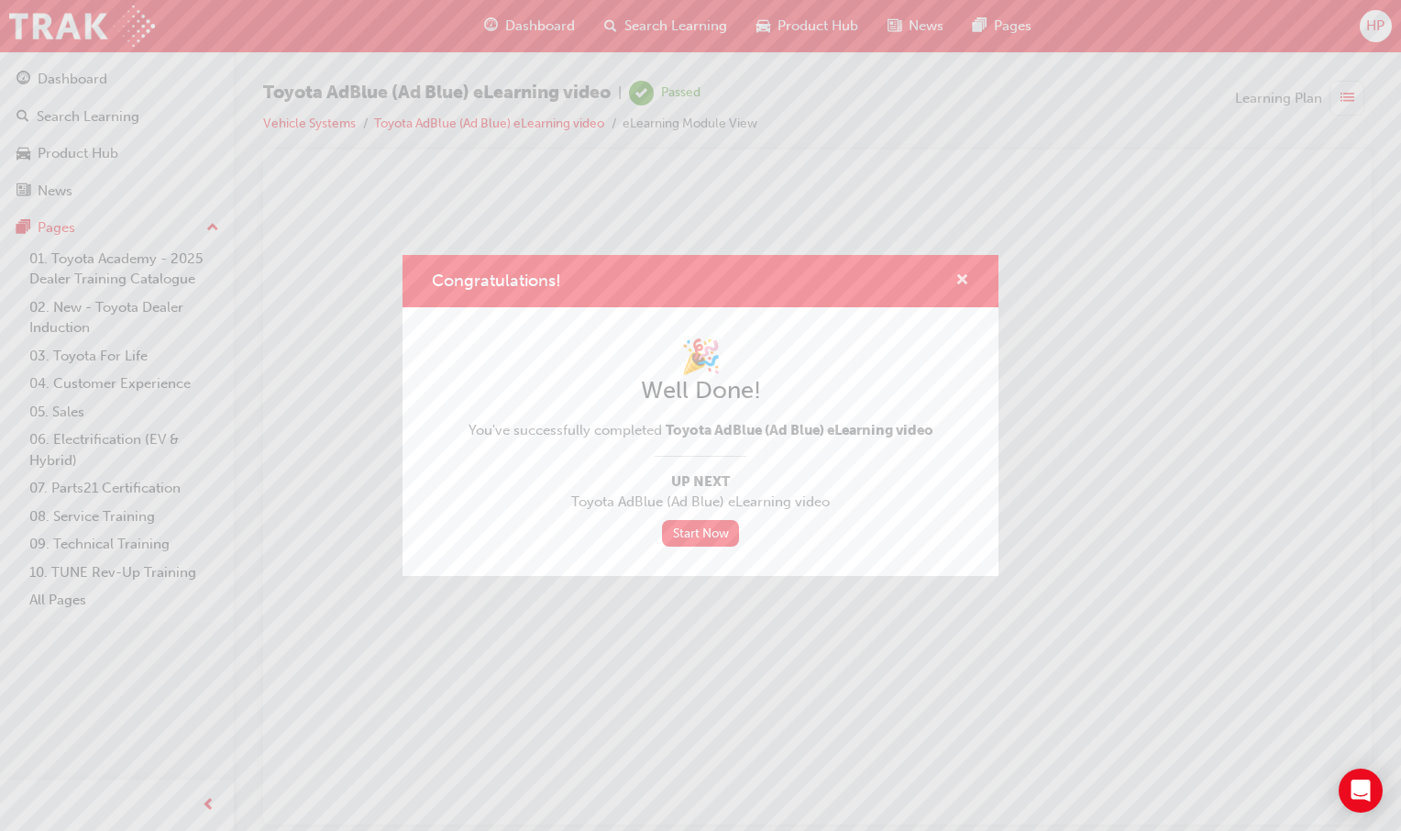
click at [964, 273] on span "cross-icon" at bounding box center [962, 281] width 14 height 17
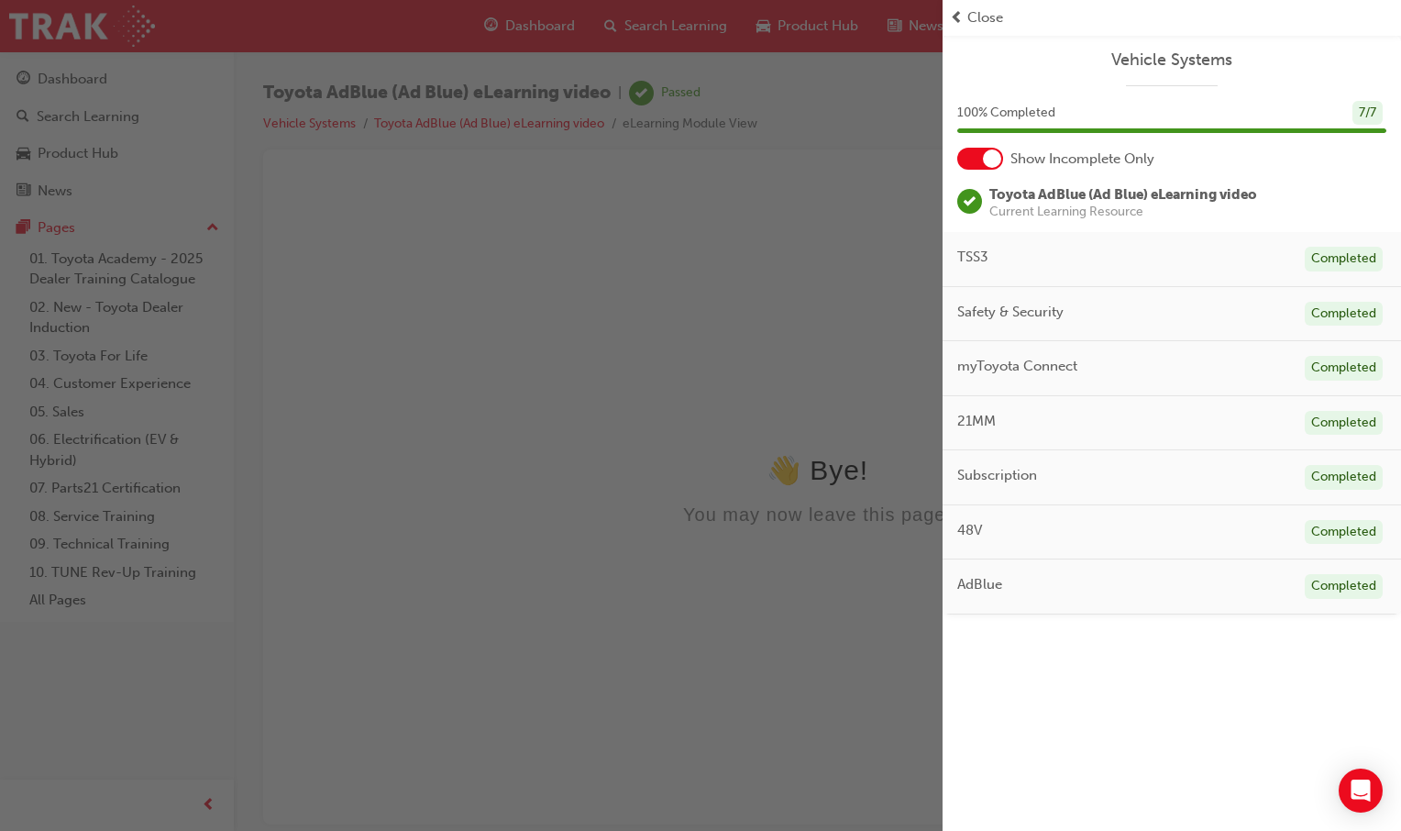
drag, startPoint x: 874, startPoint y: 365, endPoint x: 594, endPoint y: 185, distance: 332.4
click at [874, 365] on div "button" at bounding box center [471, 415] width 943 height 831
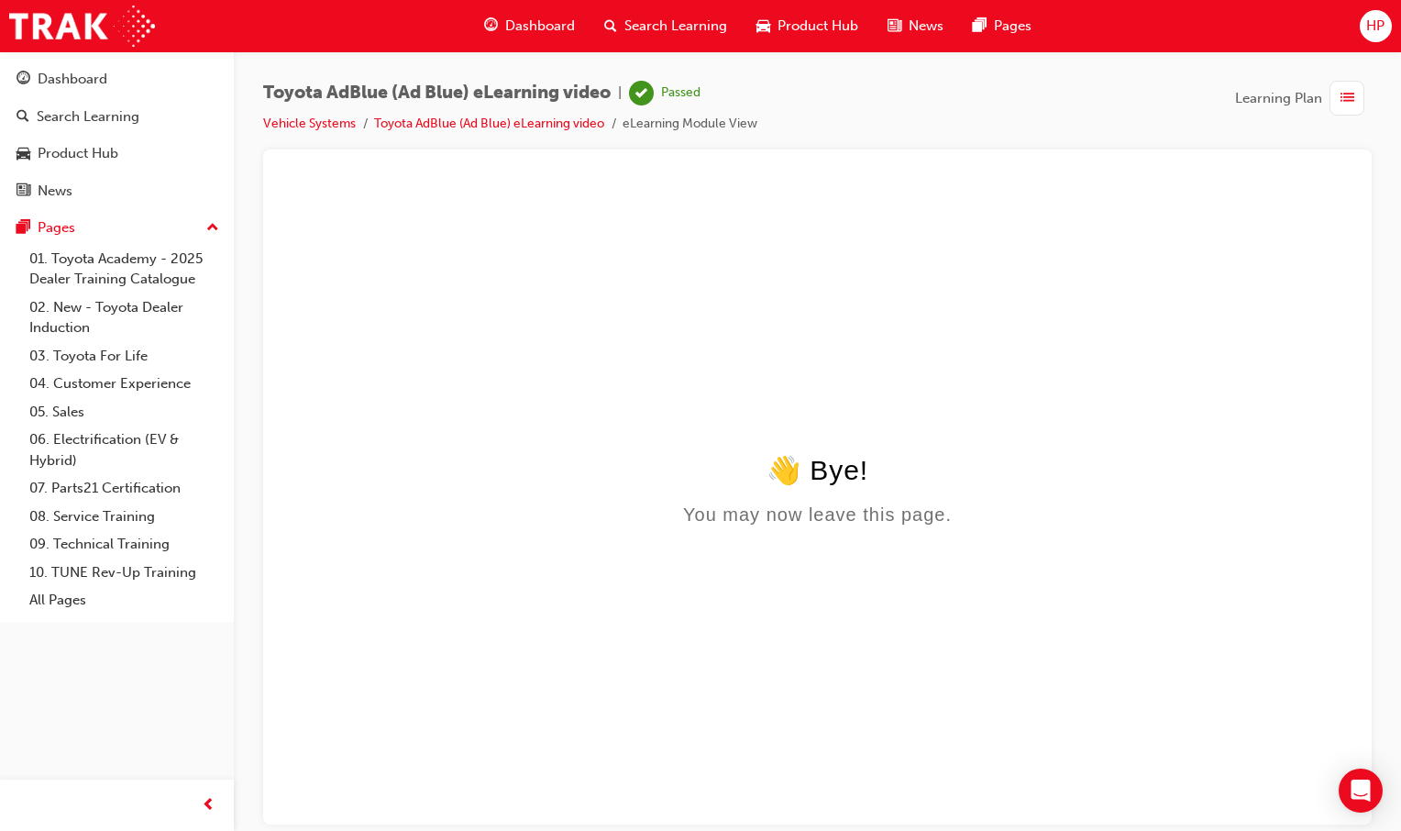
click at [551, 27] on span "Dashboard" at bounding box center [540, 26] width 70 height 21
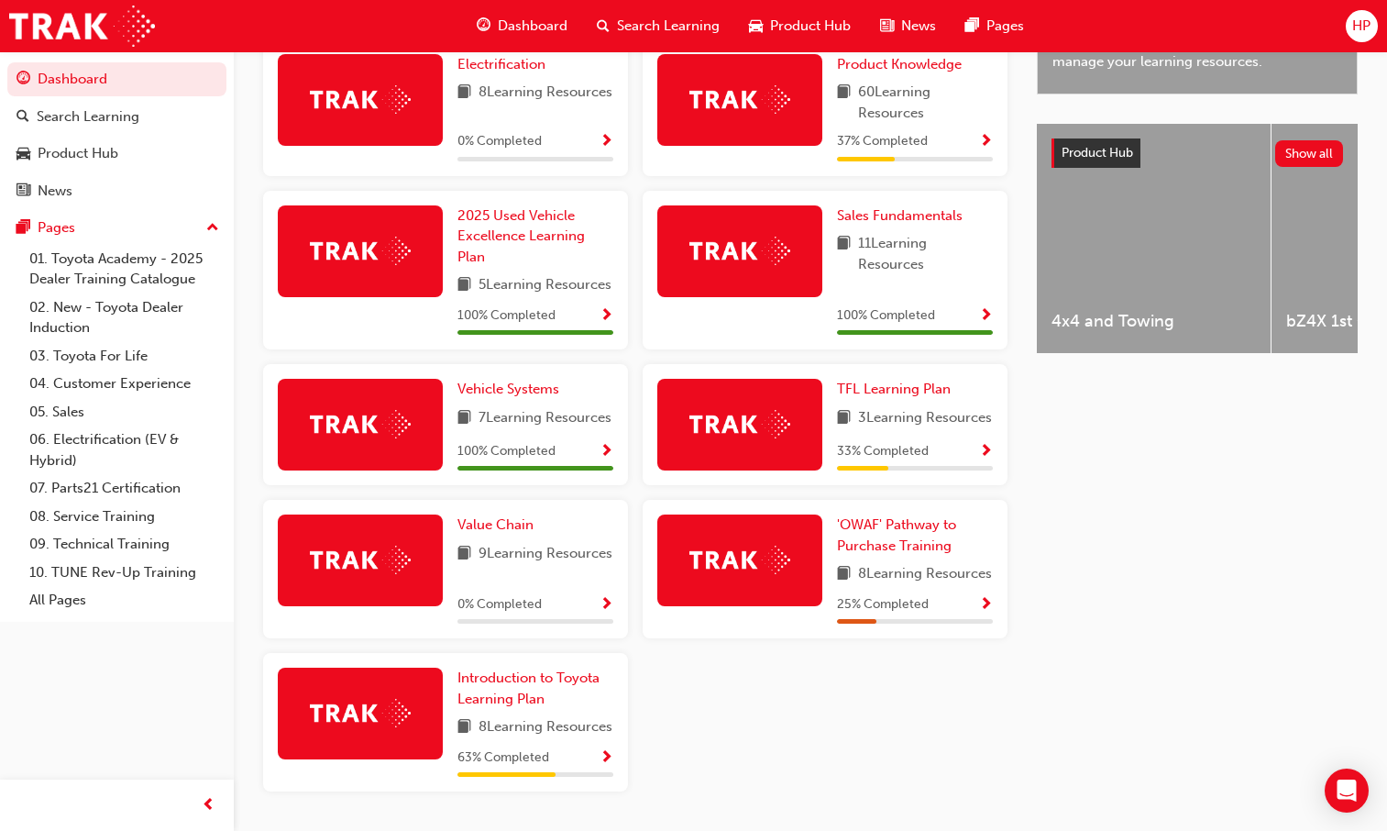
scroll to position [607, 0]
